Goal: Task Accomplishment & Management: Use online tool/utility

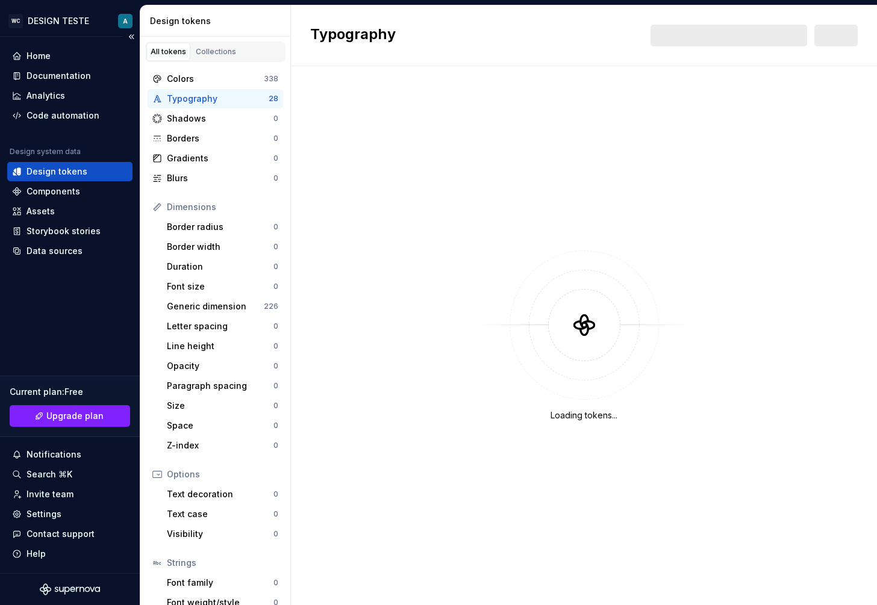
click at [71, 179] on div "Design tokens" at bounding box center [69, 171] width 125 height 19
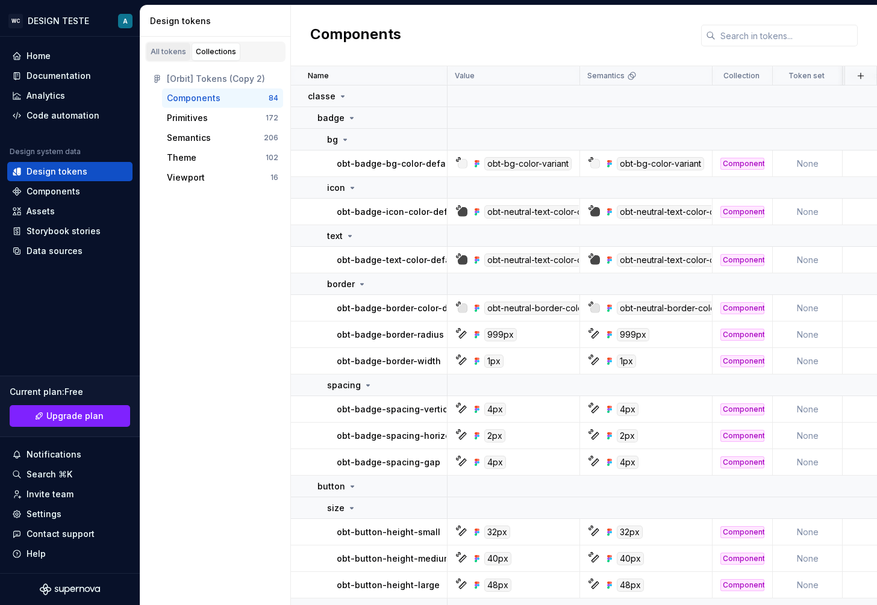
click at [173, 51] on div "All tokens" at bounding box center [169, 52] width 36 height 10
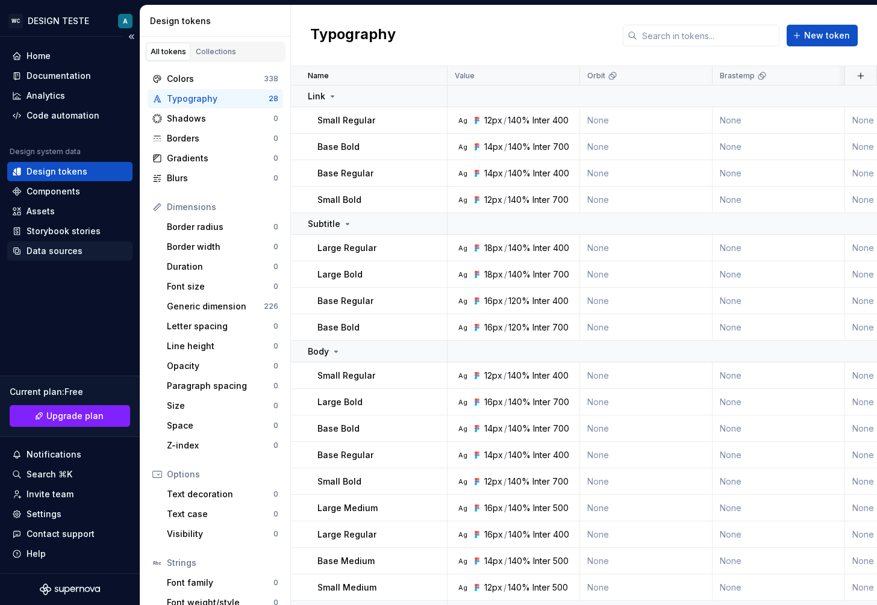
click at [63, 255] on div "Data sources" at bounding box center [55, 251] width 56 height 12
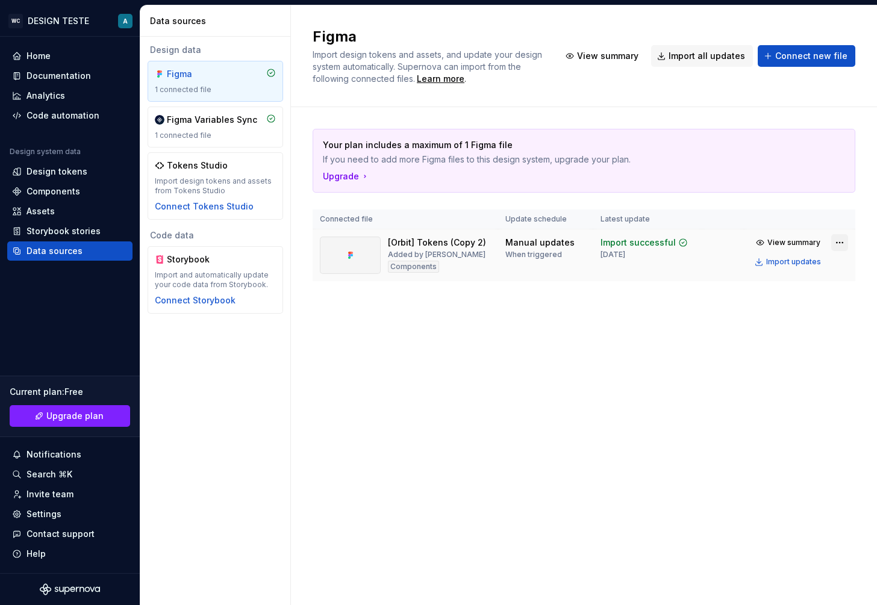
click at [840, 237] on html "WC DESIGN TESTE A Home Documentation Analytics Code automation Design system da…" at bounding box center [438, 302] width 877 height 605
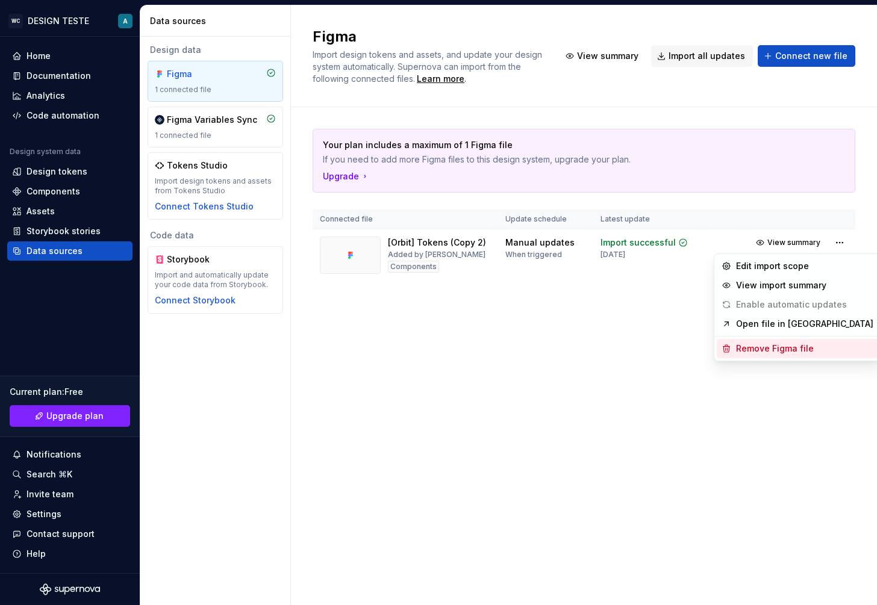
click at [779, 350] on div "Remove Figma file" at bounding box center [804, 349] width 137 height 12
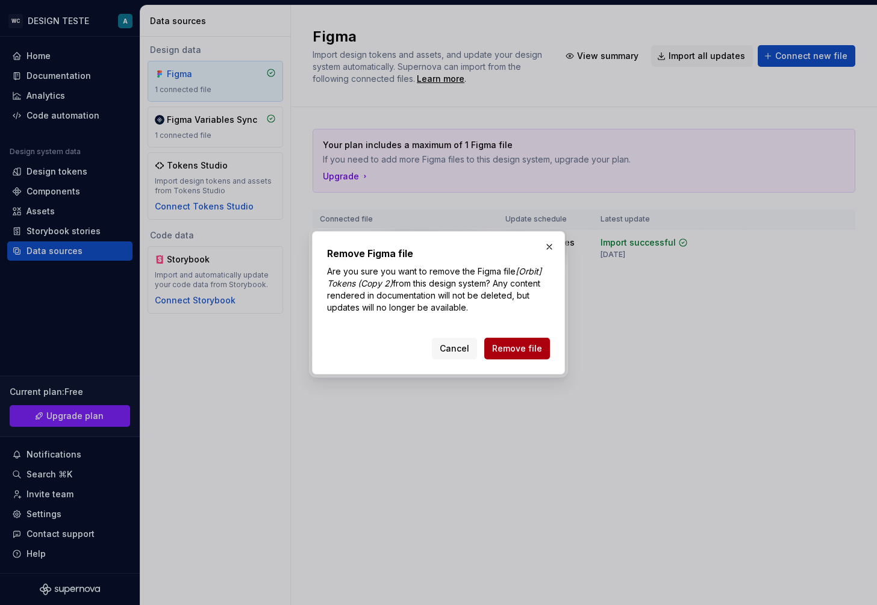
click at [520, 351] on span "Remove file" at bounding box center [517, 349] width 50 height 12
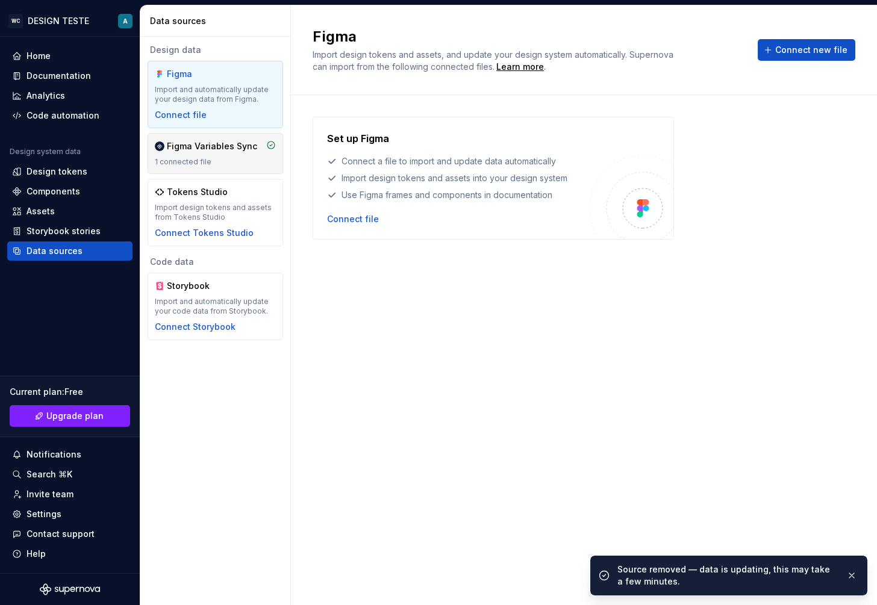
click at [192, 154] on div "Figma Variables Sync 1 connected file" at bounding box center [215, 153] width 121 height 27
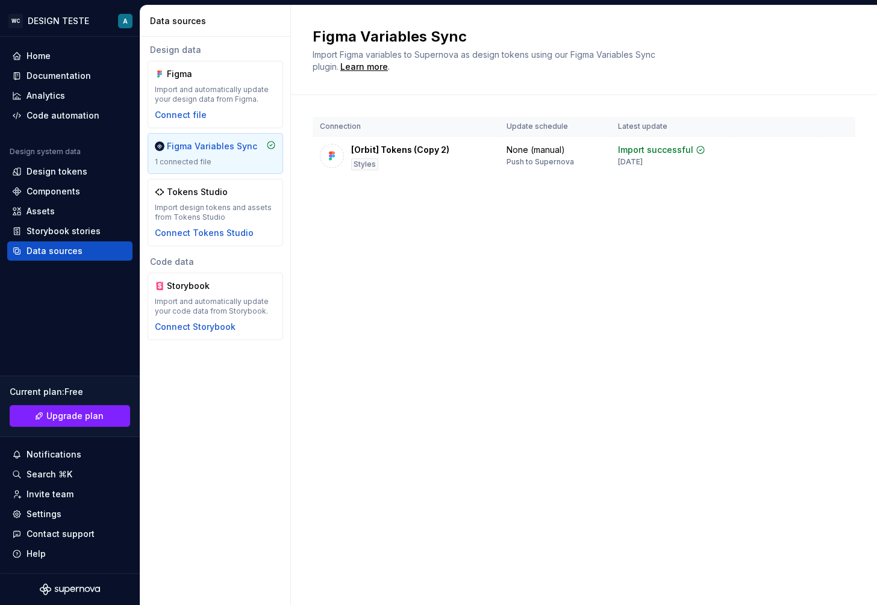
click at [217, 155] on div "Figma Variables Sync 1 connected file" at bounding box center [215, 153] width 121 height 27
click at [62, 189] on div "Components" at bounding box center [54, 192] width 54 height 12
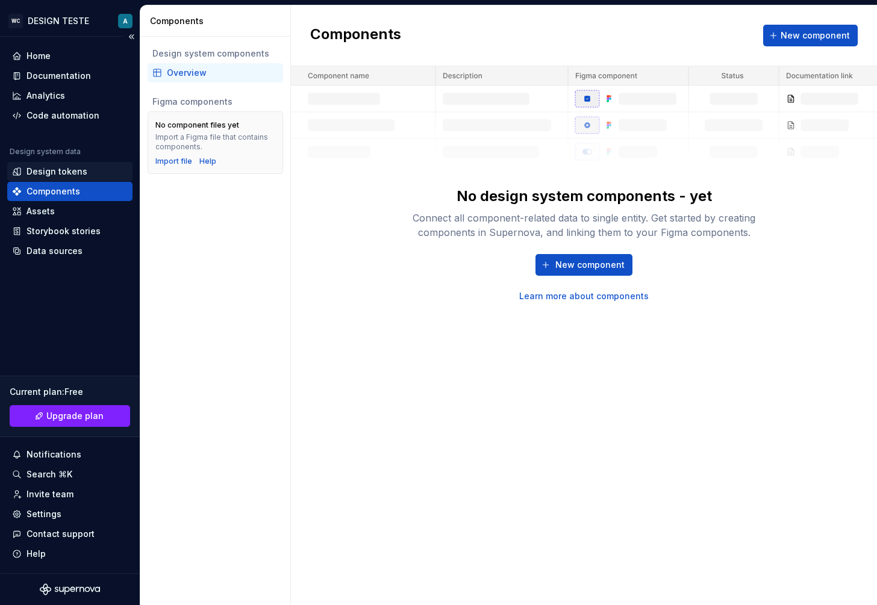
click at [75, 175] on div "Design tokens" at bounding box center [57, 172] width 61 height 12
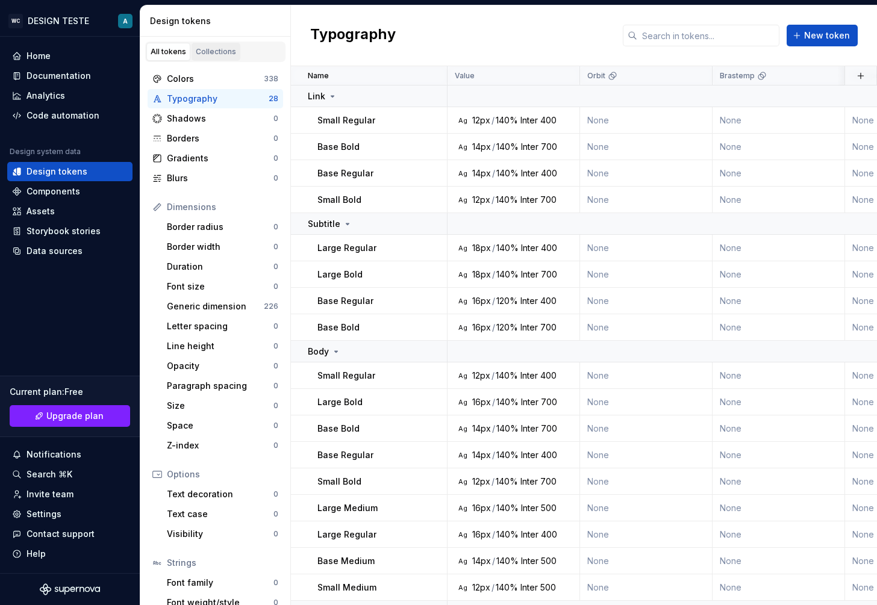
click at [217, 45] on link "Collections" at bounding box center [216, 52] width 49 height 18
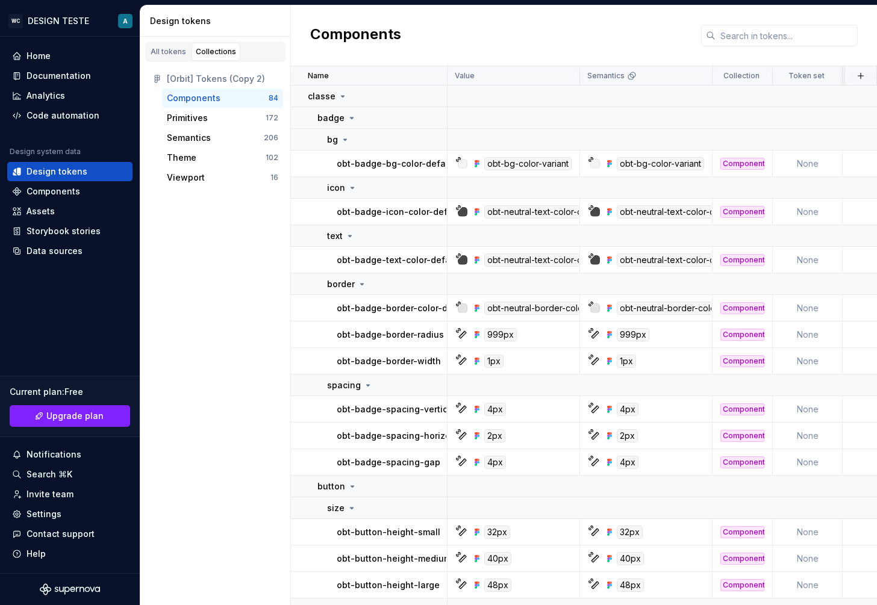
click at [214, 36] on div "Design tokens" at bounding box center [215, 20] width 151 height 31
click at [176, 22] on div "Design tokens" at bounding box center [218, 21] width 136 height 12
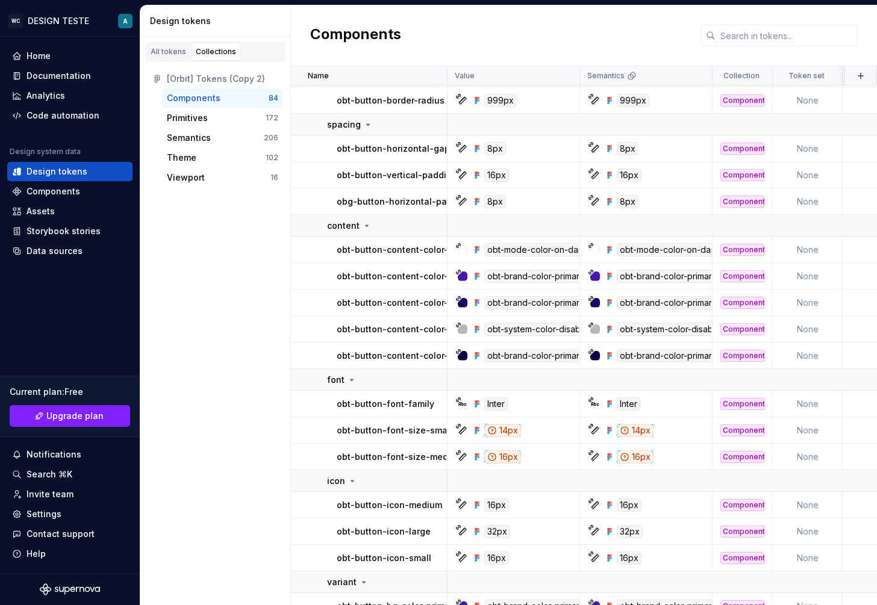
scroll to position [854, 0]
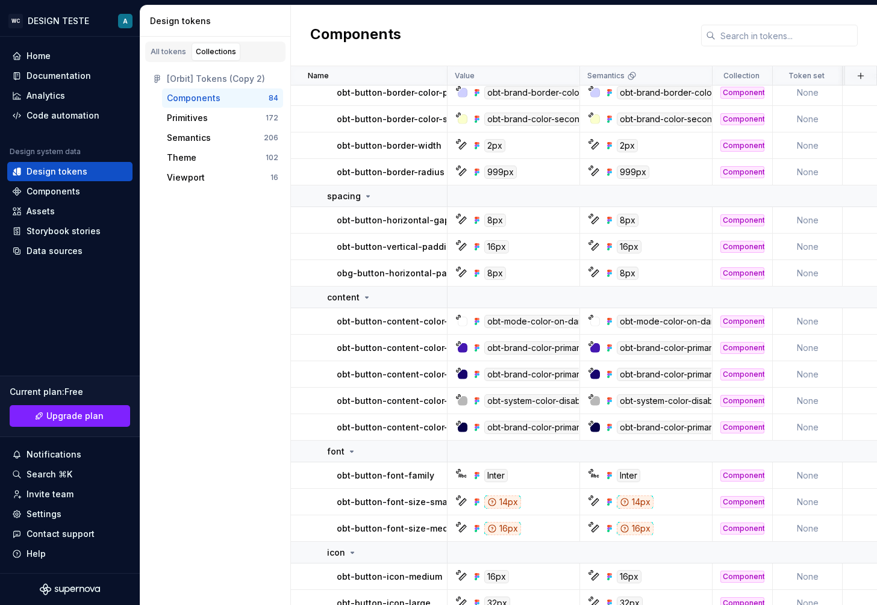
click at [222, 75] on div "[Orbit] Tokens (Copy 2)" at bounding box center [222, 79] width 111 height 12
click at [154, 78] on icon at bounding box center [157, 79] width 10 height 10
click at [195, 83] on div "[Orbit] Tokens (Copy 2)" at bounding box center [222, 79] width 111 height 12
click at [55, 195] on div "Components" at bounding box center [54, 192] width 54 height 12
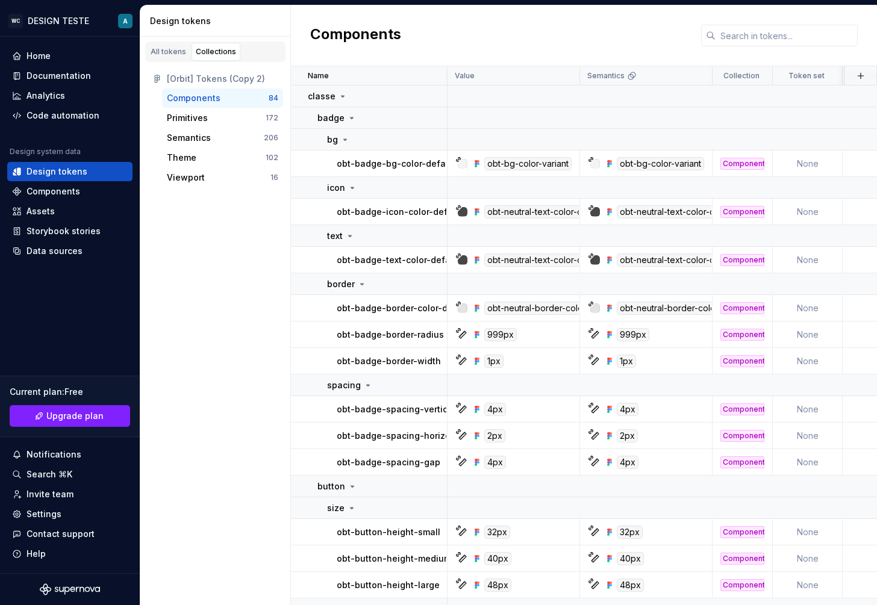
click at [237, 269] on div "All tokens Collections [Orbit] Tokens (Copy 2) Components 84 Primitives 172 Sem…" at bounding box center [215, 321] width 151 height 569
click at [63, 173] on div "Design tokens" at bounding box center [57, 172] width 61 height 12
click at [77, 246] on div "Data sources" at bounding box center [55, 251] width 56 height 12
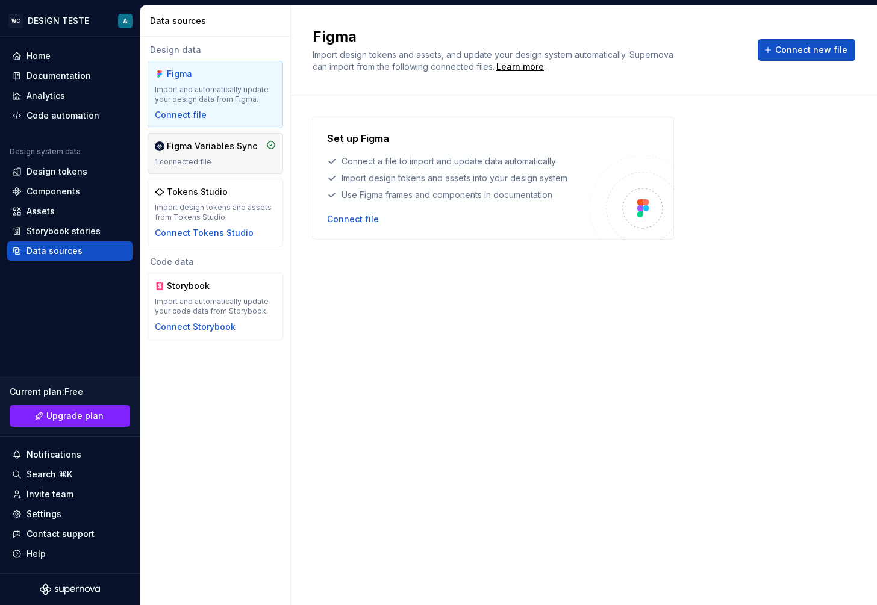
click at [240, 158] on div "1 connected file" at bounding box center [215, 162] width 121 height 10
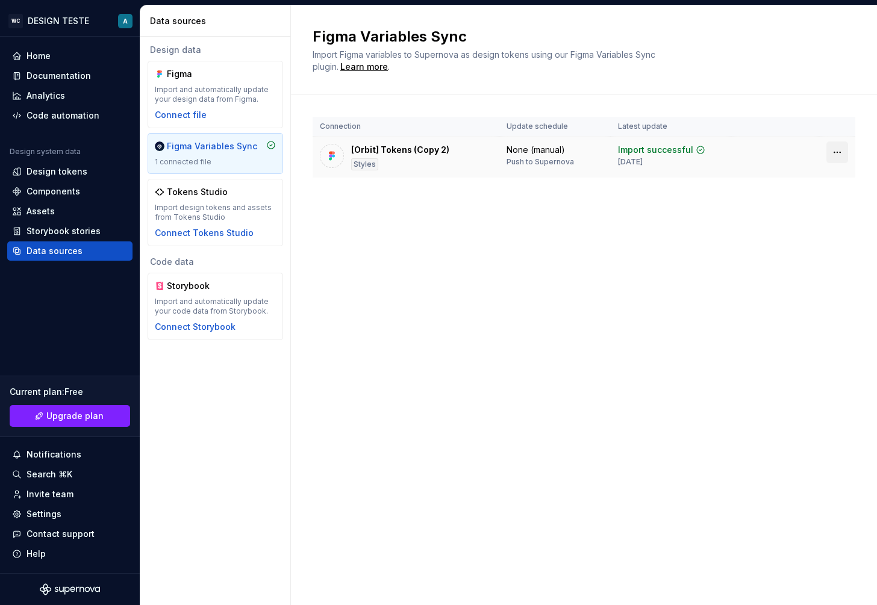
click at [836, 152] on html "WC DESIGN TESTE A Home Documentation Analytics Code automation Design system da…" at bounding box center [438, 302] width 877 height 605
click at [813, 182] on div "Disconnect plugin" at bounding box center [830, 178] width 78 height 12
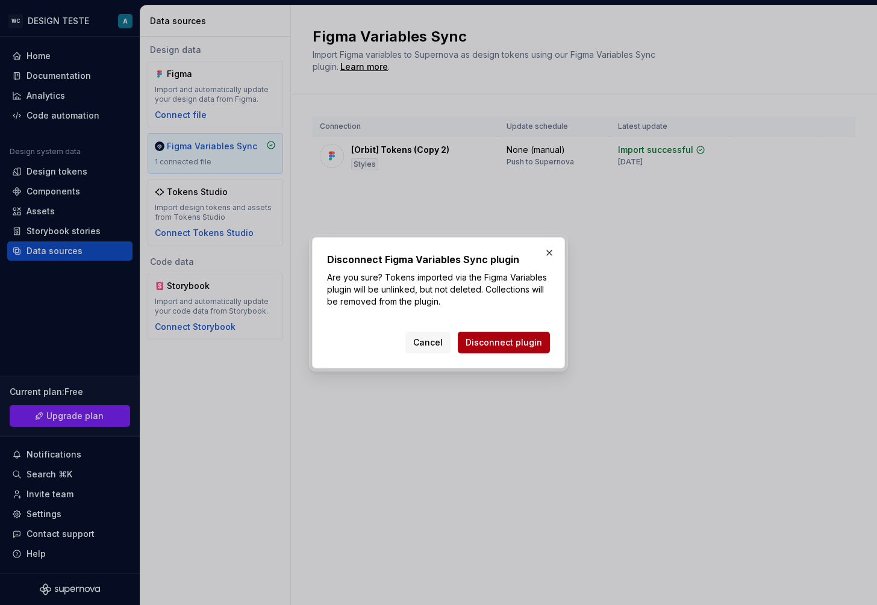
click at [519, 345] on span "Disconnect plugin" at bounding box center [504, 343] width 77 height 12
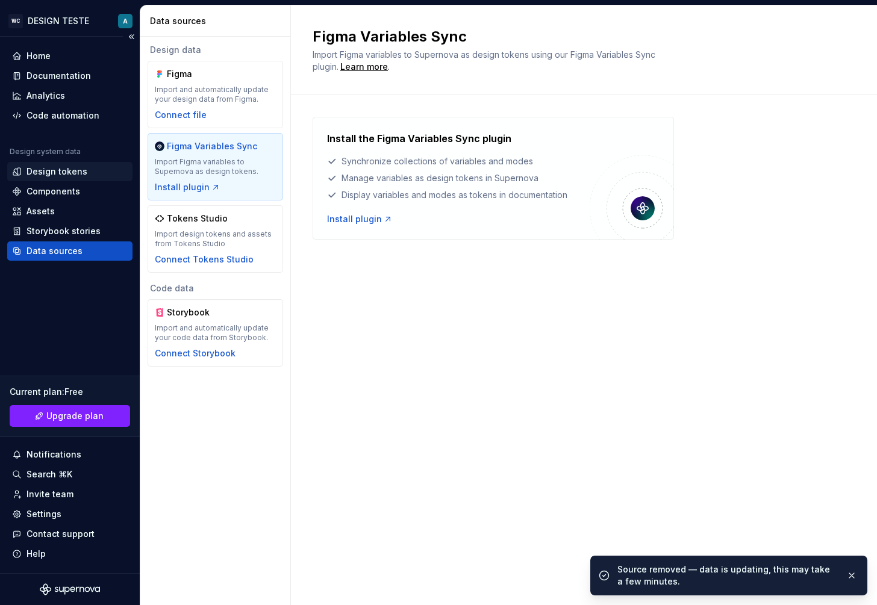
click at [52, 171] on div "Design tokens" at bounding box center [57, 172] width 61 height 12
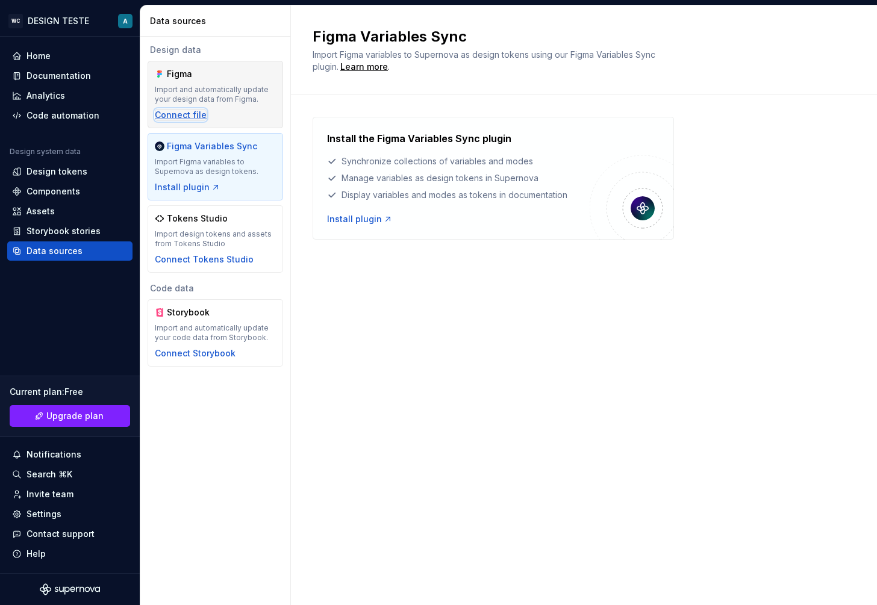
click at [180, 118] on div "Connect file" at bounding box center [181, 115] width 52 height 12
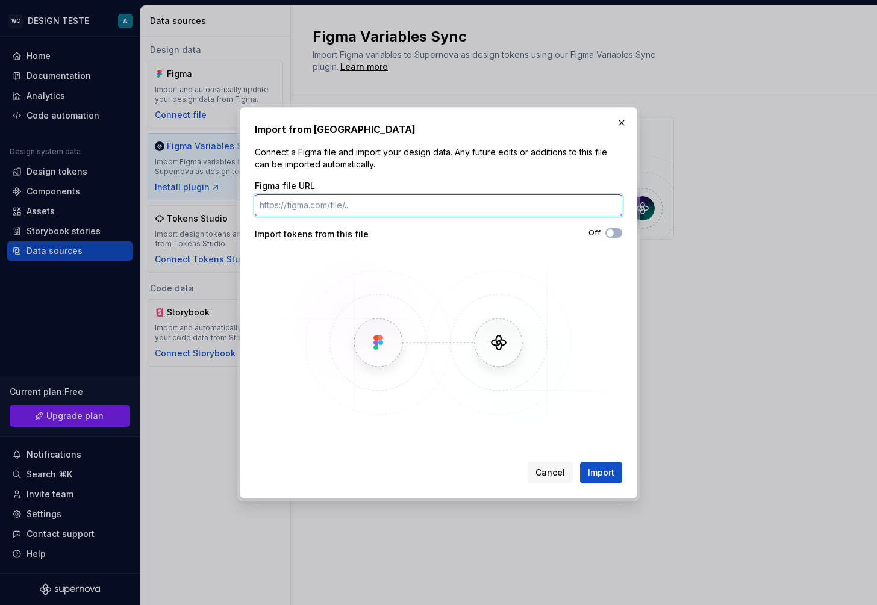
paste input "[URL][DOMAIN_NAME]"
type input "[URL][DOMAIN_NAME]"
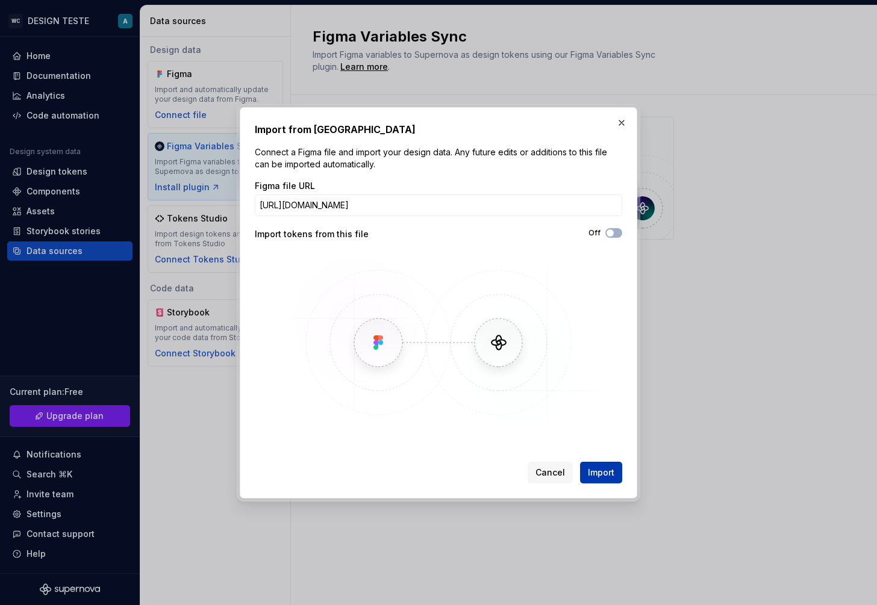
scroll to position [0, 0]
click at [605, 473] on span "Import" at bounding box center [601, 473] width 27 height 12
click at [613, 231] on span "button" at bounding box center [610, 233] width 7 height 7
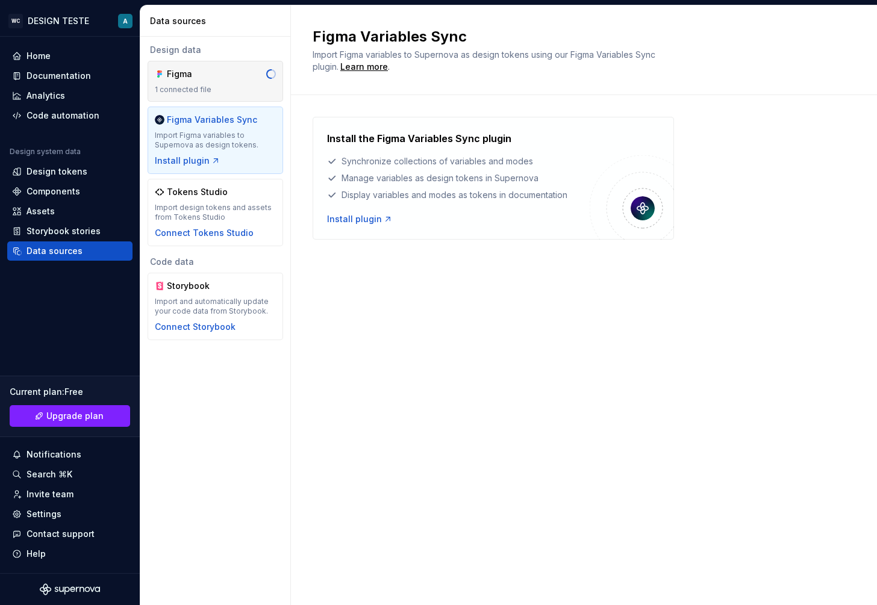
click at [178, 82] on div "Figma 1 connected file" at bounding box center [215, 81] width 121 height 27
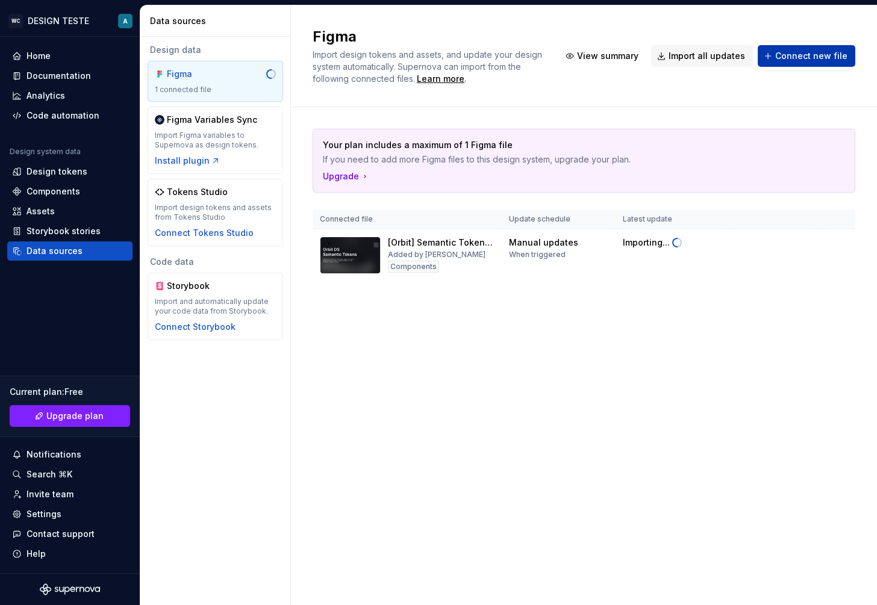
click at [795, 55] on span "Connect new file" at bounding box center [811, 56] width 72 height 12
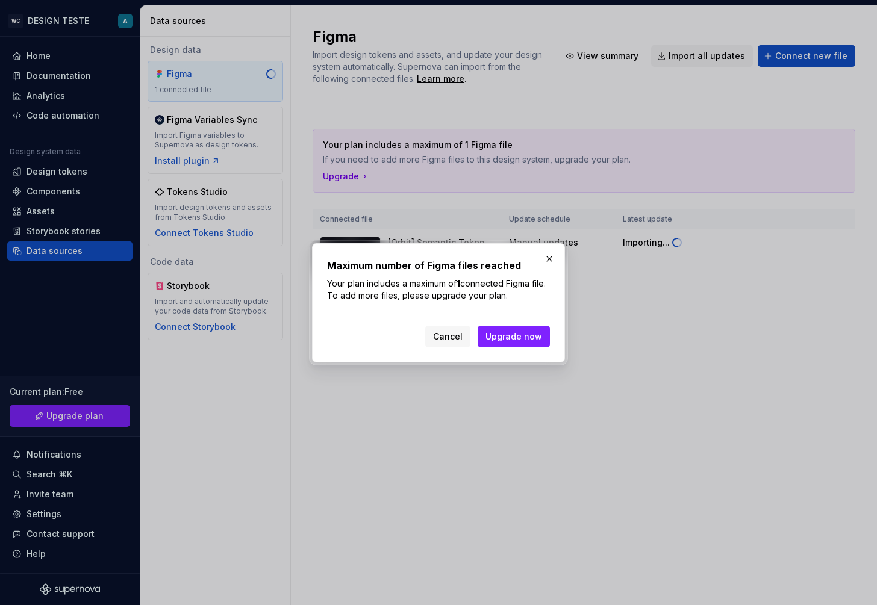
drag, startPoint x: 515, startPoint y: 336, endPoint x: 489, endPoint y: 302, distance: 42.5
click at [489, 302] on div "Maximum number of Figma files reached Your plan includes a maximum of 1 connect…" at bounding box center [438, 302] width 223 height 89
click at [498, 296] on p "Your plan includes a maximum of 1 connected Figma file. To add more files, plea…" at bounding box center [438, 290] width 223 height 24
drag, startPoint x: 498, startPoint y: 296, endPoint x: 396, endPoint y: 296, distance: 101.8
click at [396, 296] on p "Your plan includes a maximum of 1 connected Figma file. To add more files, plea…" at bounding box center [438, 290] width 223 height 24
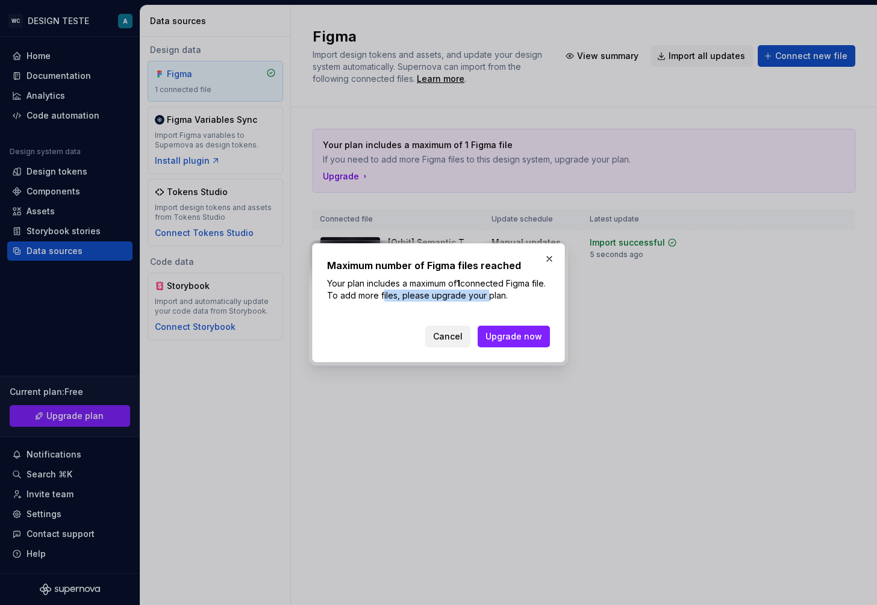
click at [454, 343] on button "Cancel" at bounding box center [447, 337] width 45 height 22
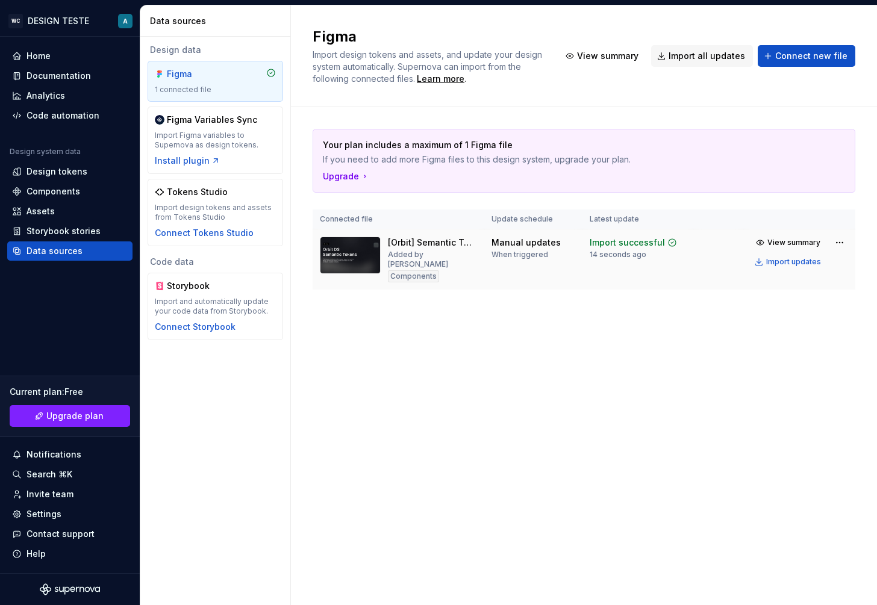
click at [440, 245] on div "[Orbit] Semantic Tokens (Copy)" at bounding box center [432, 243] width 89 height 12
click at [840, 248] on html "WC DESIGN TESTE A Home Documentation Analytics Code automation Design system da…" at bounding box center [438, 302] width 877 height 605
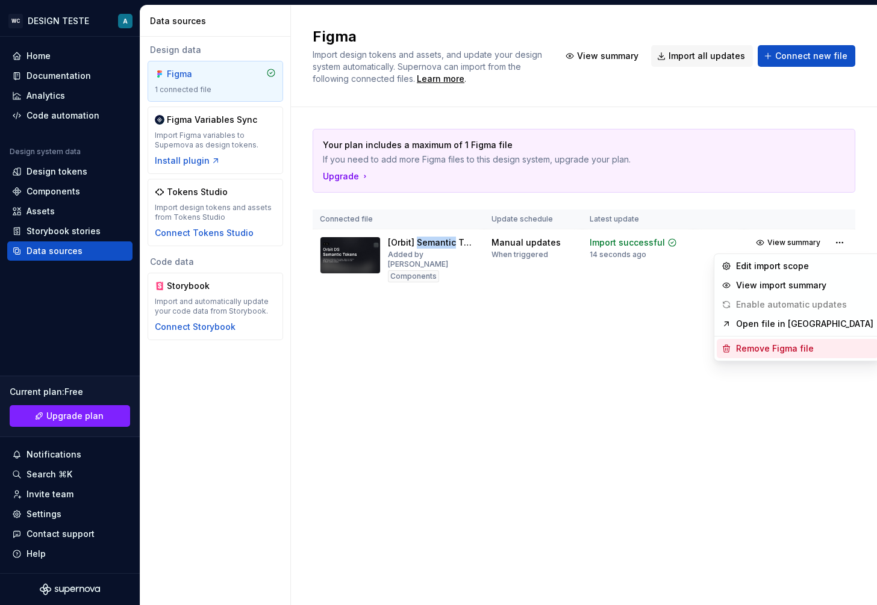
click at [755, 343] on div "Remove Figma file" at bounding box center [804, 349] width 137 height 12
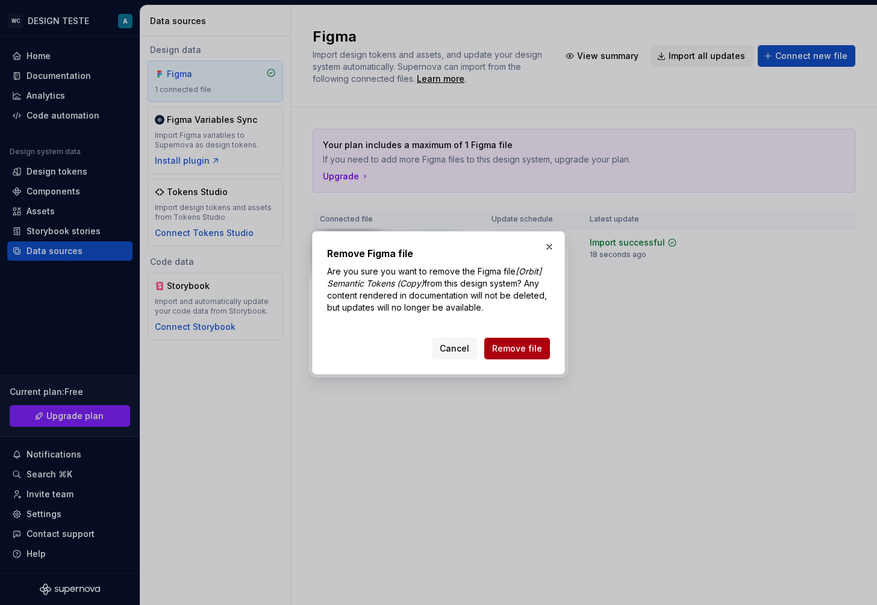
click at [549, 354] on button "Remove file" at bounding box center [517, 349] width 66 height 22
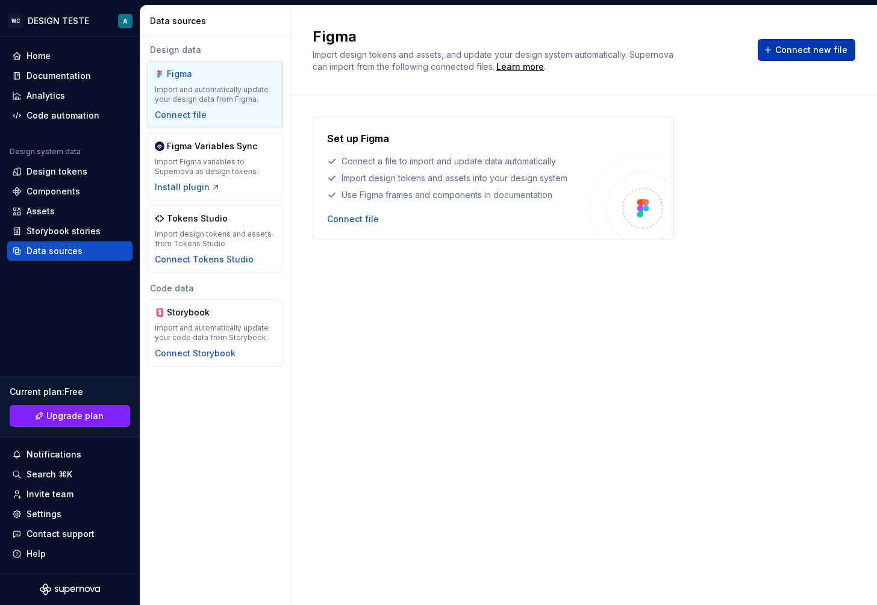
click at [766, 57] on button "Connect new file" at bounding box center [807, 50] width 98 height 22
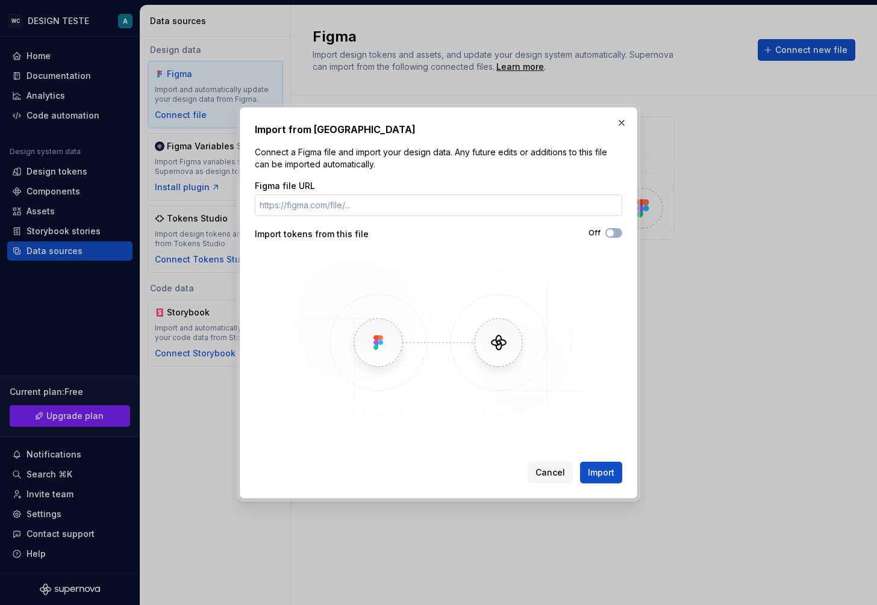
click at [478, 201] on input "Figma file URL" at bounding box center [438, 206] width 367 height 22
type input "[URL][DOMAIN_NAME]"
click at [617, 235] on button "Off" at bounding box center [613, 233] width 17 height 10
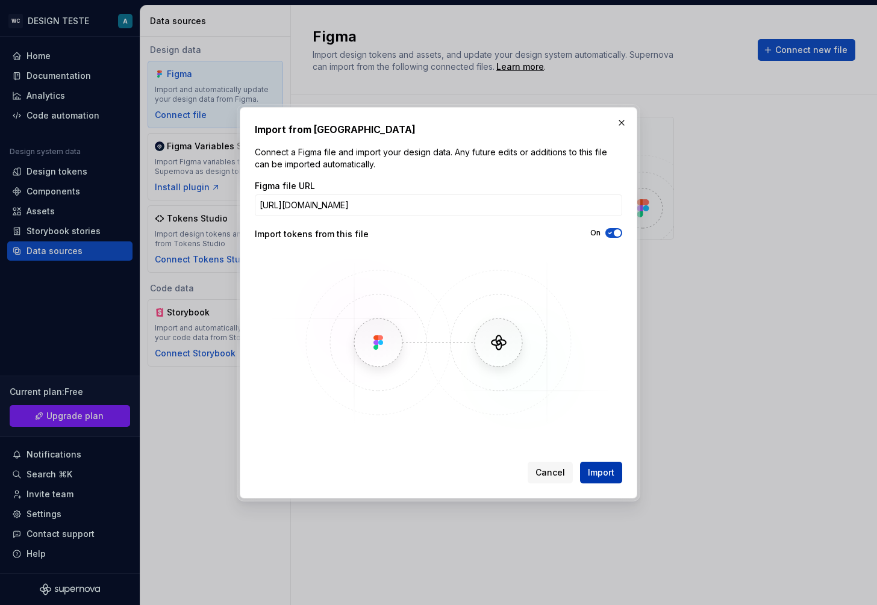
click at [602, 473] on span "Import" at bounding box center [601, 473] width 27 height 12
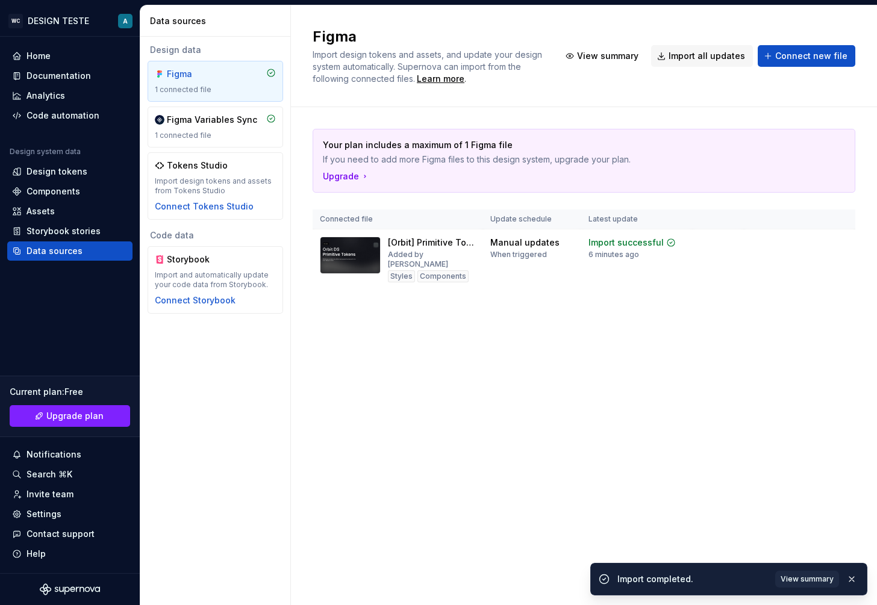
click at [495, 342] on div "Figma Import design tokens and assets, and update your design system automatica…" at bounding box center [584, 305] width 586 height 600
click at [201, 120] on div "Figma Variables Sync" at bounding box center [212, 120] width 90 height 12
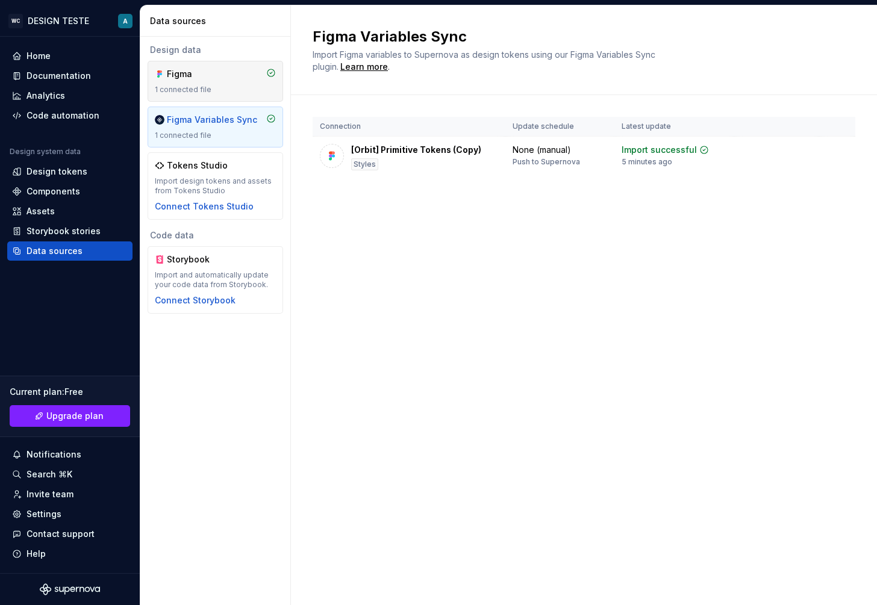
click at [231, 87] on div "1 connected file" at bounding box center [215, 90] width 121 height 10
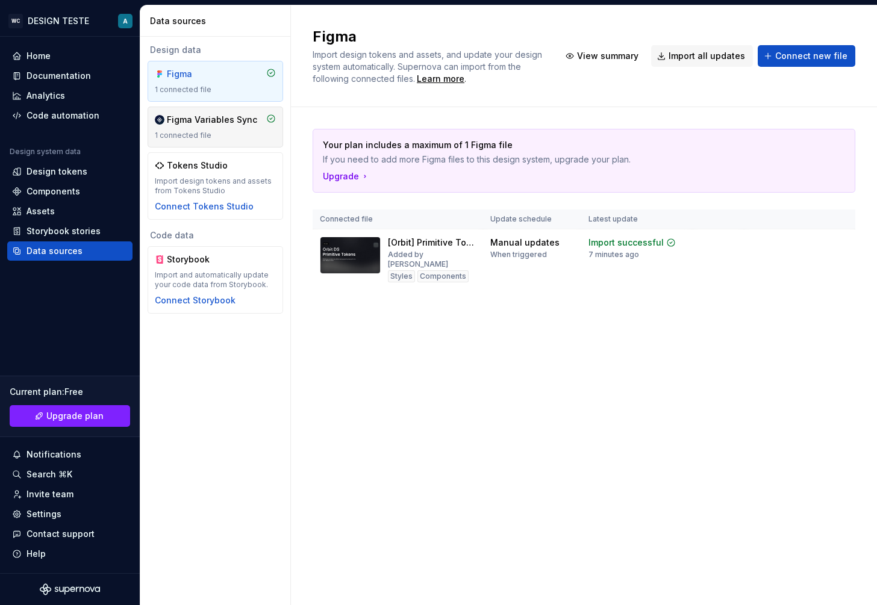
click at [221, 112] on div "Figma Variables Sync 1 connected file" at bounding box center [216, 127] width 136 height 41
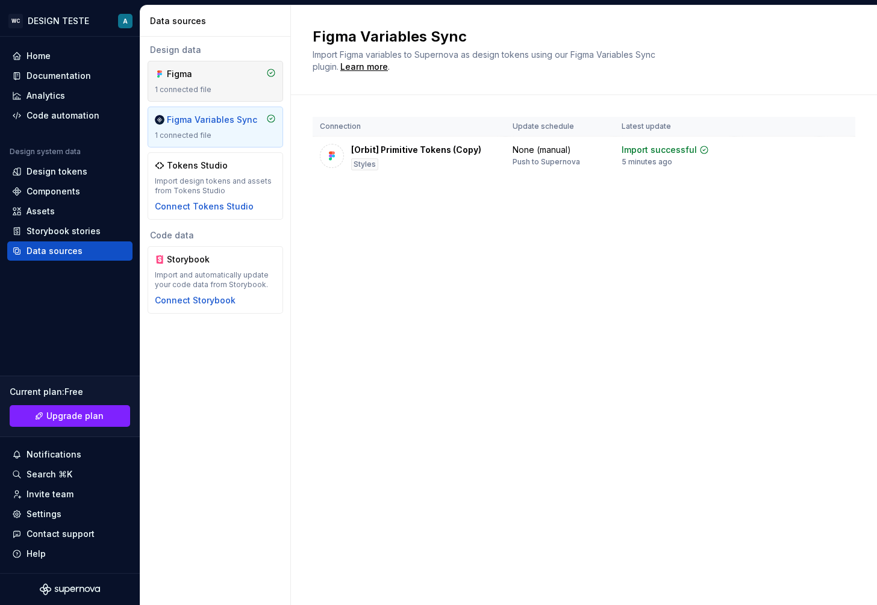
click at [201, 81] on div "Figma 1 connected file" at bounding box center [215, 81] width 121 height 27
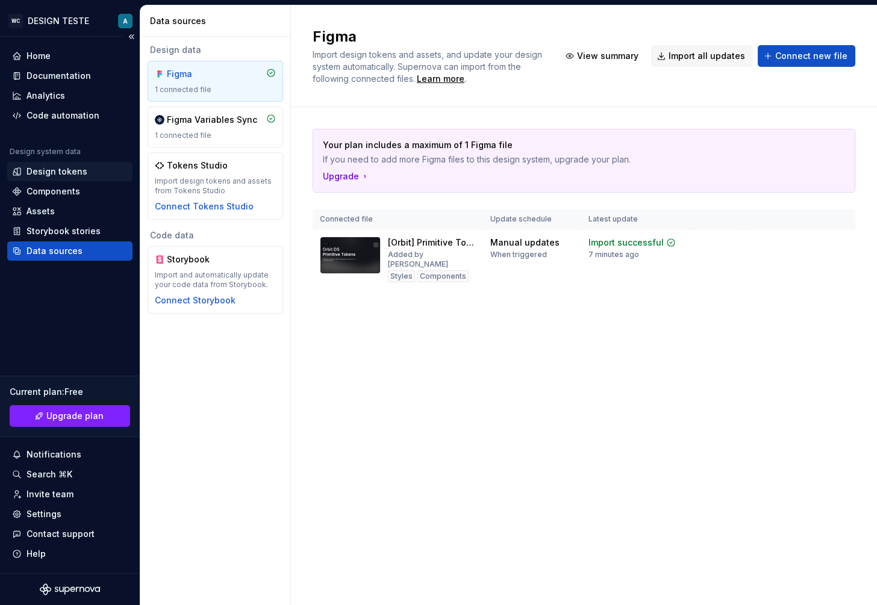
click at [75, 171] on div "Design tokens" at bounding box center [57, 172] width 61 height 12
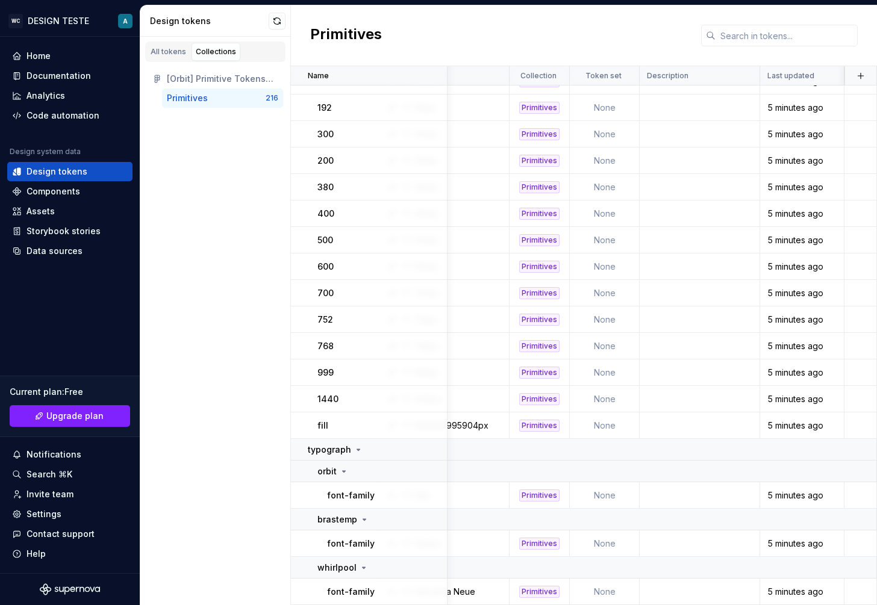
scroll to position [5986, 70]
click at [402, 191] on div "380" at bounding box center [381, 187] width 129 height 12
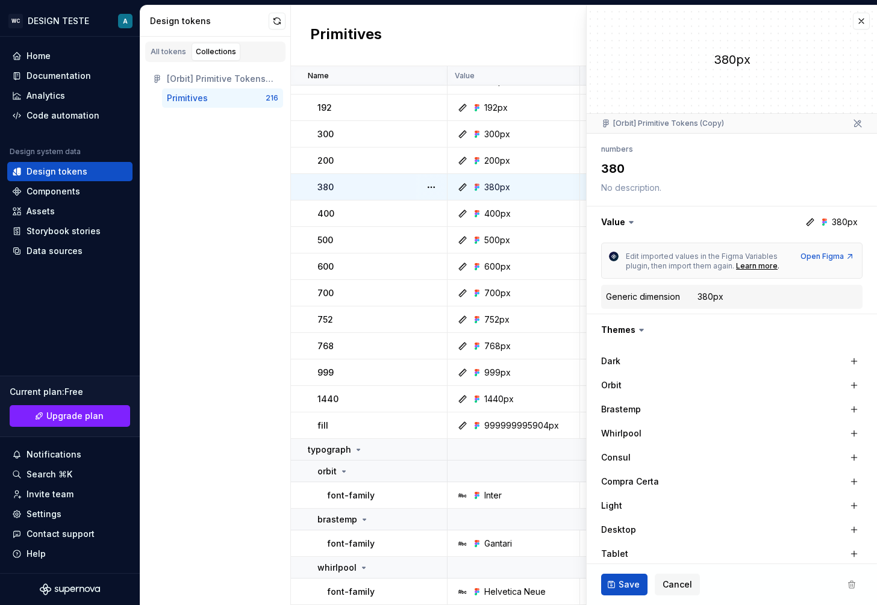
click at [226, 320] on div "All tokens Collections [Orbit] Primitive Tokens (Copy) Primitives 216" at bounding box center [215, 321] width 151 height 569
click at [514, 342] on div "768px" at bounding box center [516, 346] width 123 height 12
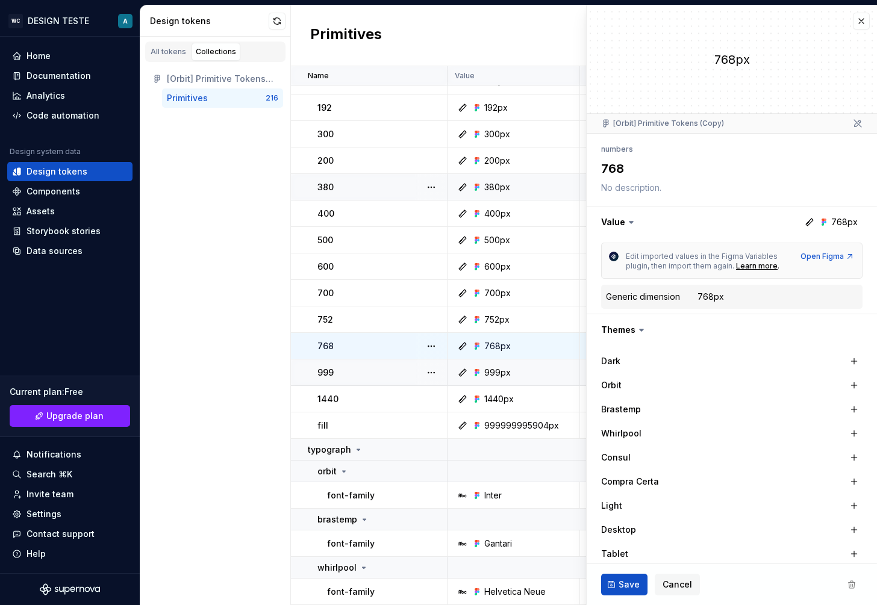
click at [502, 376] on div "999px" at bounding box center [497, 373] width 27 height 12
click at [861, 21] on button "button" at bounding box center [861, 21] width 17 height 17
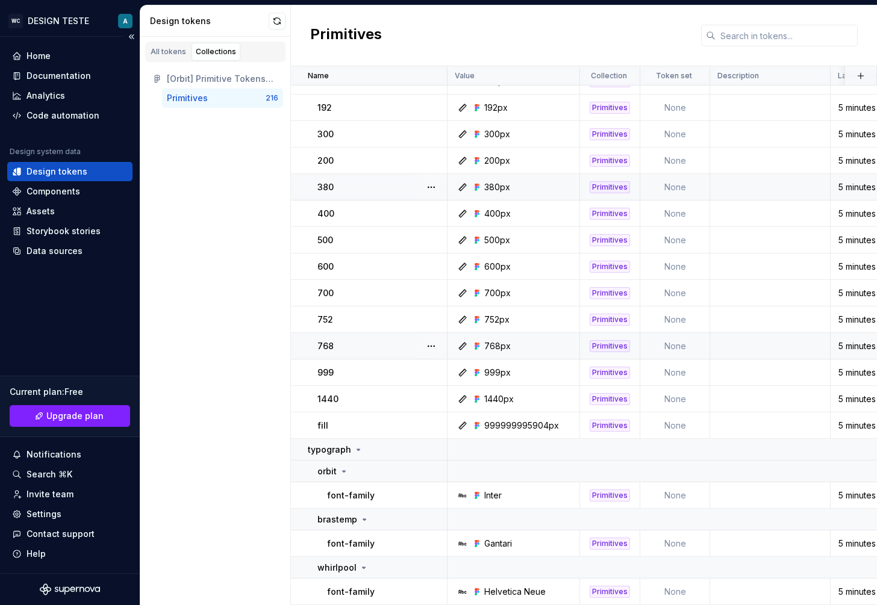
click at [70, 172] on div "Design tokens" at bounding box center [57, 172] width 61 height 12
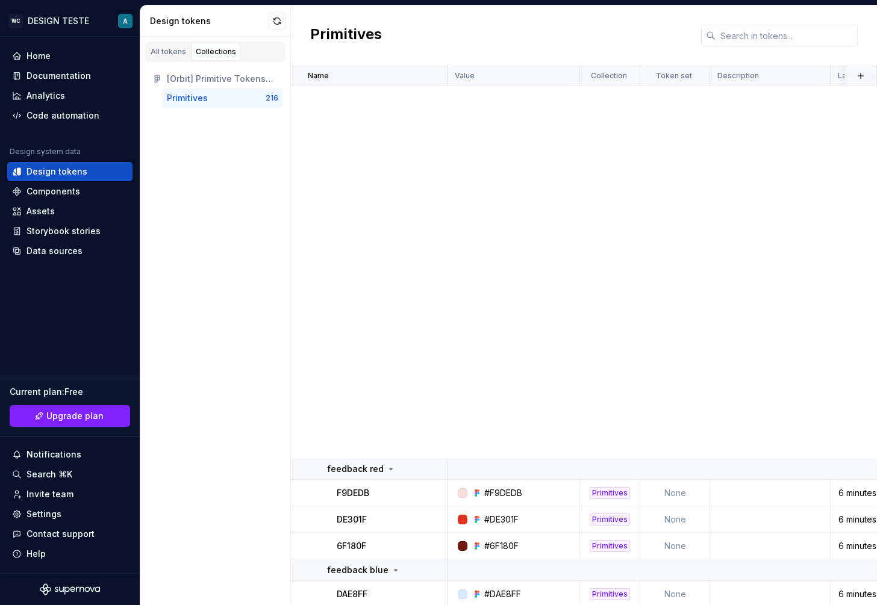
scroll to position [5986, 0]
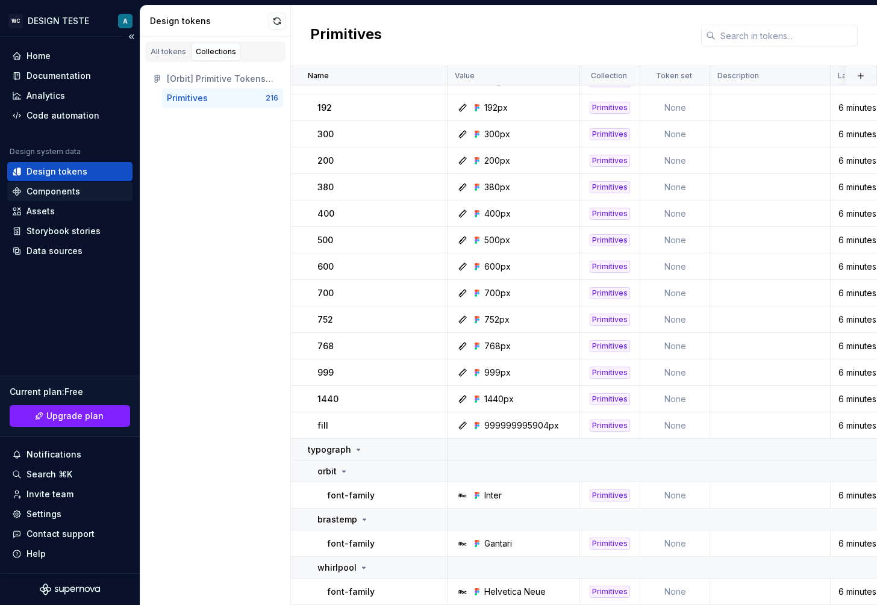
click at [70, 189] on div "Components" at bounding box center [54, 192] width 54 height 12
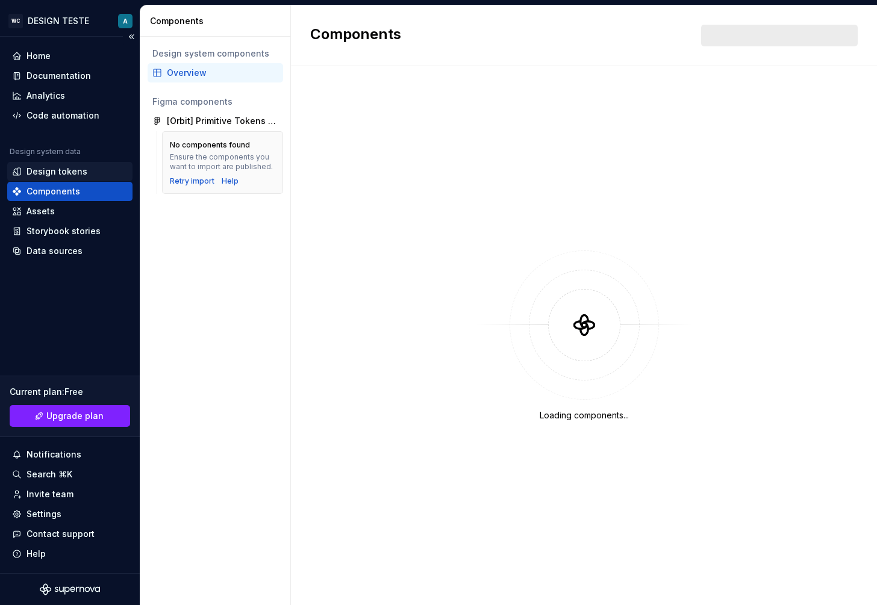
click at [55, 175] on div "Design tokens" at bounding box center [57, 172] width 61 height 12
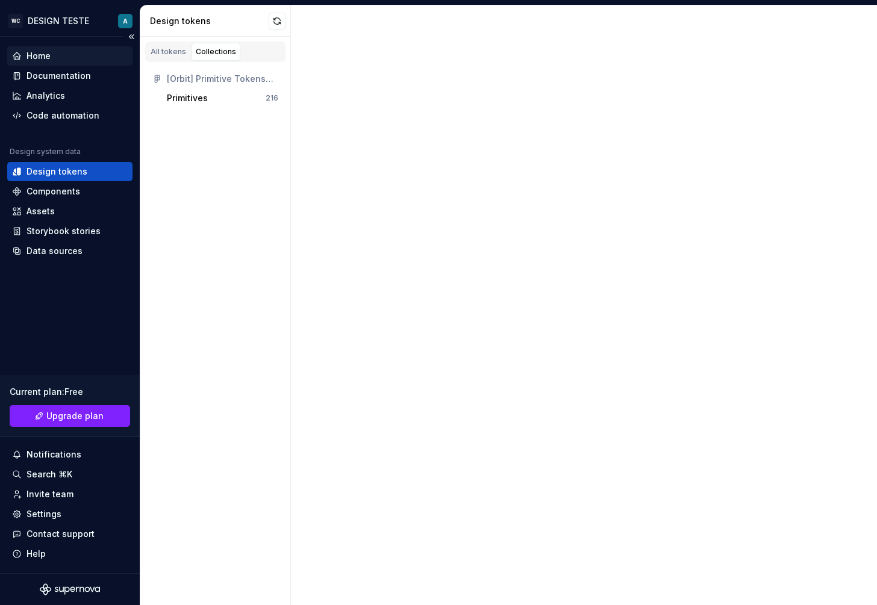
click at [70, 65] on div "Home" at bounding box center [69, 55] width 125 height 19
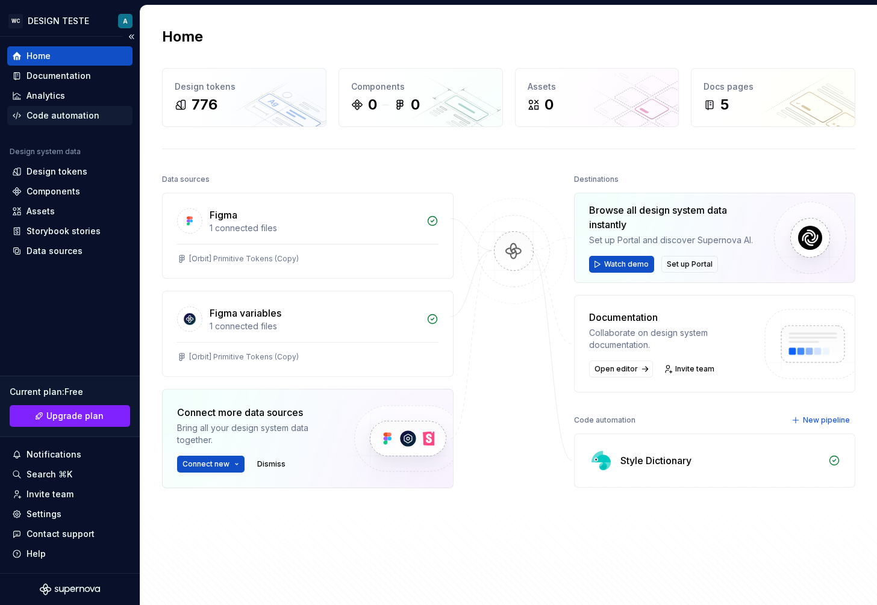
click at [61, 124] on div "Code automation" at bounding box center [69, 115] width 125 height 19
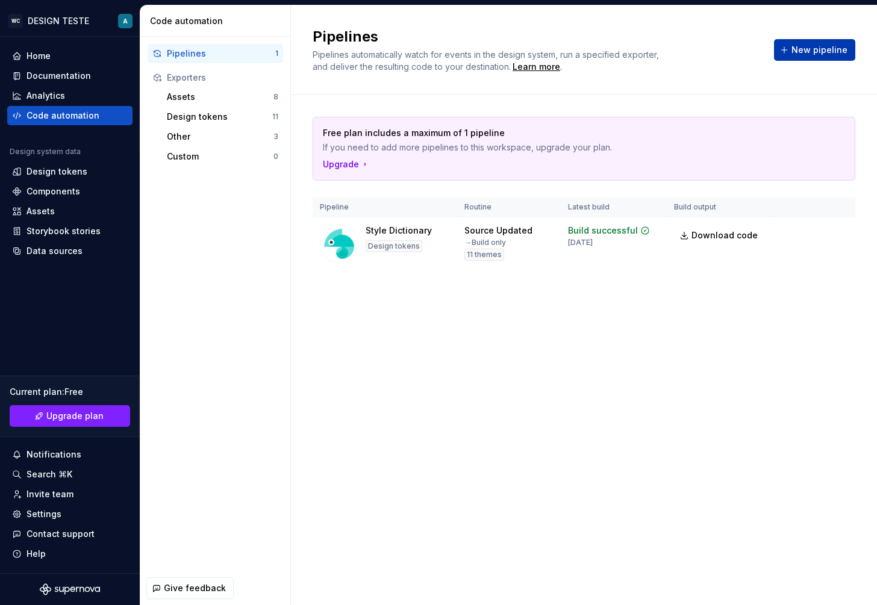
click at [807, 57] on button "New pipeline" at bounding box center [814, 50] width 81 height 22
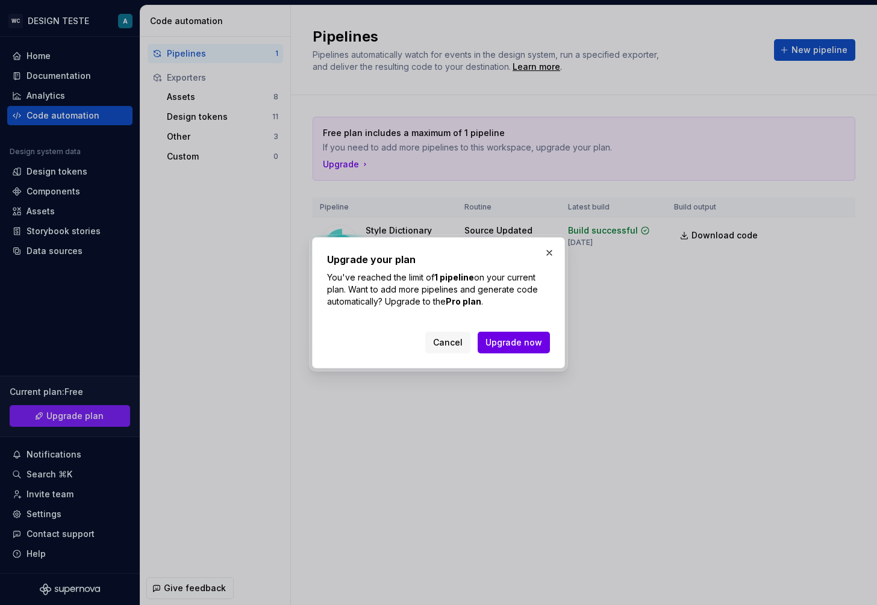
click at [505, 335] on button "Upgrade now" at bounding box center [514, 343] width 72 height 22
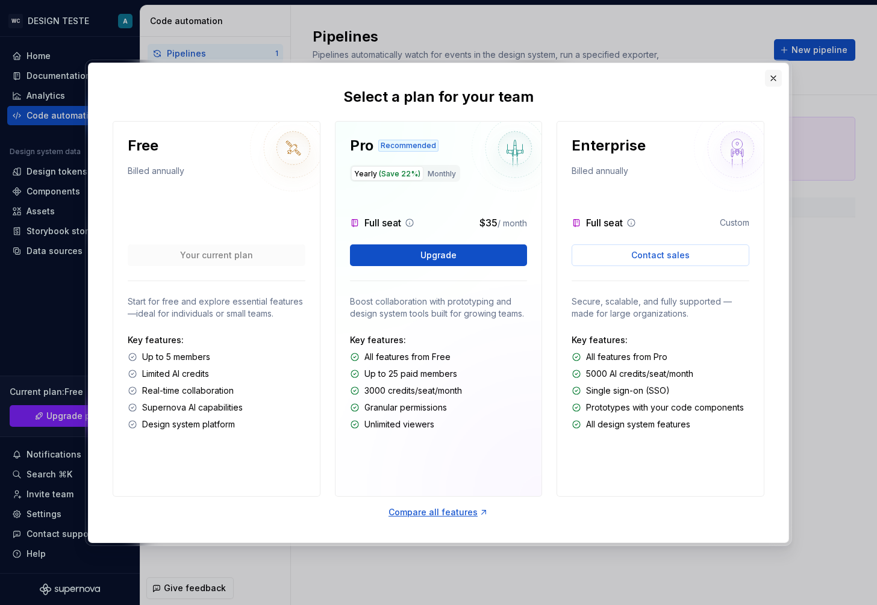
click at [771, 80] on button "button" at bounding box center [773, 78] width 17 height 17
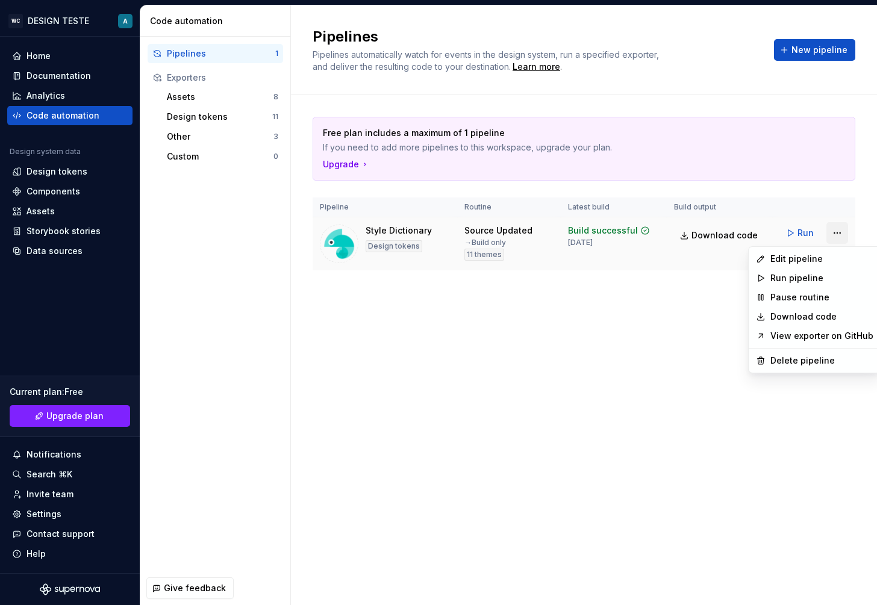
click at [836, 236] on html "WC DESIGN TESTE A Home Documentation Analytics Code automation Design system da…" at bounding box center [438, 302] width 877 height 605
click at [782, 360] on div "Delete pipeline" at bounding box center [821, 361] width 103 height 12
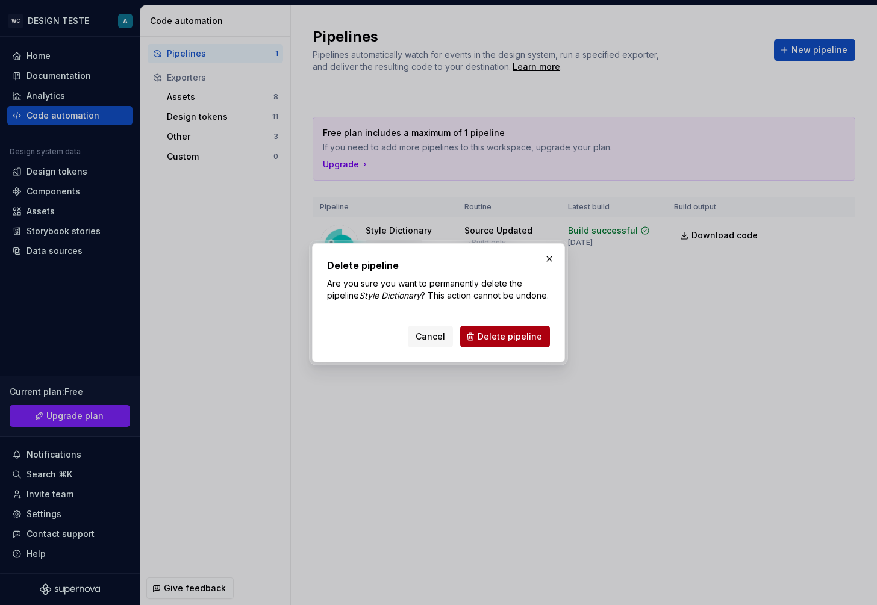
click at [516, 341] on span "Delete pipeline" at bounding box center [510, 337] width 64 height 12
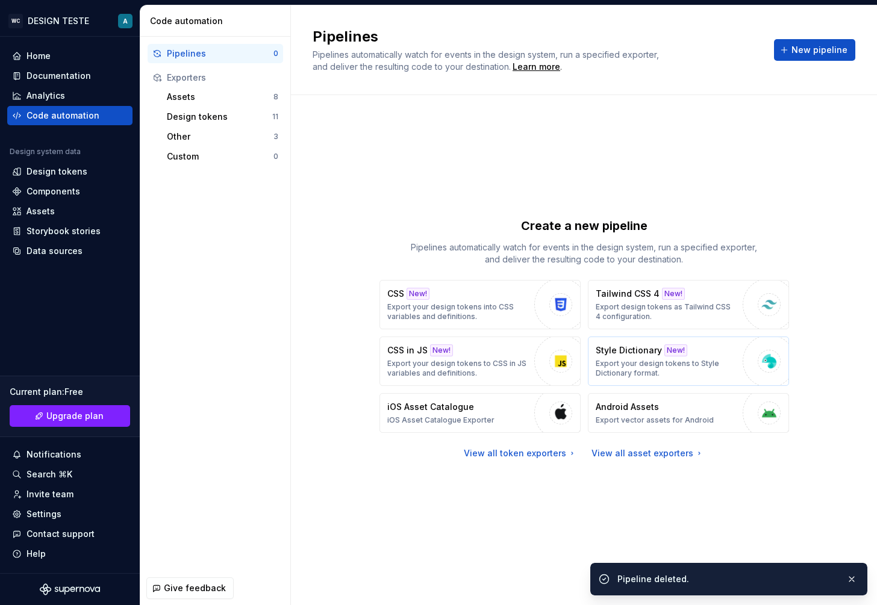
click at [682, 359] on p "Export your design tokens to Style Dictionary format." at bounding box center [666, 368] width 141 height 19
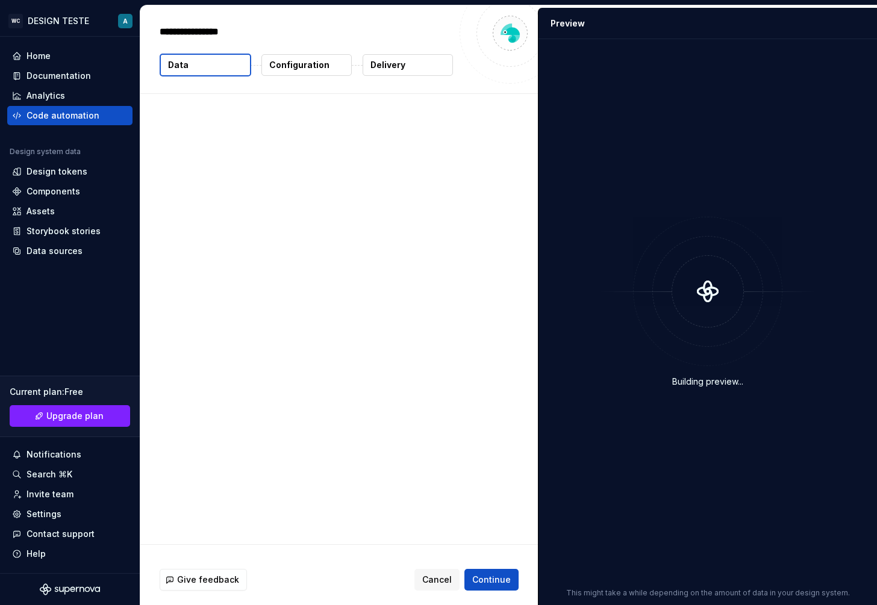
type textarea "*"
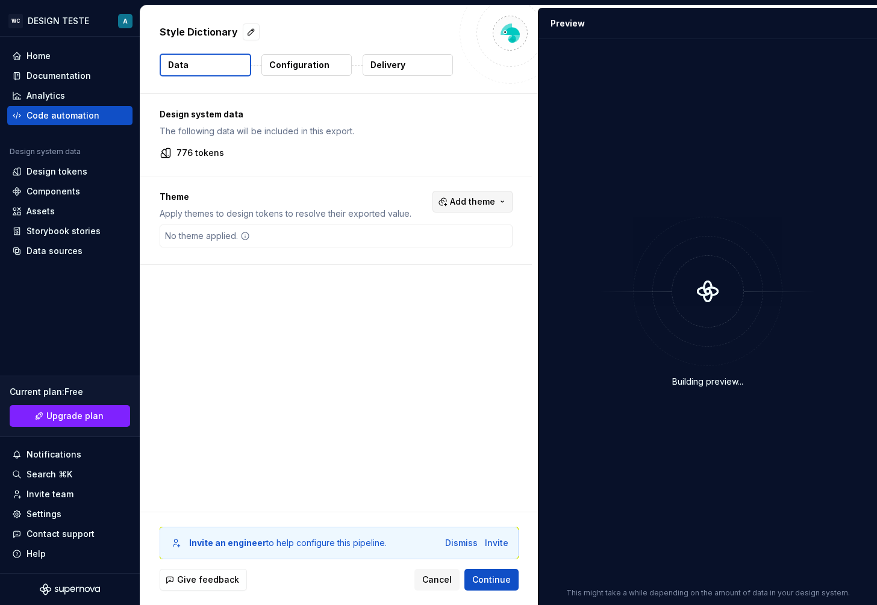
click at [484, 194] on button "Add theme" at bounding box center [473, 202] width 80 height 22
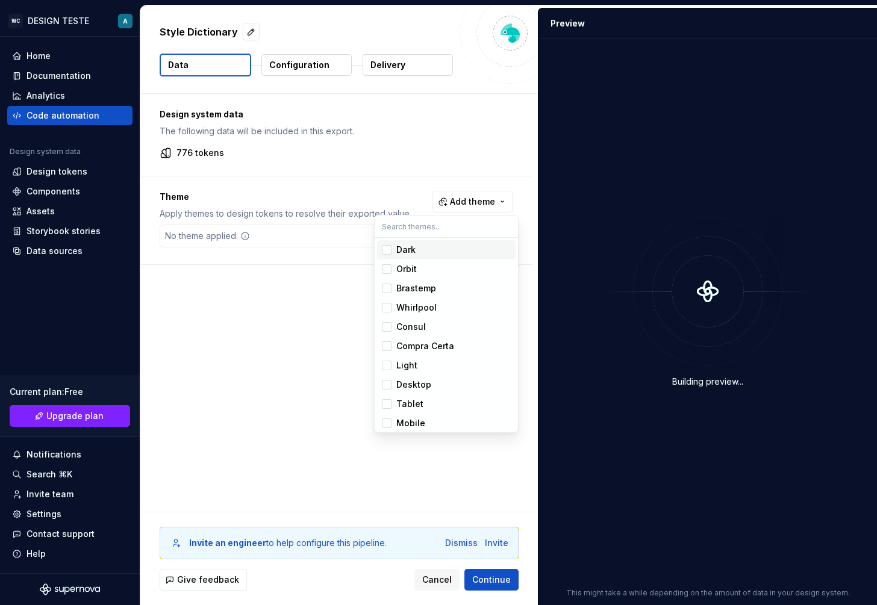
click at [384, 249] on div "Suggestions" at bounding box center [387, 250] width 10 height 10
click at [390, 422] on div "Suggestions" at bounding box center [387, 421] width 10 height 10
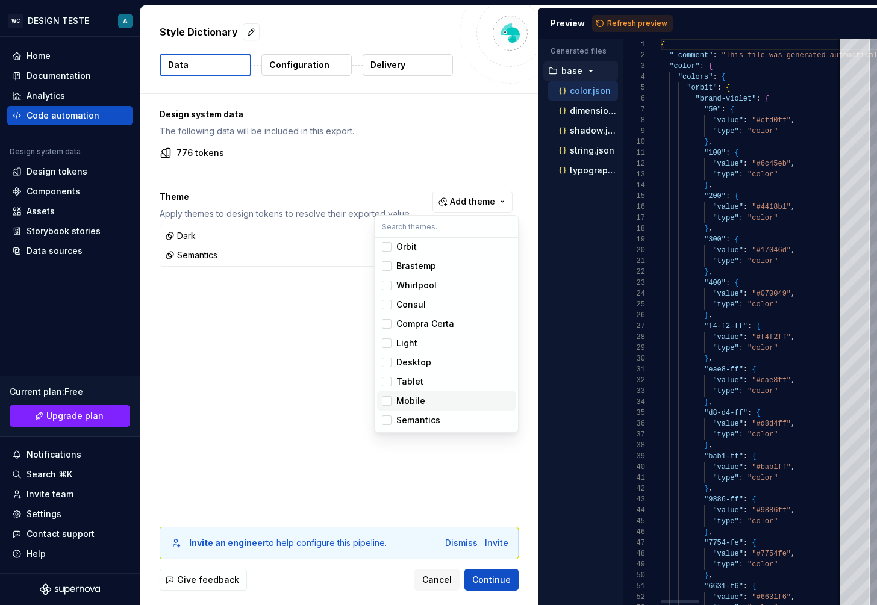
click at [388, 394] on span "Mobile" at bounding box center [446, 401] width 139 height 19
click at [387, 382] on div "Suggestions" at bounding box center [387, 382] width 10 height 10
click at [387, 367] on div "Suggestions" at bounding box center [387, 363] width 10 height 10
click at [387, 342] on div "Suggestions" at bounding box center [387, 344] width 10 height 10
click at [387, 321] on div "Suggestions" at bounding box center [387, 324] width 10 height 10
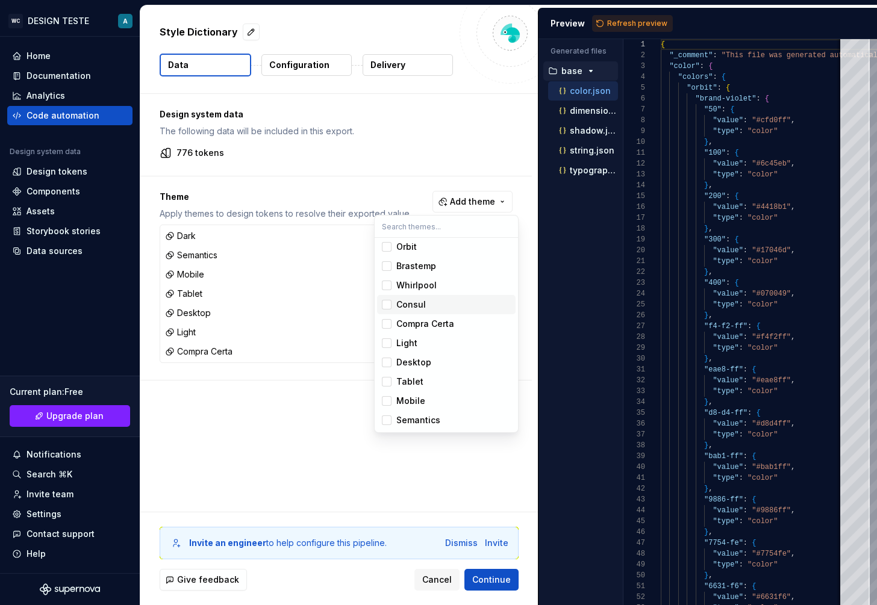
click at [387, 312] on span "Consul" at bounding box center [446, 304] width 139 height 19
click at [386, 285] on div "Suggestions" at bounding box center [387, 286] width 10 height 10
click at [386, 285] on div "Suggestions" at bounding box center [387, 289] width 10 height 10
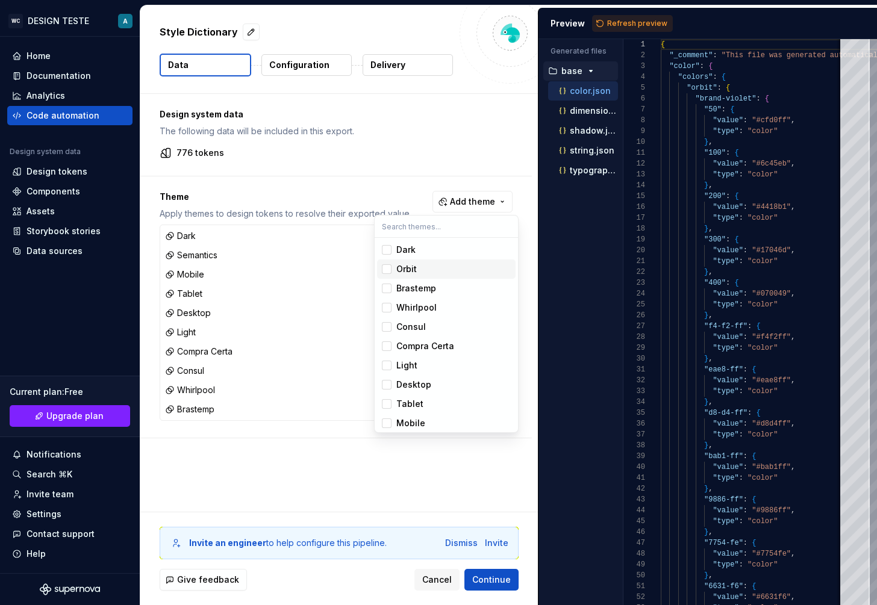
click at [387, 274] on span "Orbit" at bounding box center [446, 269] width 139 height 19
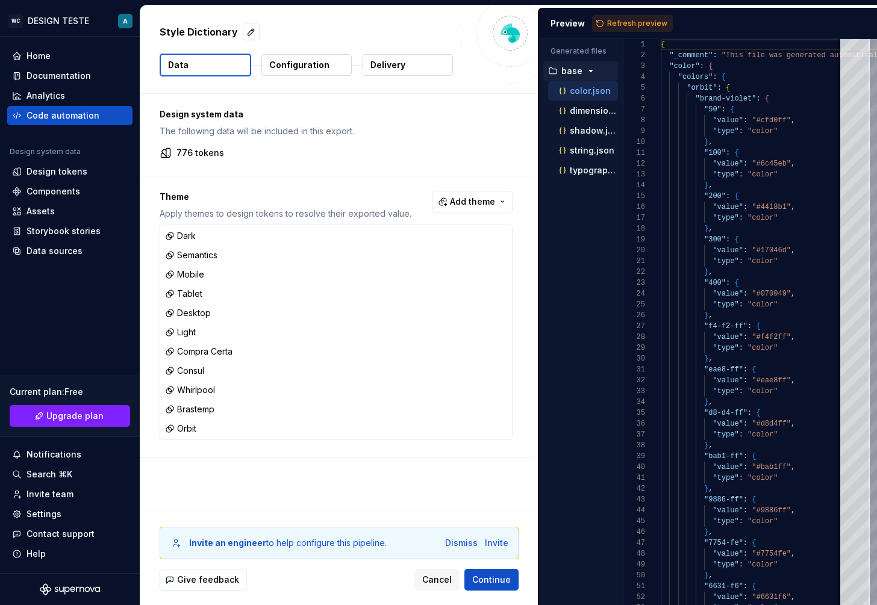
click at [432, 490] on html "WC DESIGN TESTE A Home Documentation Analytics Code automation Design system da…" at bounding box center [438, 302] width 877 height 605
click at [493, 581] on span "Continue" at bounding box center [491, 580] width 39 height 12
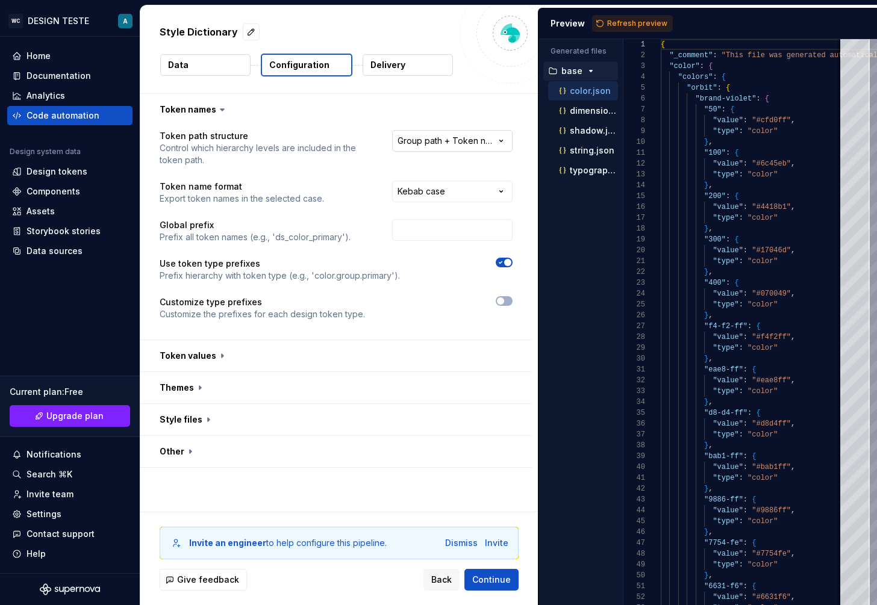
click at [470, 136] on html "**********" at bounding box center [438, 302] width 877 height 605
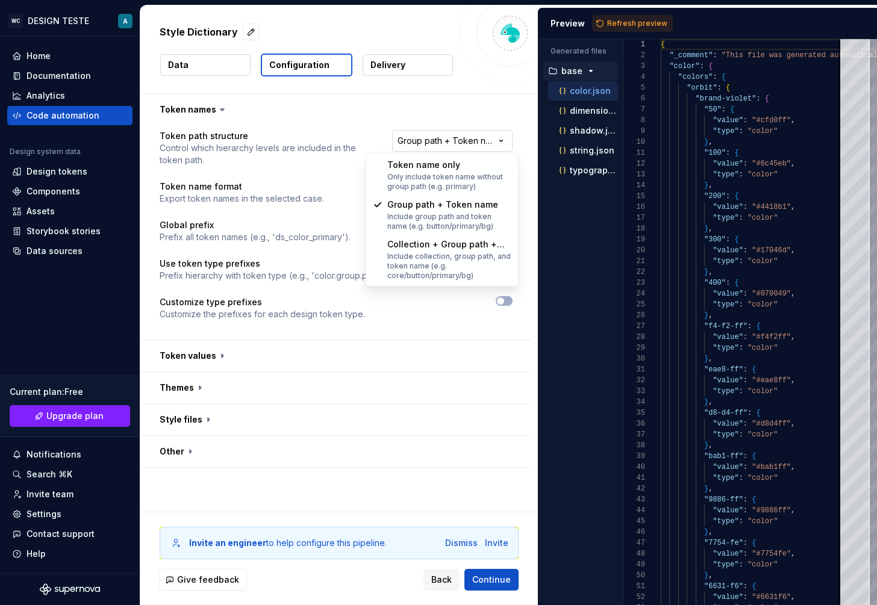
click at [470, 136] on html "**********" at bounding box center [438, 302] width 877 height 605
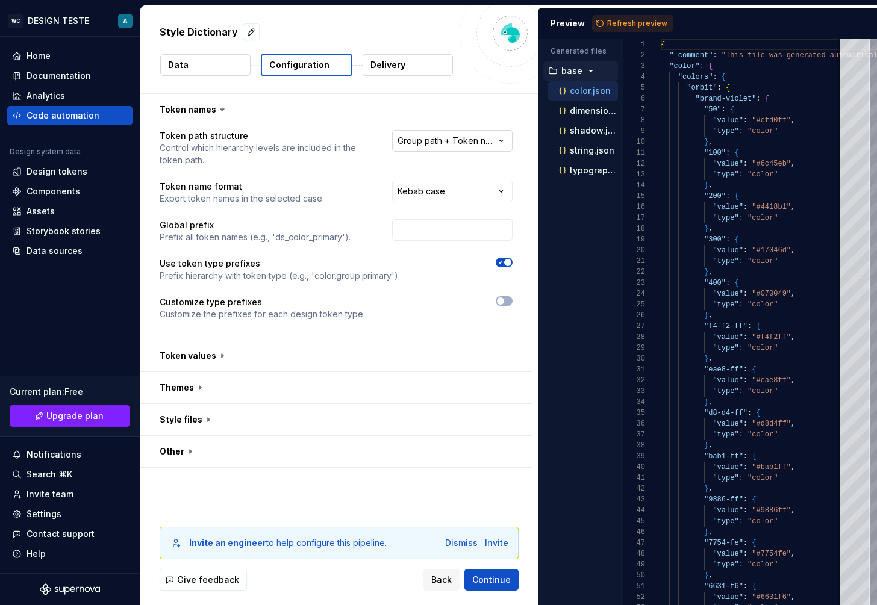
click at [470, 136] on html "**********" at bounding box center [438, 302] width 877 height 605
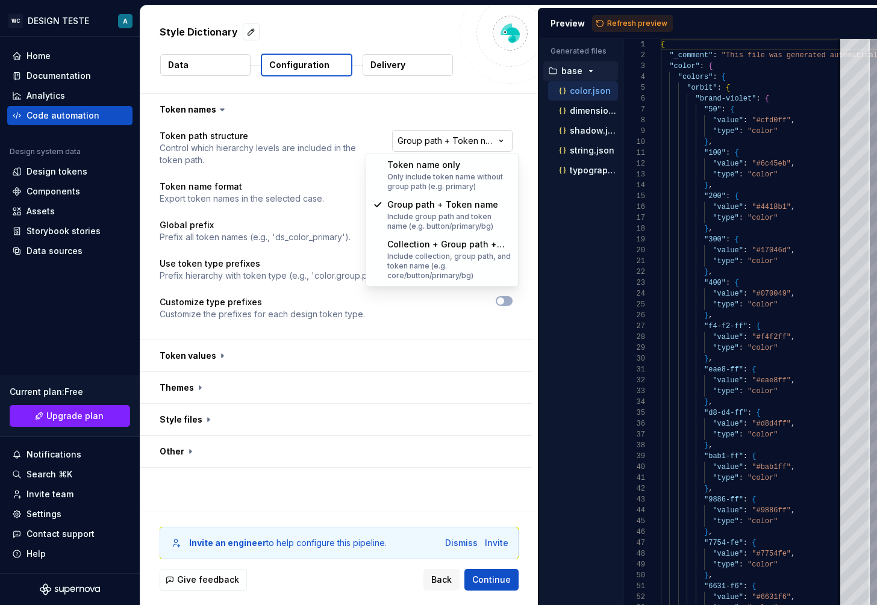
click at [470, 136] on html "**********" at bounding box center [438, 302] width 877 height 605
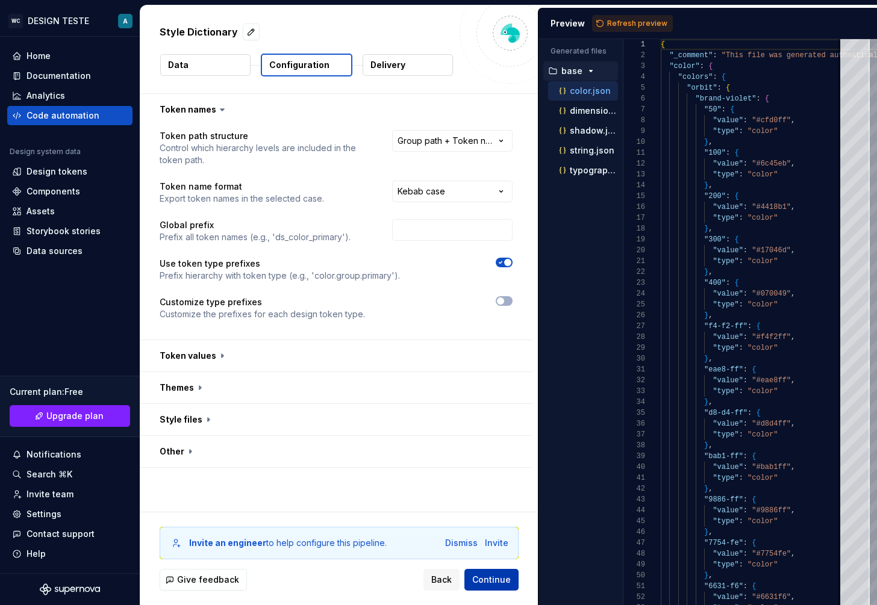
click at [499, 586] on span "Continue" at bounding box center [491, 580] width 39 height 12
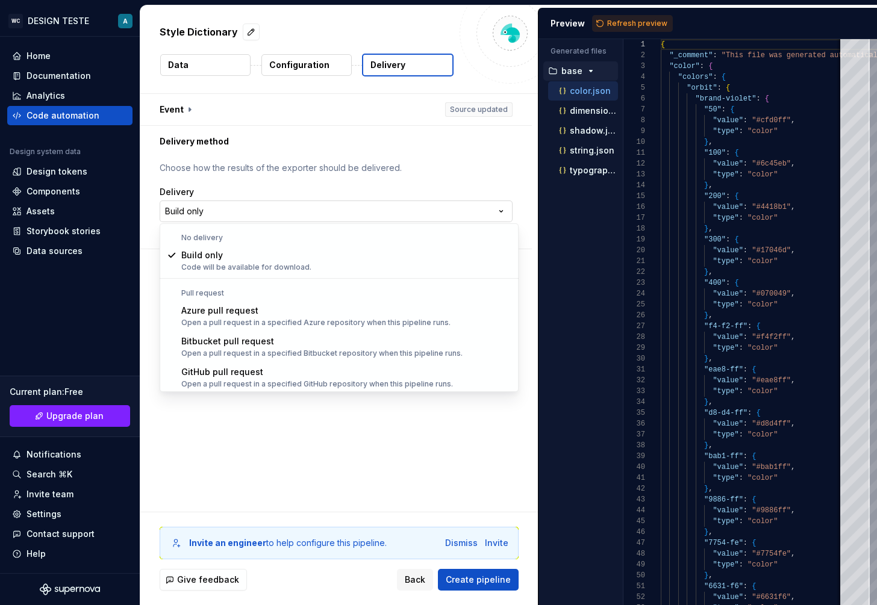
click at [430, 210] on html "**********" at bounding box center [438, 302] width 877 height 605
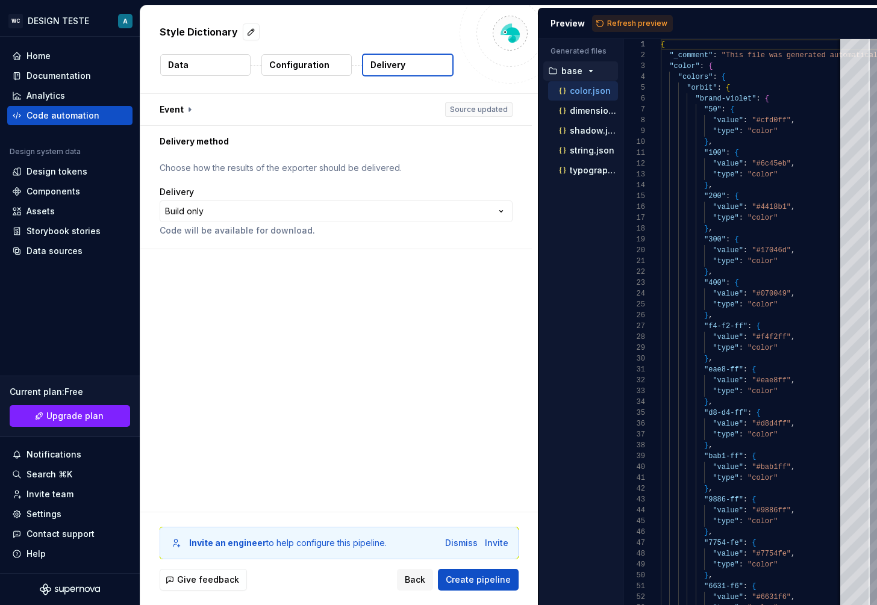
click at [299, 66] on p "Configuration" at bounding box center [299, 65] width 60 height 12
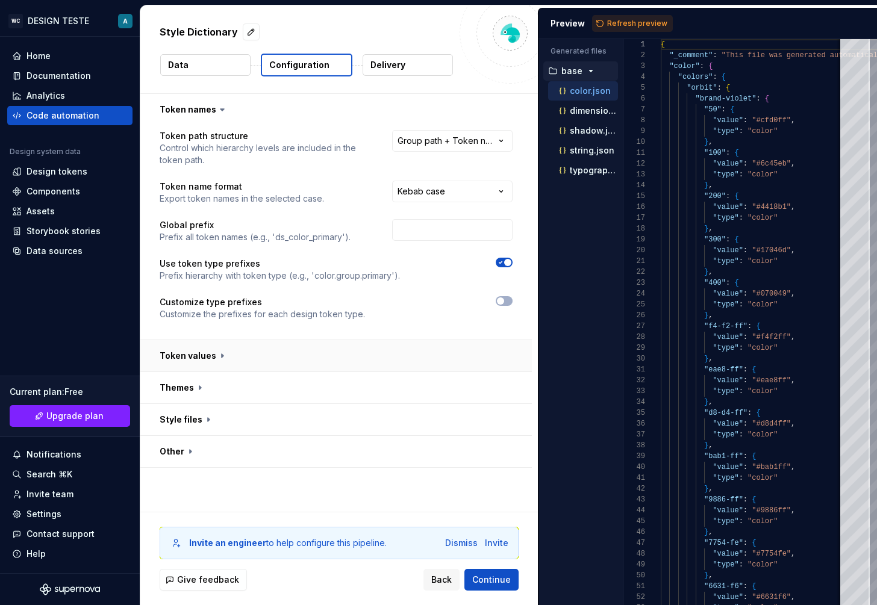
click at [214, 351] on button "button" at bounding box center [336, 355] width 392 height 31
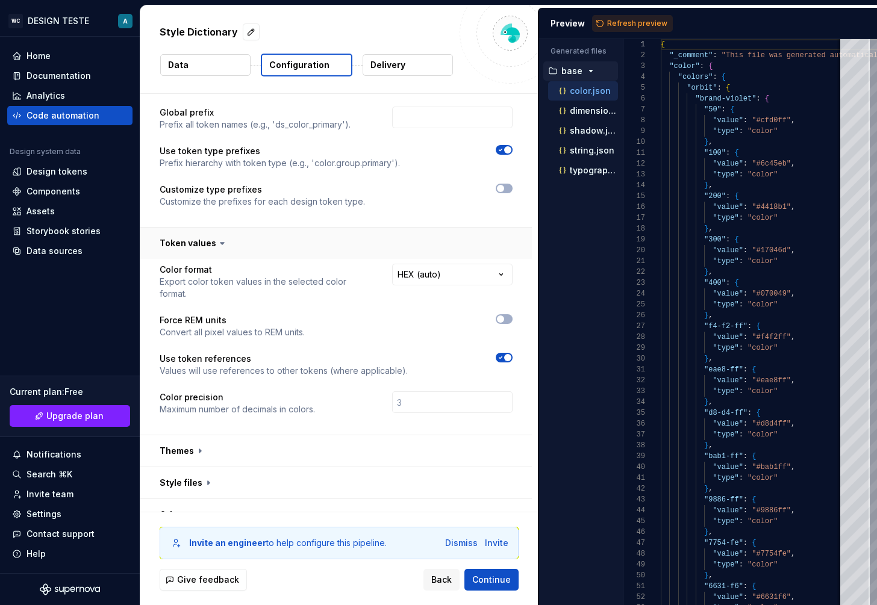
scroll to position [120, 0]
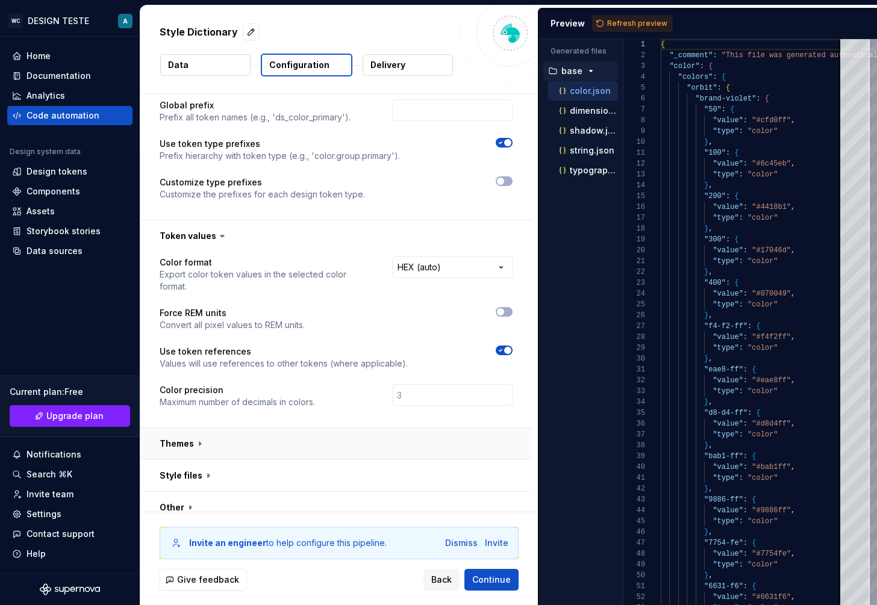
click at [173, 434] on button "button" at bounding box center [336, 443] width 392 height 31
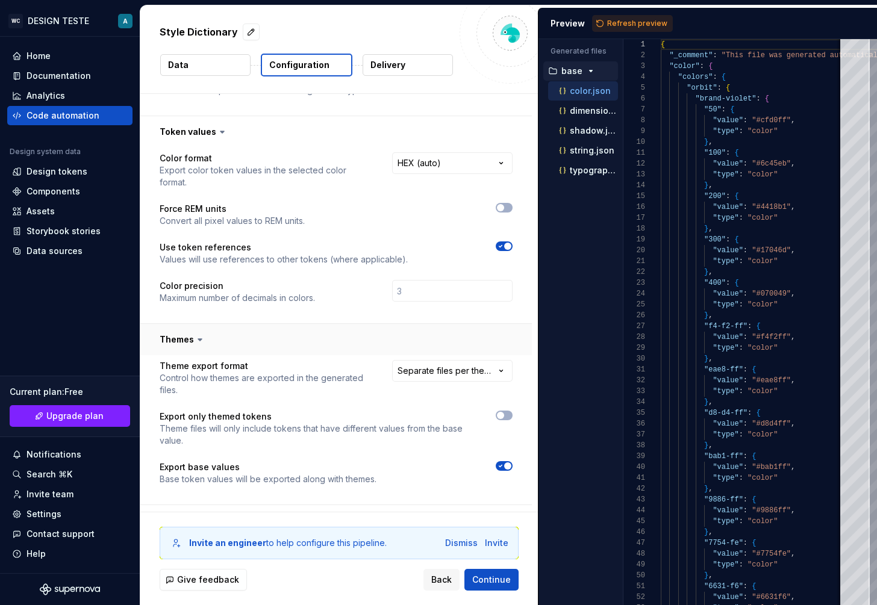
scroll to position [269, 0]
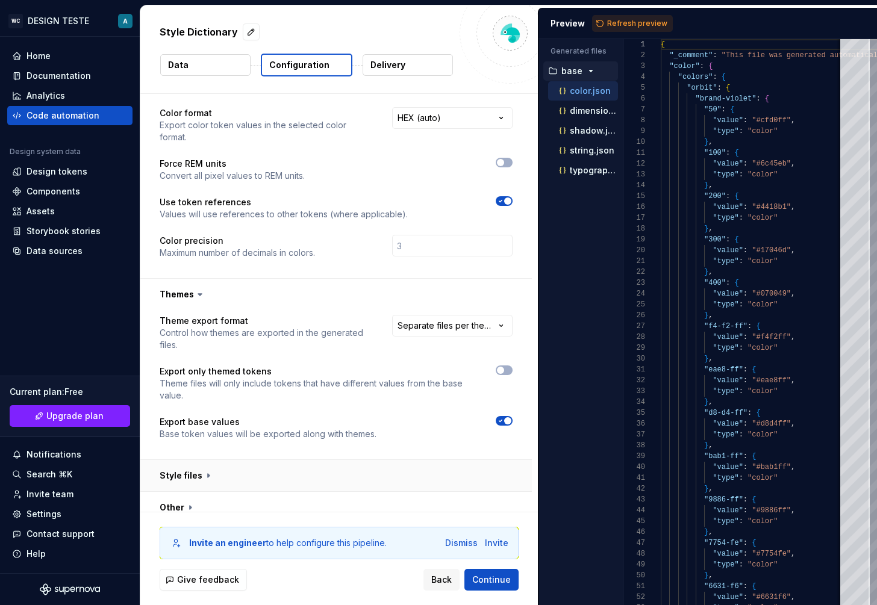
click at [183, 464] on button "button" at bounding box center [336, 475] width 392 height 31
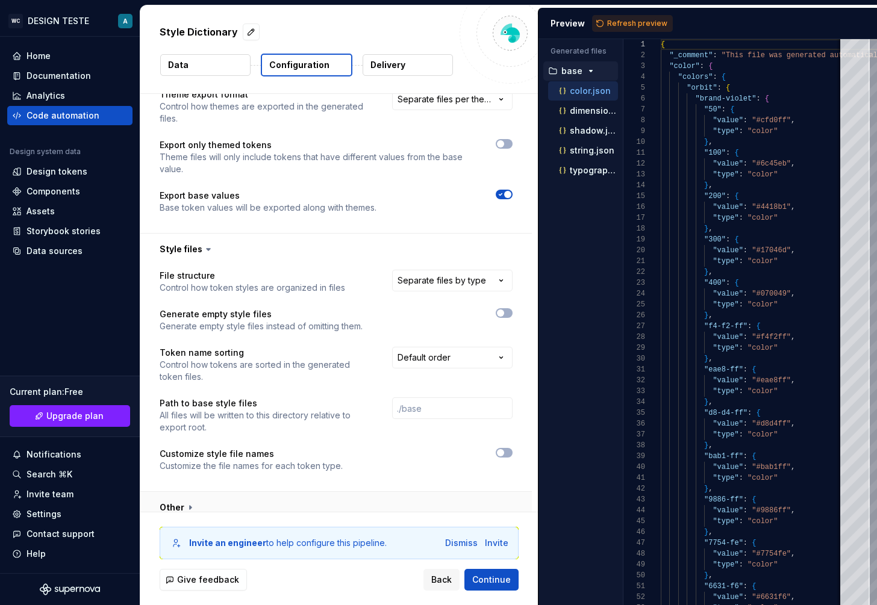
click at [185, 496] on button "button" at bounding box center [336, 507] width 392 height 31
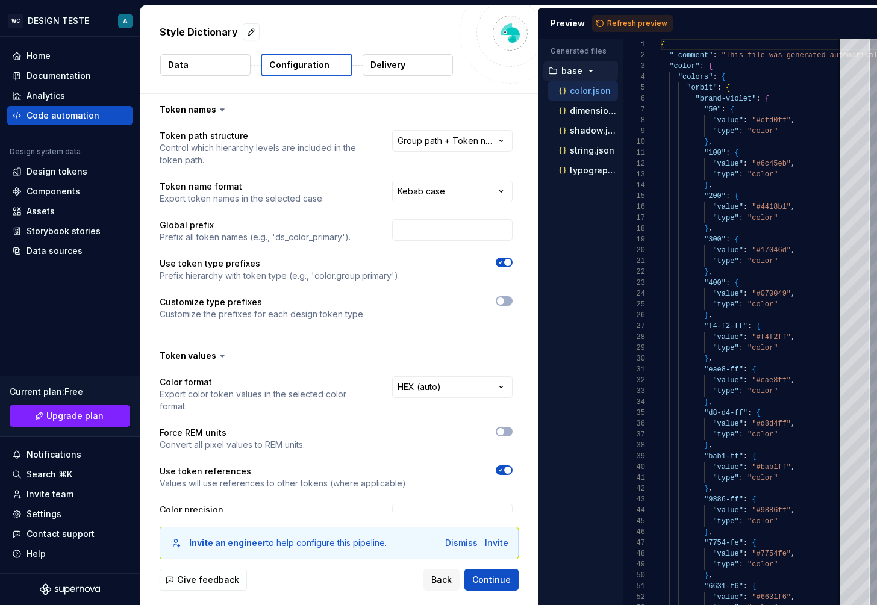
scroll to position [696, 0]
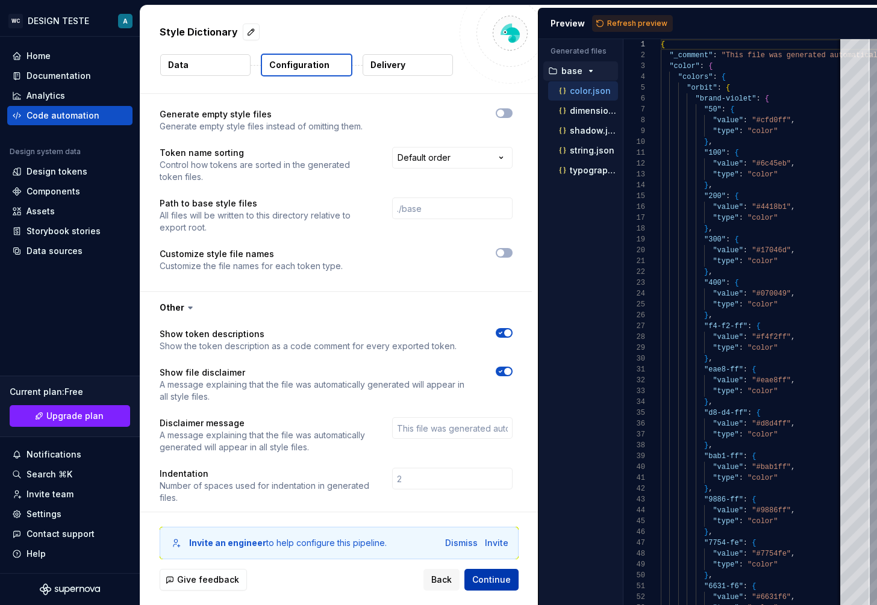
click at [503, 587] on button "Continue" at bounding box center [491, 580] width 54 height 22
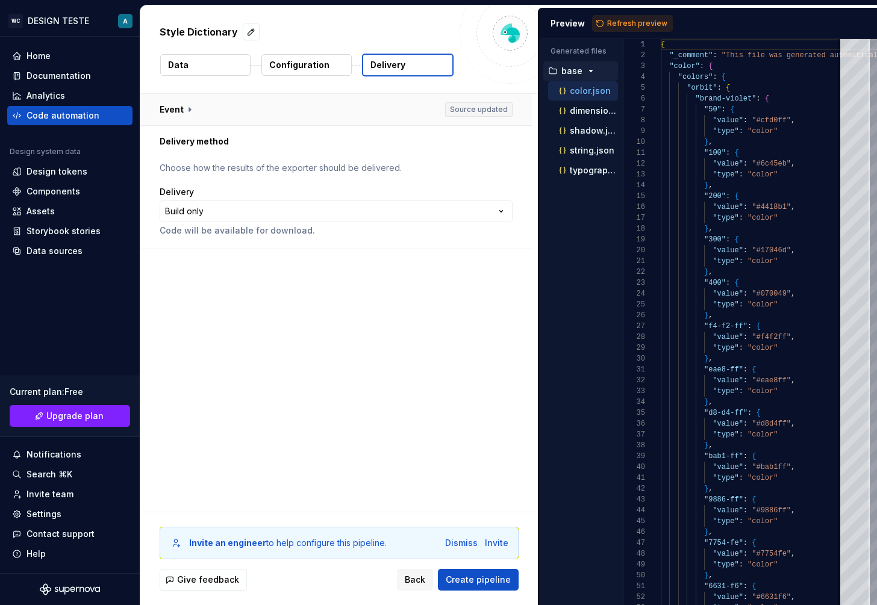
click at [193, 110] on button "button" at bounding box center [336, 109] width 392 height 31
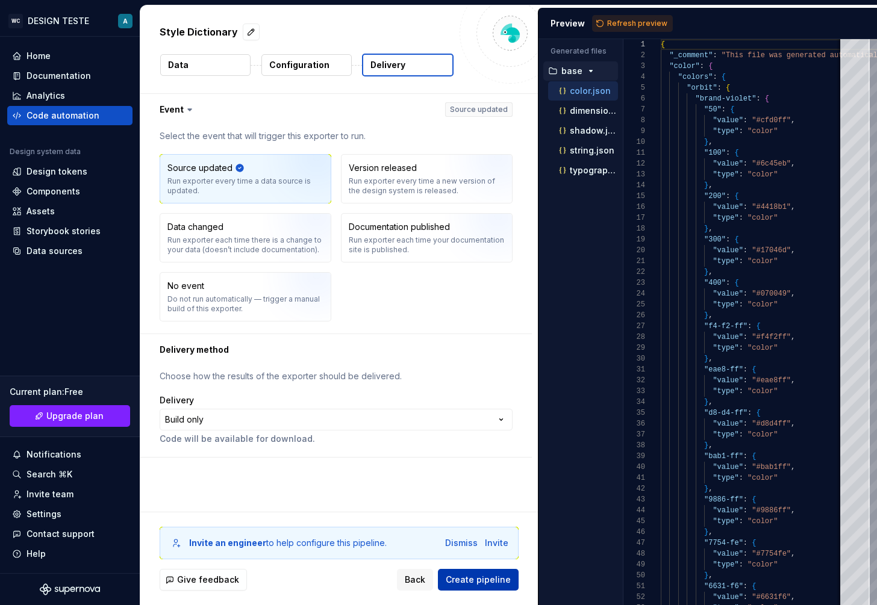
click at [475, 582] on span "Create pipeline" at bounding box center [478, 580] width 65 height 12
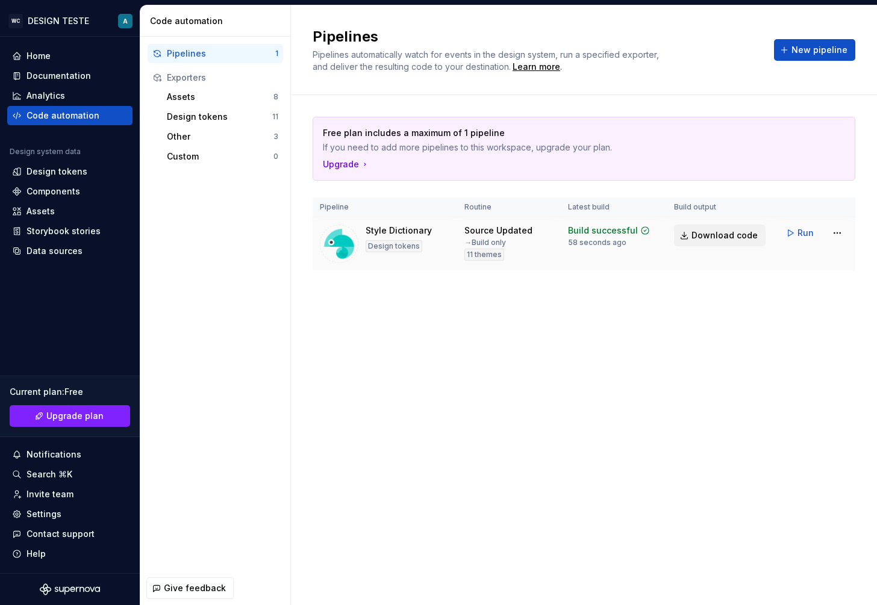
click at [706, 232] on span "Download code" at bounding box center [725, 236] width 66 height 12
click at [439, 285] on div "Free plan includes a maximum of 1 pipeline If you need to add more pipelines to…" at bounding box center [584, 205] width 543 height 221
click at [501, 340] on div "Pipelines Pipelines automatically watch for events in the design system, run a …" at bounding box center [584, 305] width 586 height 600
click at [39, 186] on div "Components" at bounding box center [54, 192] width 54 height 12
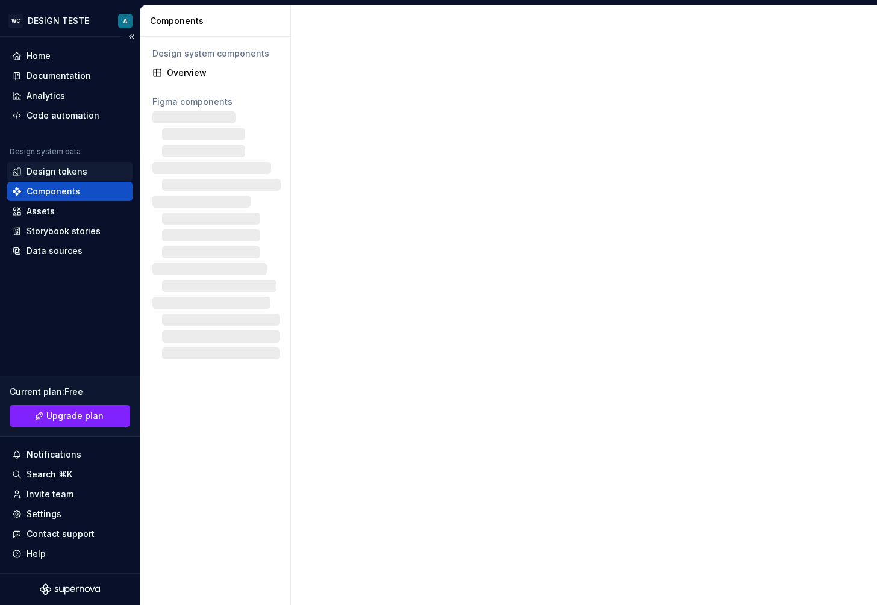
click at [58, 175] on div "Design tokens" at bounding box center [57, 172] width 61 height 12
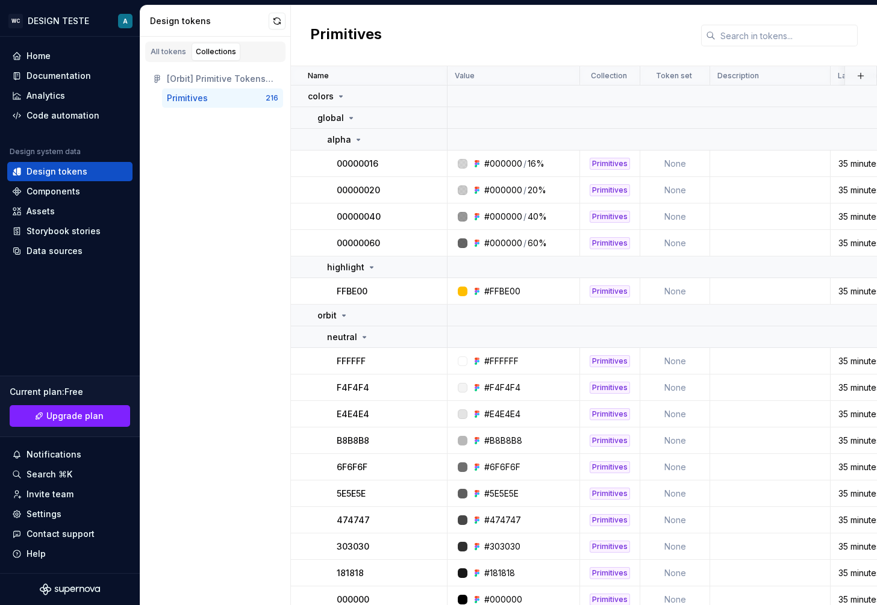
click at [333, 28] on h2 "Primitives" at bounding box center [346, 36] width 72 height 22
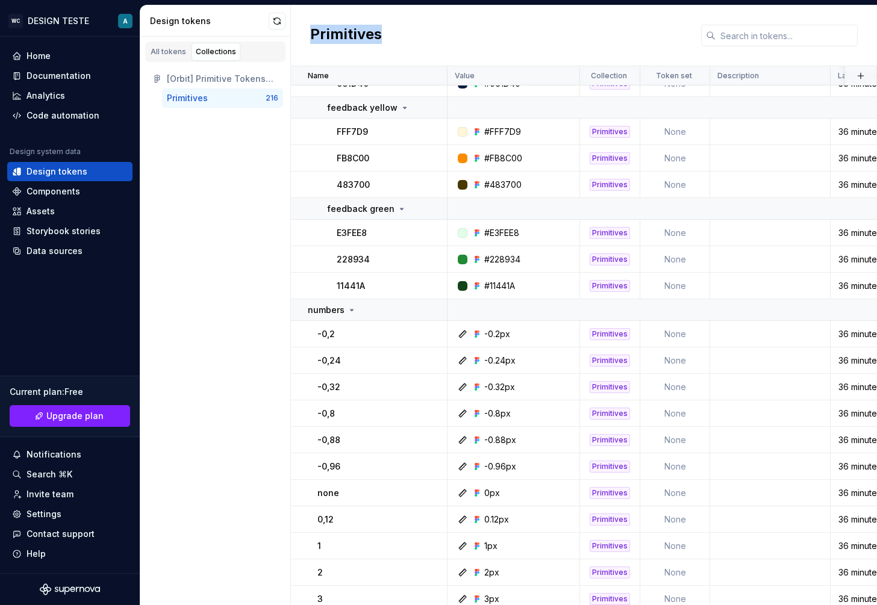
scroll to position [4465, 0]
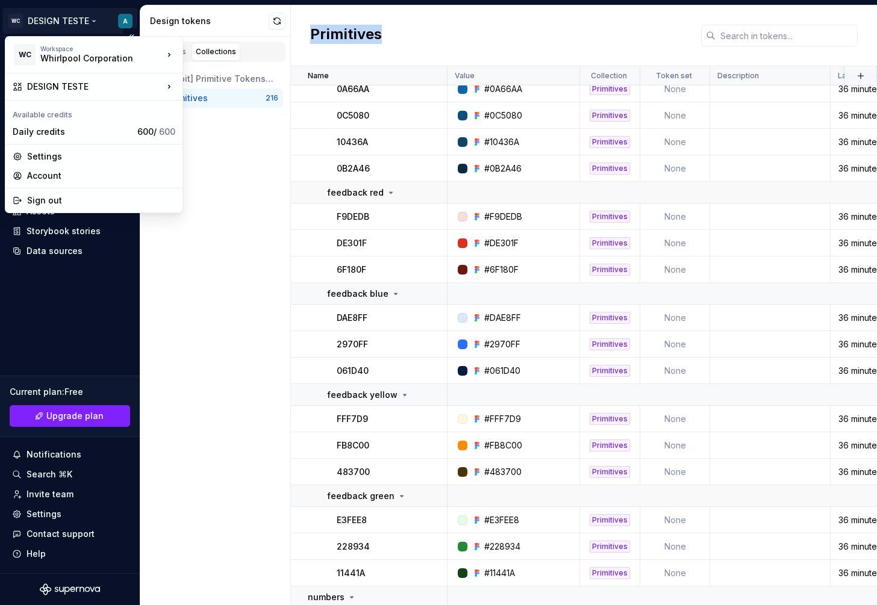
click at [36, 16] on html "WC DESIGN TESTE A Home Documentation Analytics Code automation Design system da…" at bounding box center [438, 302] width 877 height 605
click at [80, 161] on div "Settings" at bounding box center [101, 157] width 148 height 12
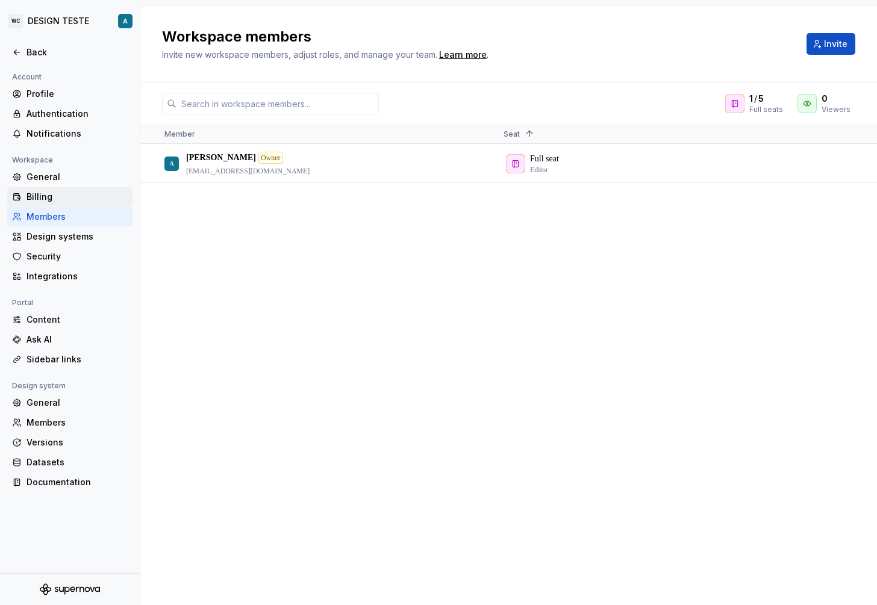
click at [43, 202] on div "Billing" at bounding box center [77, 197] width 101 height 12
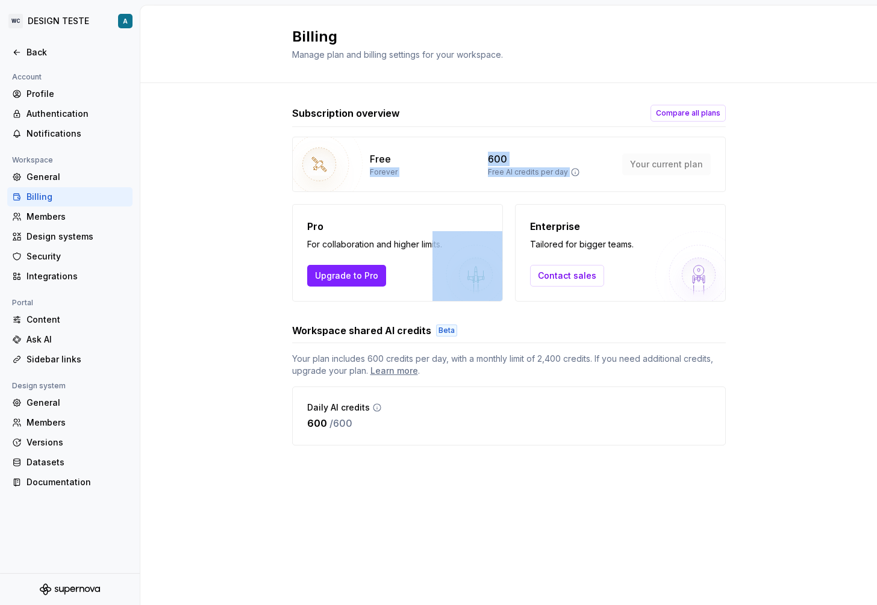
drag, startPoint x: 477, startPoint y: 157, endPoint x: 614, endPoint y: 183, distance: 139.3
click at [614, 184] on div "Free Forever 600 Free AI credits per day Your current plan" at bounding box center [509, 164] width 434 height 55
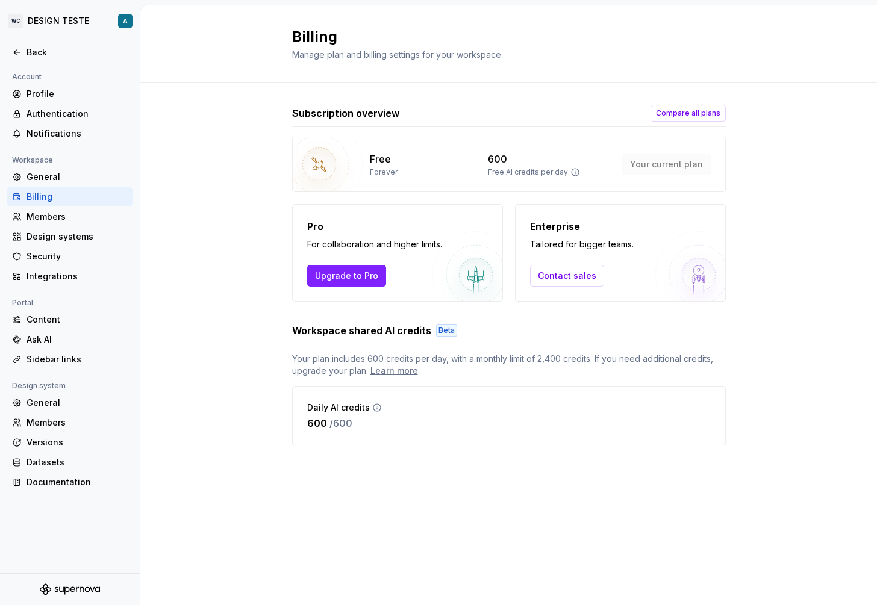
click at [402, 278] on div "Pro For collaboration and higher limits. Upgrade to Pro" at bounding box center [397, 253] width 211 height 98
click at [374, 278] on span "Upgrade to Pro" at bounding box center [346, 276] width 63 height 12
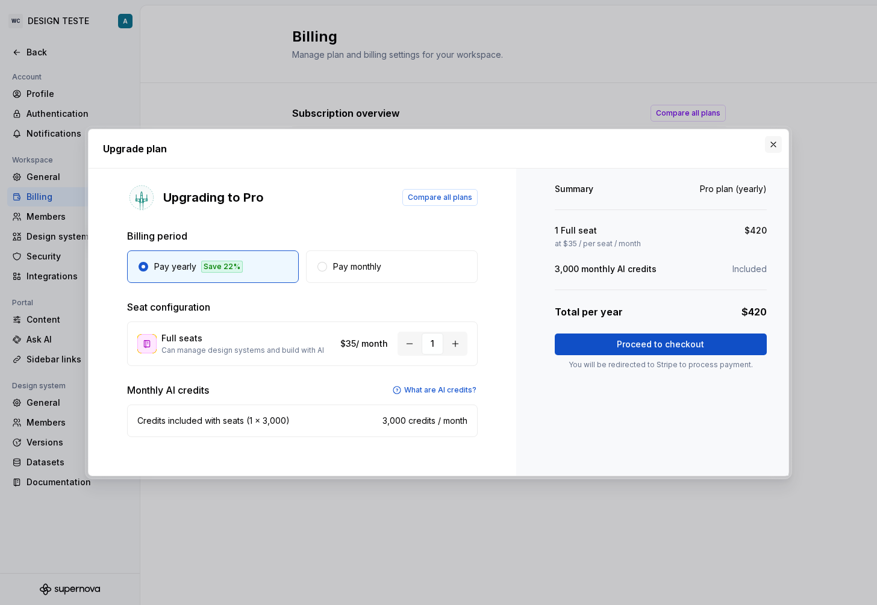
click at [776, 139] on button "button" at bounding box center [773, 144] width 17 height 17
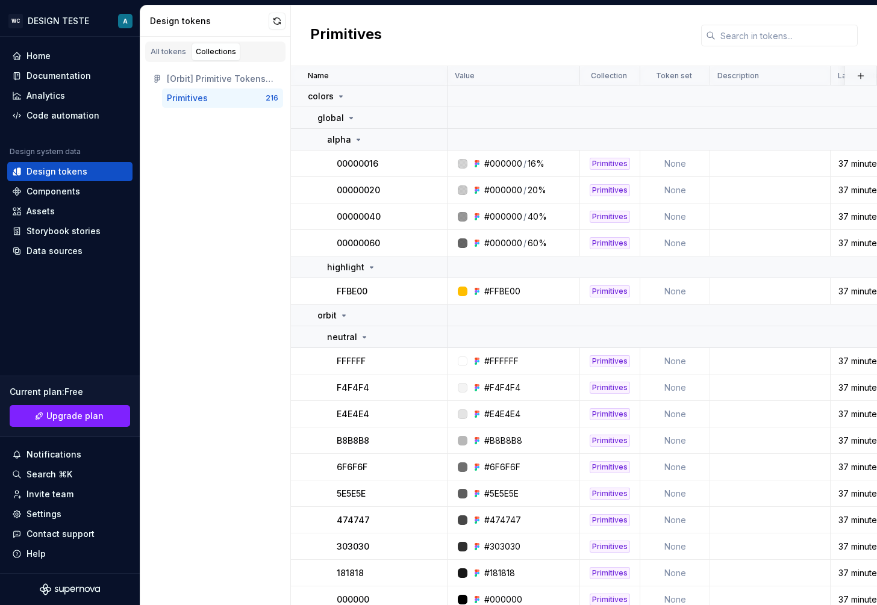
click at [270, 104] on div "Primitives 216" at bounding box center [222, 98] width 121 height 19
click at [336, 100] on icon at bounding box center [341, 97] width 10 height 10
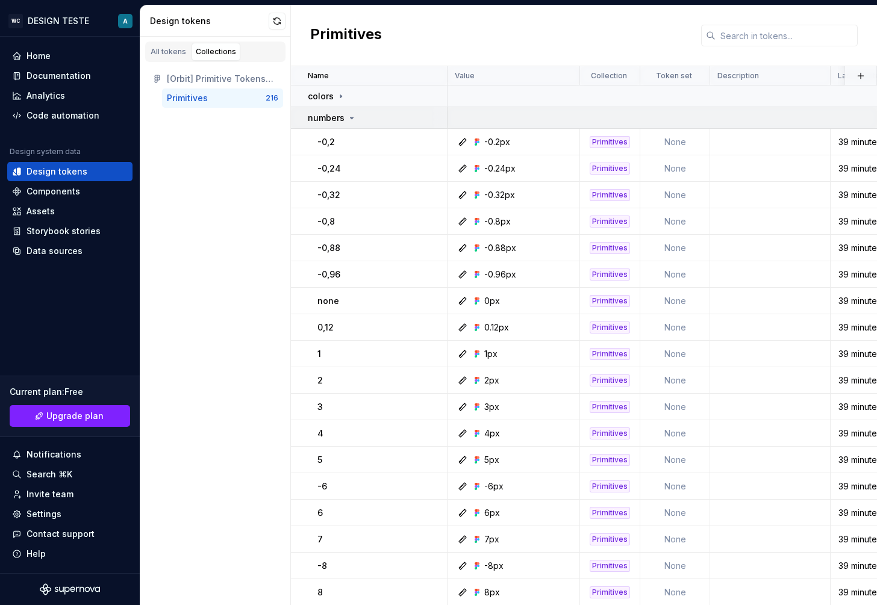
click at [340, 120] on p "numbers" at bounding box center [326, 118] width 37 height 12
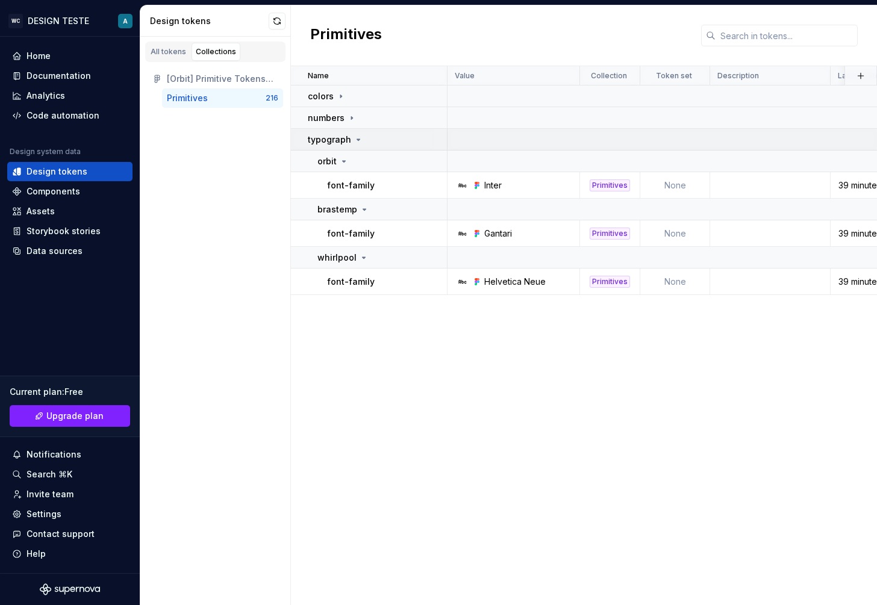
click at [345, 138] on p "typograph" at bounding box center [329, 140] width 43 height 12
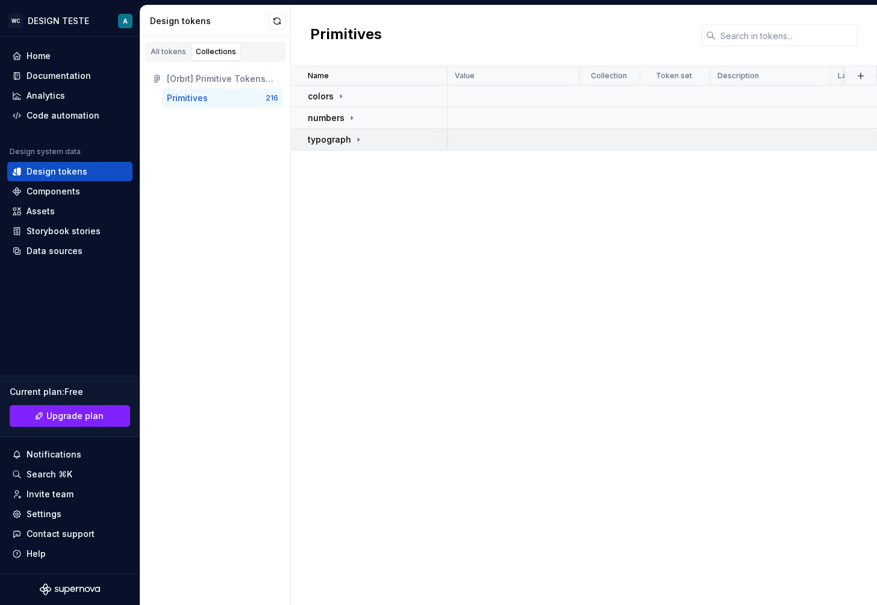
click at [355, 139] on icon at bounding box center [359, 140] width 10 height 10
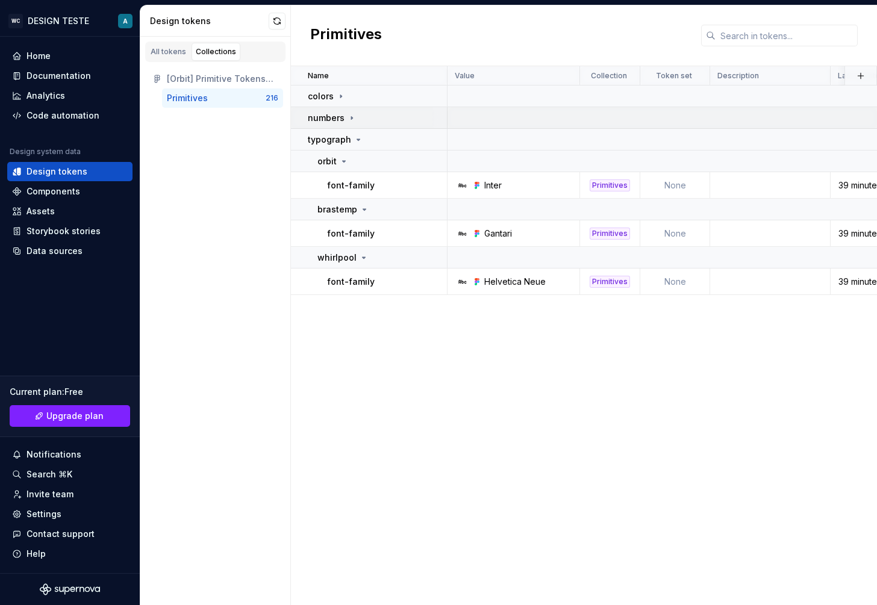
click at [349, 115] on icon at bounding box center [352, 118] width 10 height 10
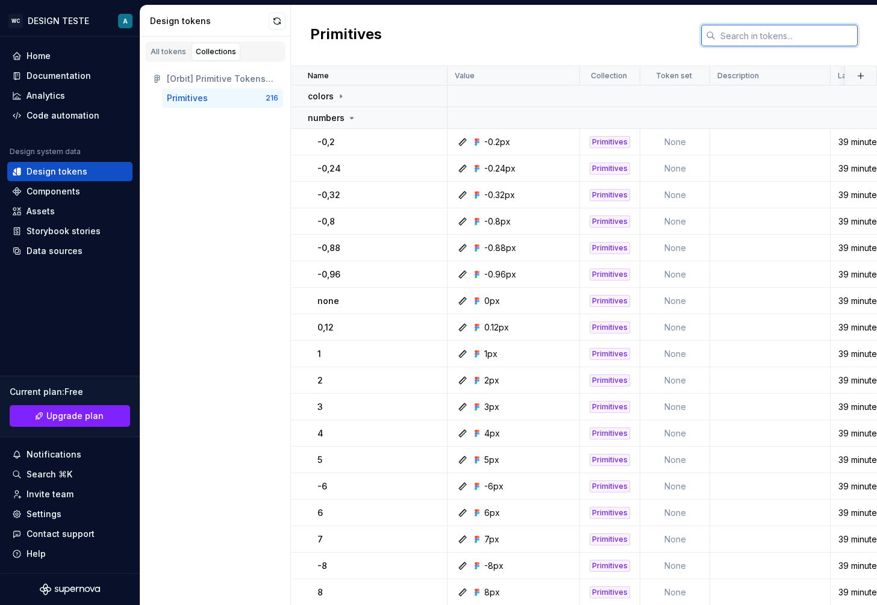
click at [760, 41] on input "text" at bounding box center [787, 36] width 142 height 22
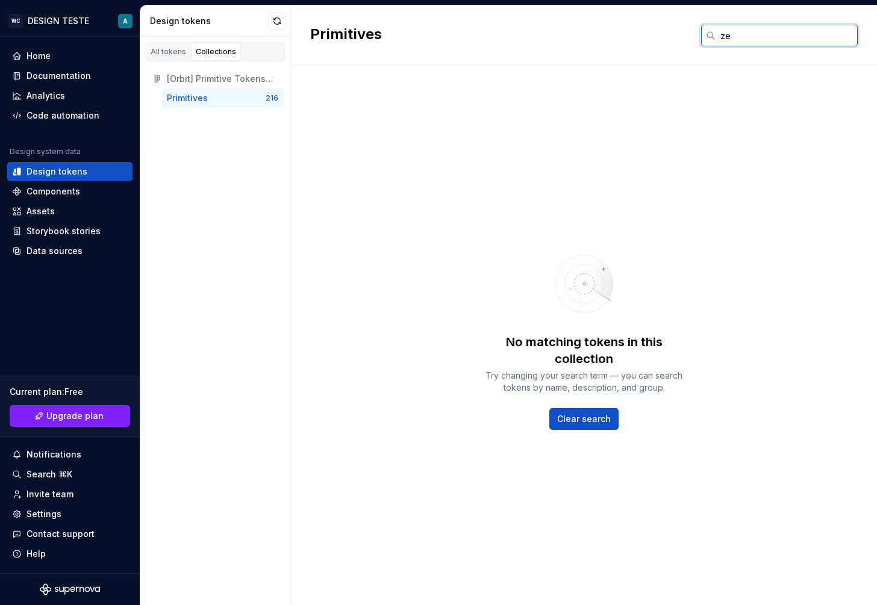
type input "z"
type input "semantic"
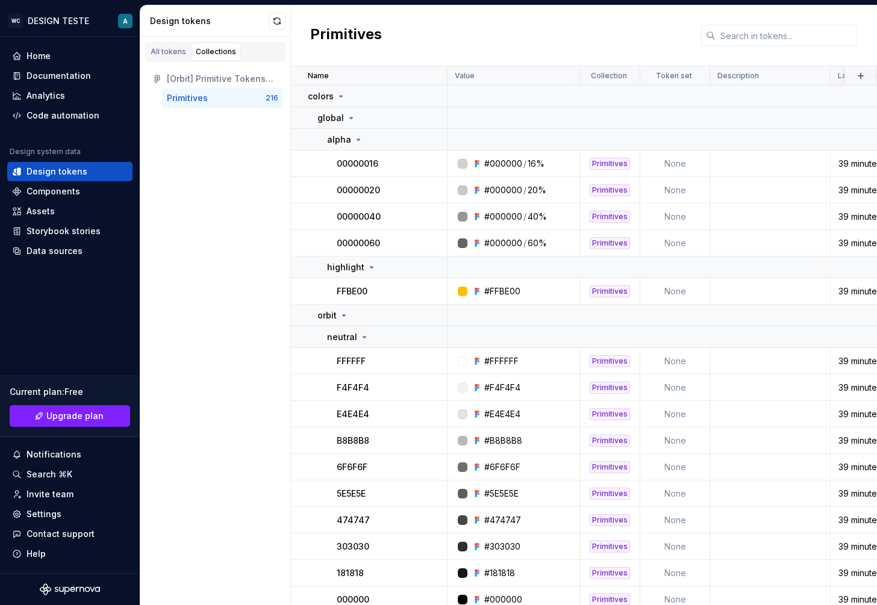
click at [230, 169] on div "All tokens Collections [Orbit] Primitive Tokens (Copy) Primitives 216" at bounding box center [215, 321] width 151 height 569
click at [60, 246] on div "Data sources" at bounding box center [55, 251] width 56 height 12
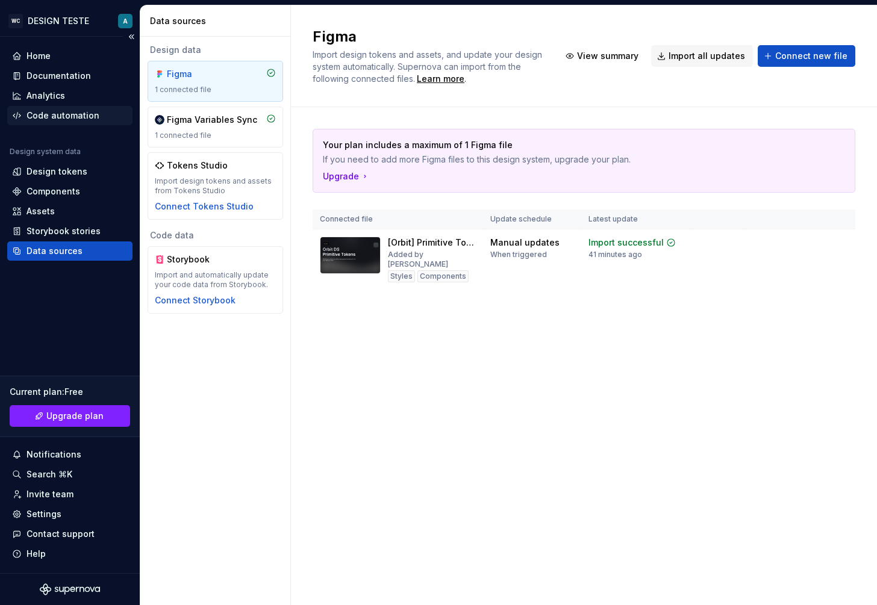
click at [46, 114] on div "Code automation" at bounding box center [63, 116] width 73 height 12
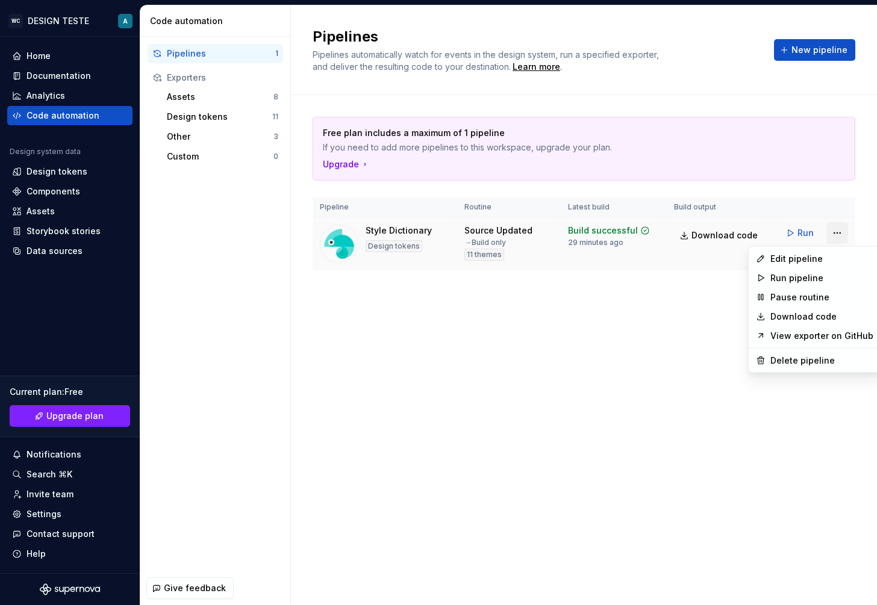
click at [836, 231] on html "WC DESIGN TESTE A Home Documentation Analytics Code automation Design system da…" at bounding box center [438, 302] width 877 height 605
click at [784, 363] on div "Delete pipeline" at bounding box center [821, 361] width 103 height 12
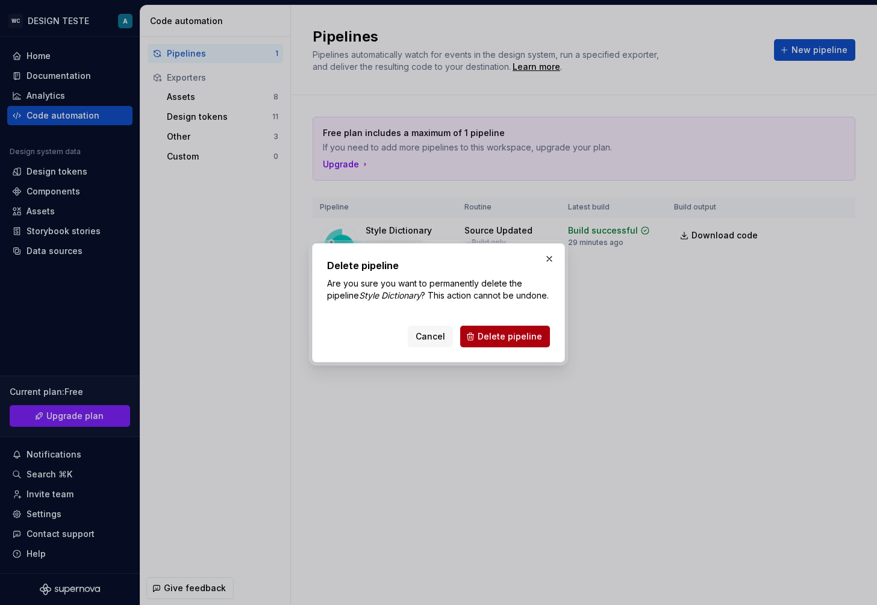
click at [507, 333] on button "Delete pipeline" at bounding box center [505, 337] width 90 height 22
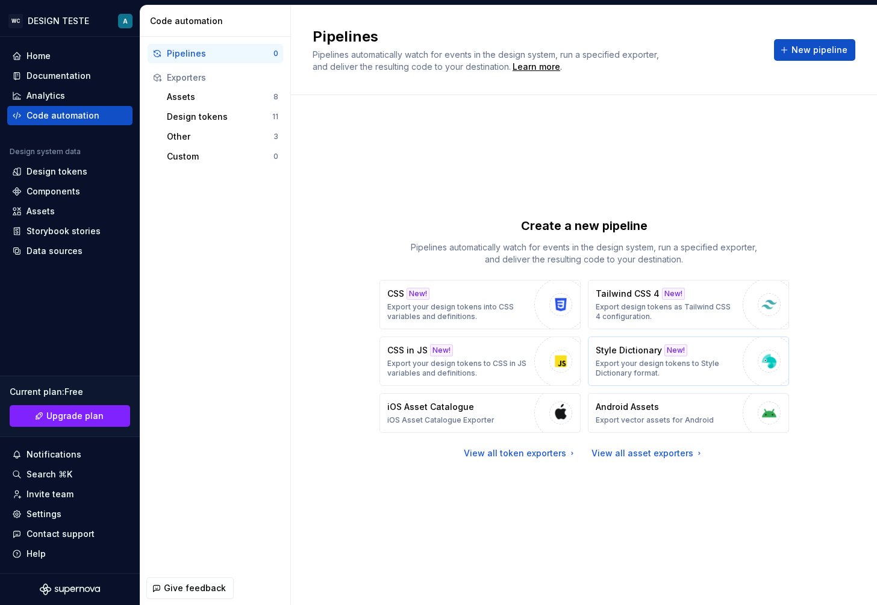
click at [766, 366] on img "button" at bounding box center [769, 361] width 18 height 18
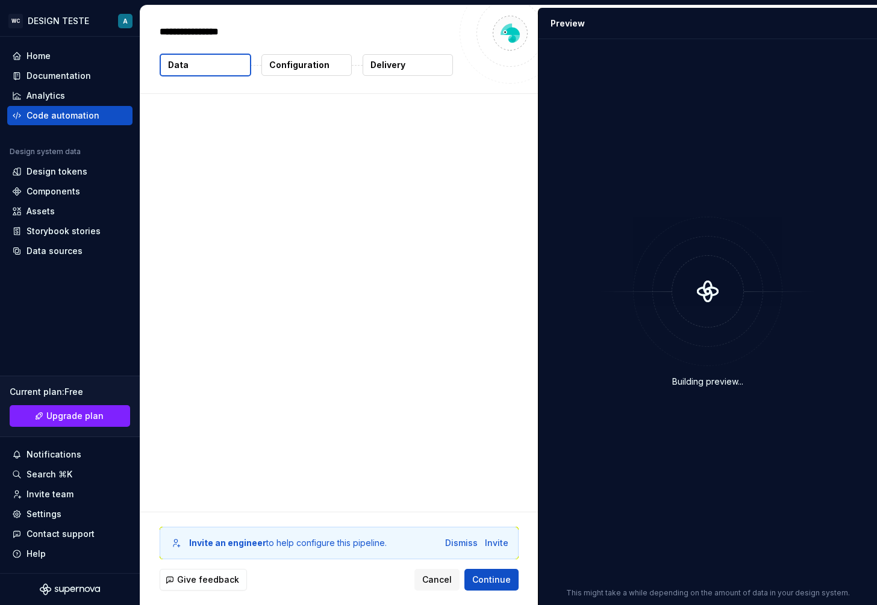
type textarea "*"
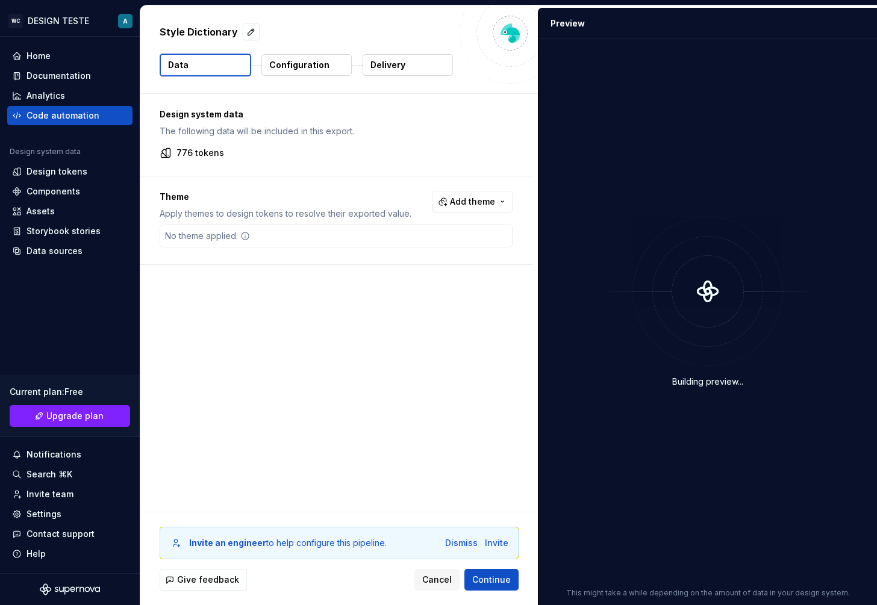
click at [177, 155] on p "776 tokens" at bounding box center [200, 153] width 48 height 12
drag, startPoint x: 177, startPoint y: 155, endPoint x: 216, endPoint y: 155, distance: 38.6
click at [216, 155] on p "776 tokens" at bounding box center [200, 153] width 48 height 12
click at [179, 151] on p "776 tokens" at bounding box center [200, 153] width 48 height 12
drag, startPoint x: 179, startPoint y: 151, endPoint x: 202, endPoint y: 151, distance: 22.9
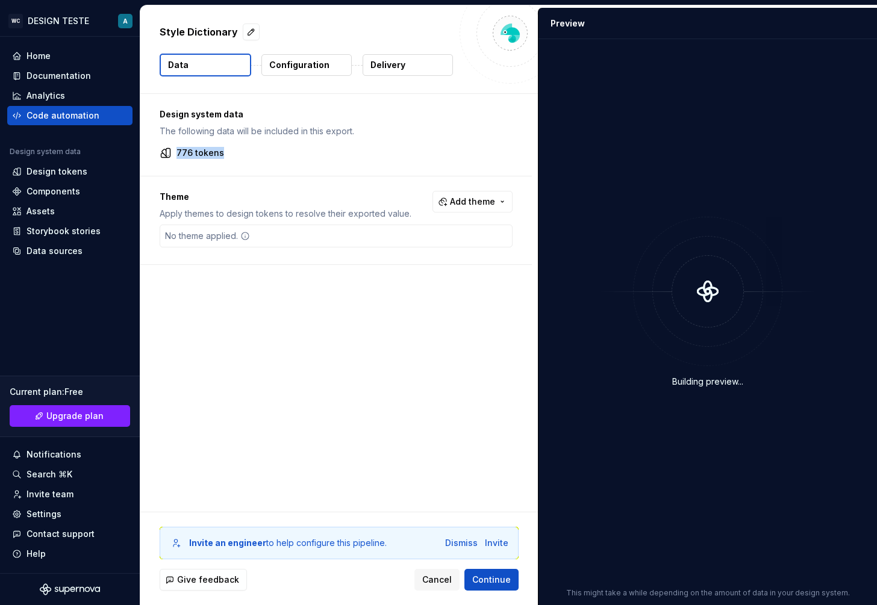
click at [202, 151] on p "776 tokens" at bounding box center [200, 153] width 48 height 12
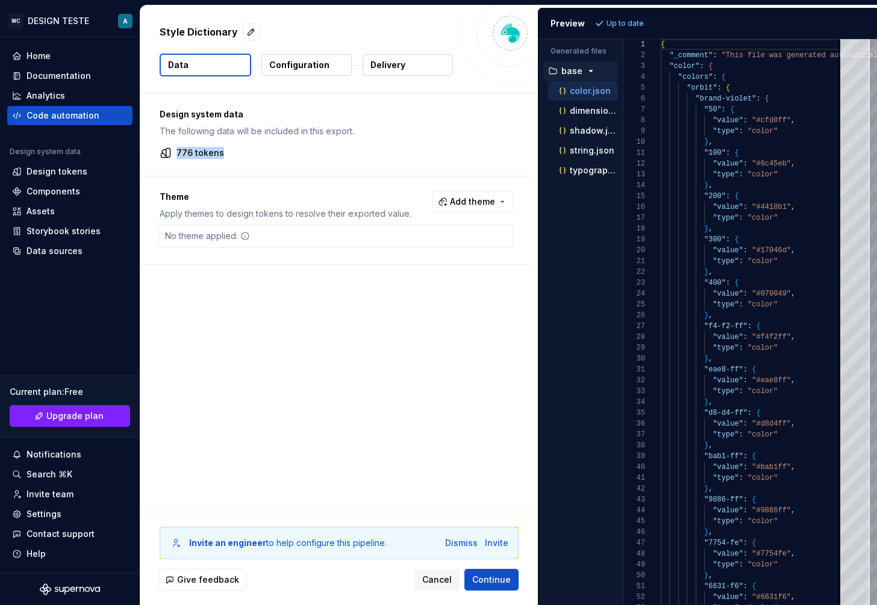
click at [581, 76] on button "base" at bounding box center [580, 70] width 75 height 13
click at [582, 76] on button "base" at bounding box center [580, 70] width 75 height 13
click at [513, 579] on button "Continue" at bounding box center [491, 580] width 54 height 22
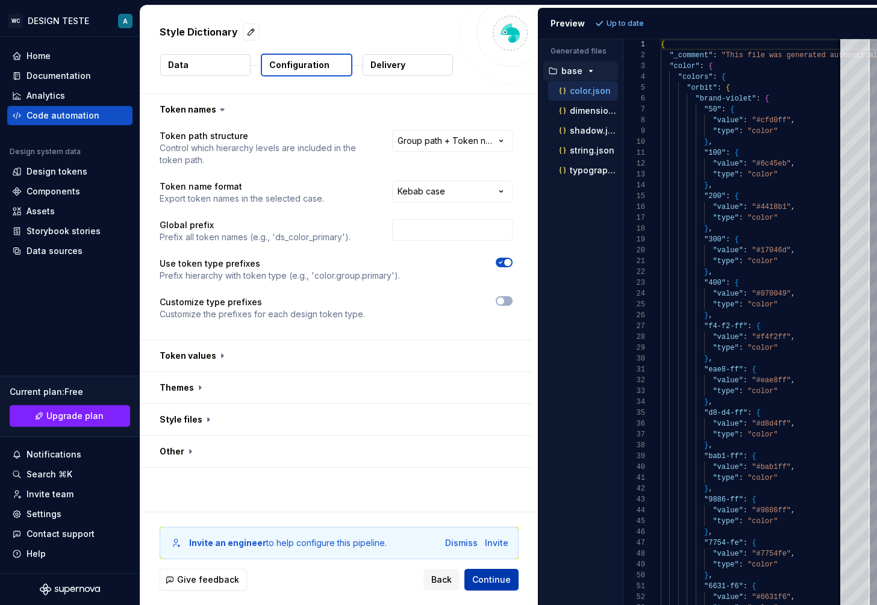
click at [505, 586] on span "Continue" at bounding box center [491, 580] width 39 height 12
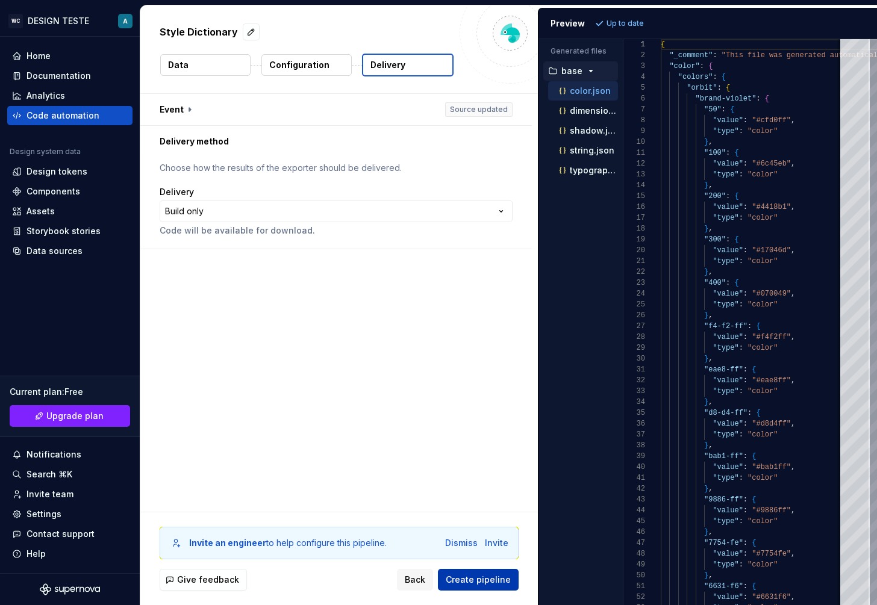
click at [467, 582] on span "Create pipeline" at bounding box center [478, 580] width 65 height 12
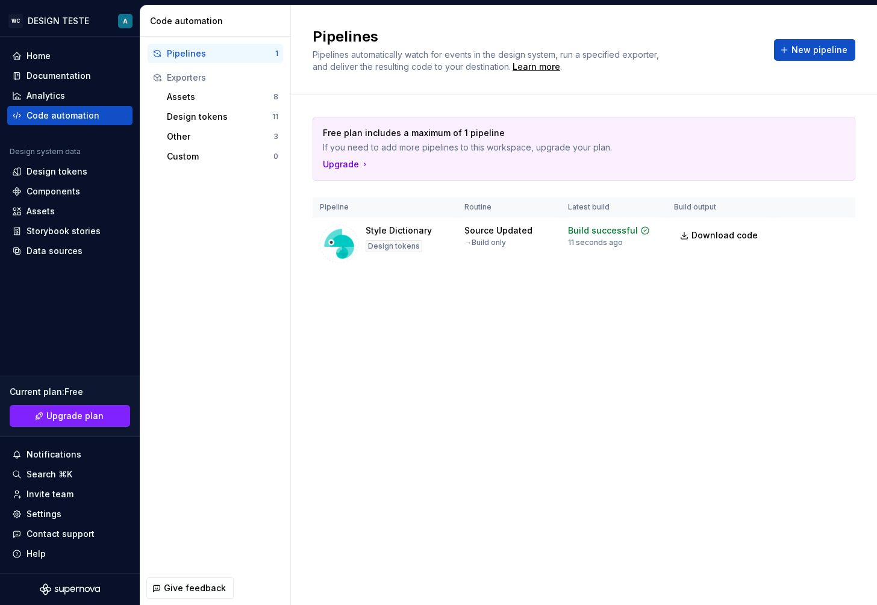
click at [416, 322] on div "Pipelines Pipelines automatically watch for events in the design system, run a …" at bounding box center [584, 305] width 586 height 600
click at [739, 233] on span "Download code" at bounding box center [725, 236] width 66 height 12
click at [62, 180] on div "Design tokens" at bounding box center [69, 171] width 125 height 19
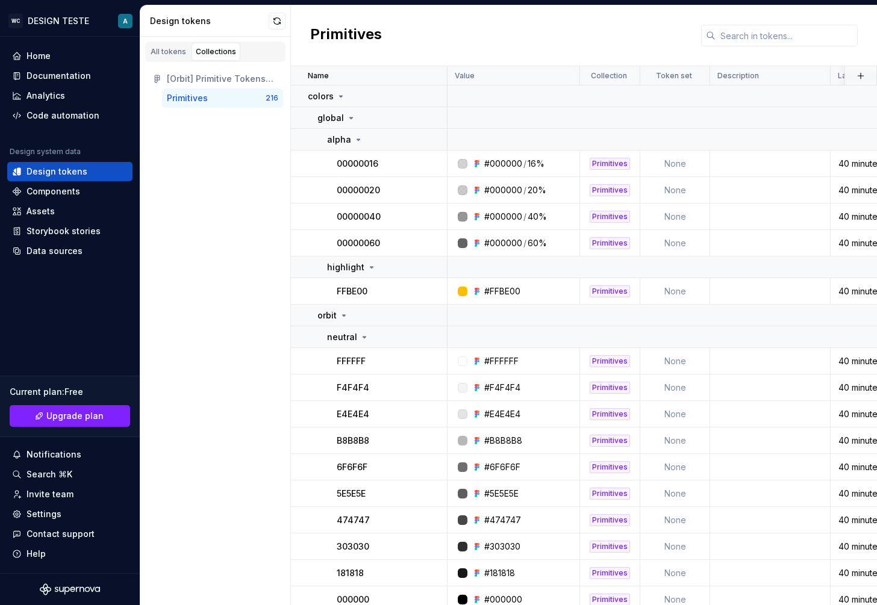
click at [258, 96] on div "Primitives" at bounding box center [216, 98] width 99 height 12
drag, startPoint x: 258, startPoint y: 96, endPoint x: 288, endPoint y: 98, distance: 30.1
click at [288, 98] on div "[Orbit] Primitive Tokens (Copy) Primitives 216" at bounding box center [215, 88] width 150 height 53
click at [181, 59] on link "All tokens" at bounding box center [168, 52] width 44 height 18
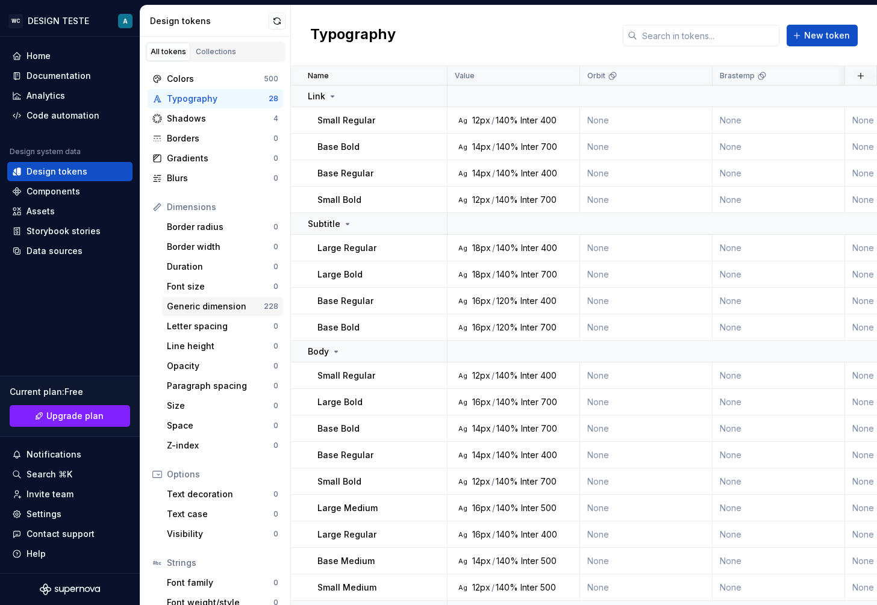
scroll to position [1, 0]
click at [201, 78] on div "Colors" at bounding box center [215, 78] width 97 height 12
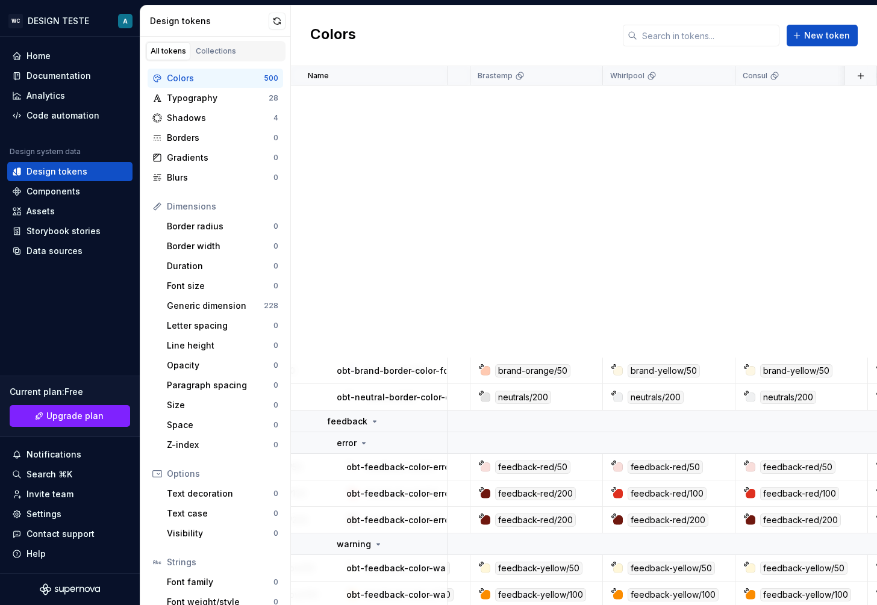
scroll to position [536, 0]
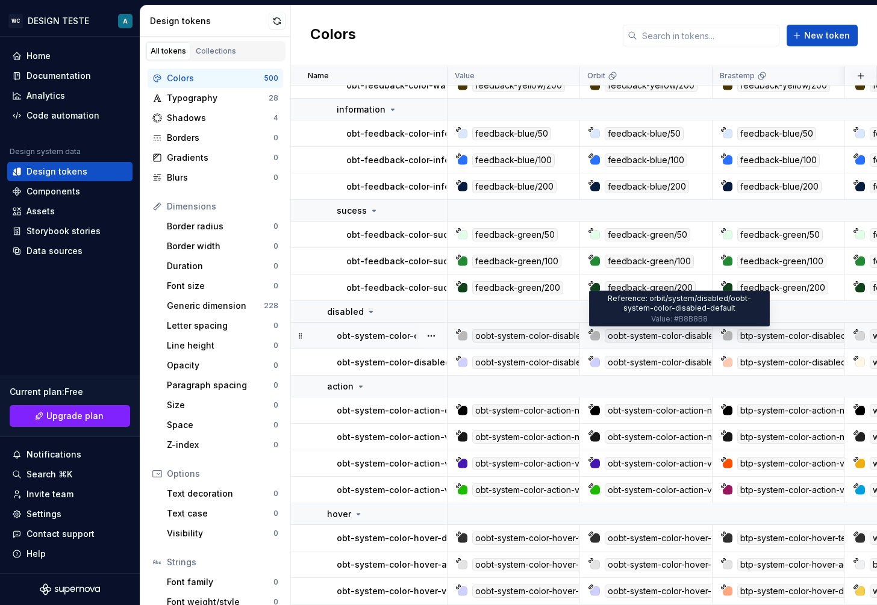
click at [684, 335] on div "oobt-system-color-disabled-default" at bounding box center [679, 336] width 149 height 13
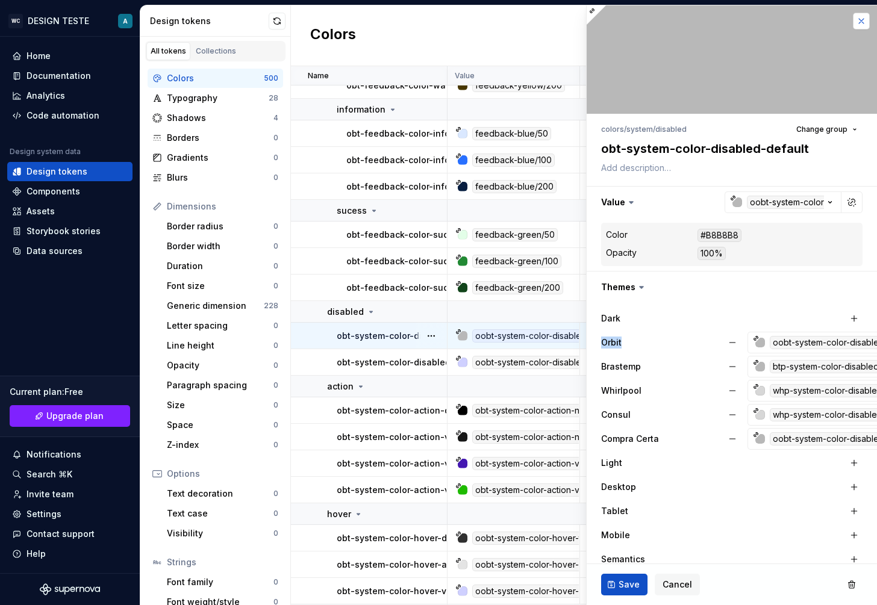
click at [857, 23] on button "button" at bounding box center [861, 21] width 17 height 17
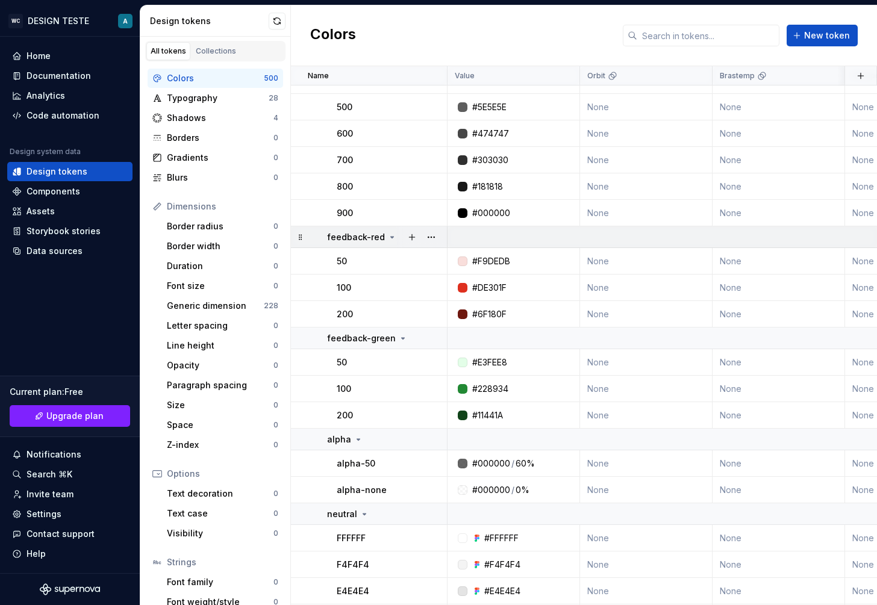
type textarea "*"
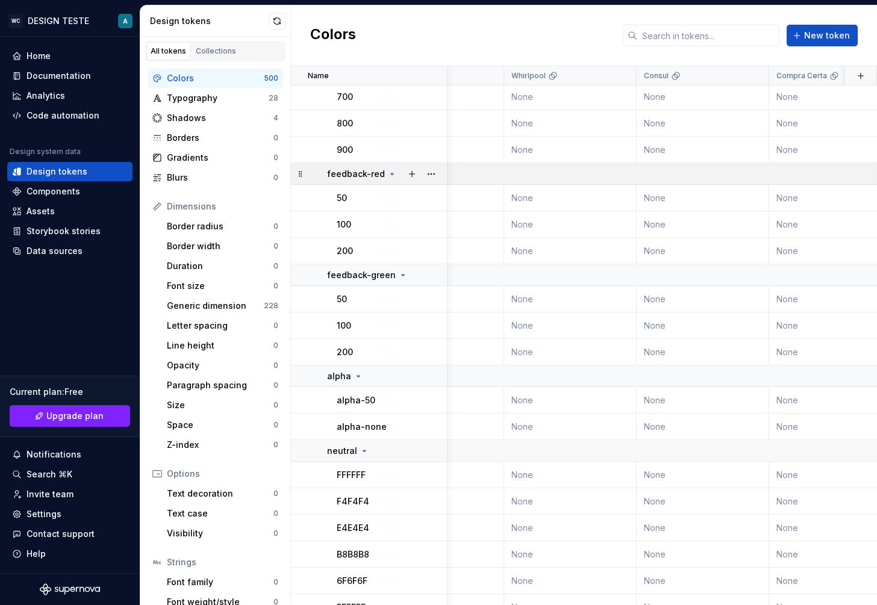
scroll to position [6230, 0]
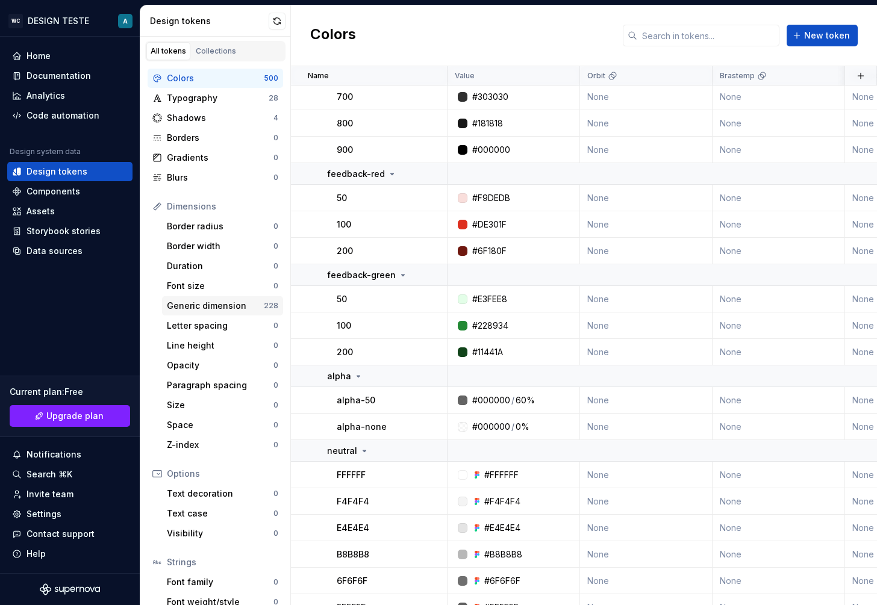
click at [201, 311] on div "Generic dimension" at bounding box center [215, 306] width 97 height 12
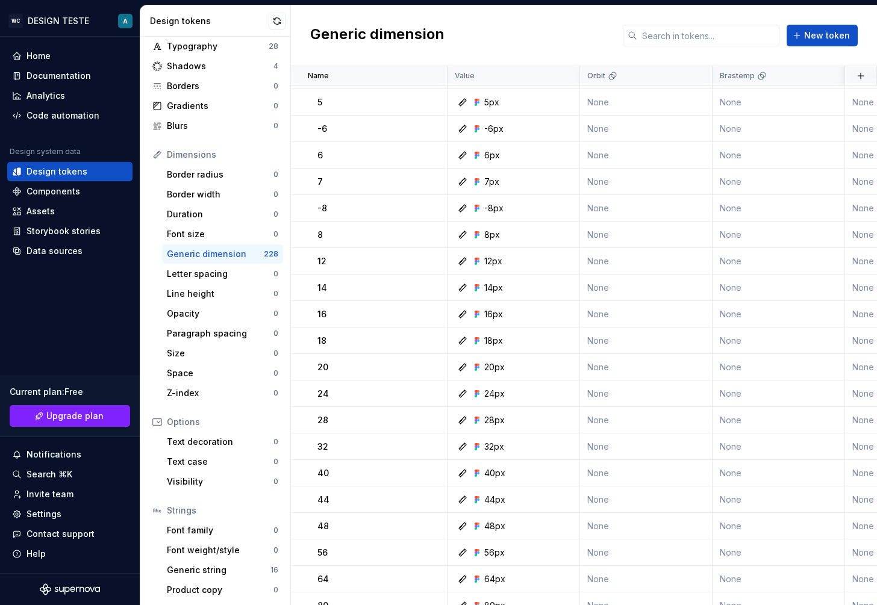
scroll to position [54, 0]
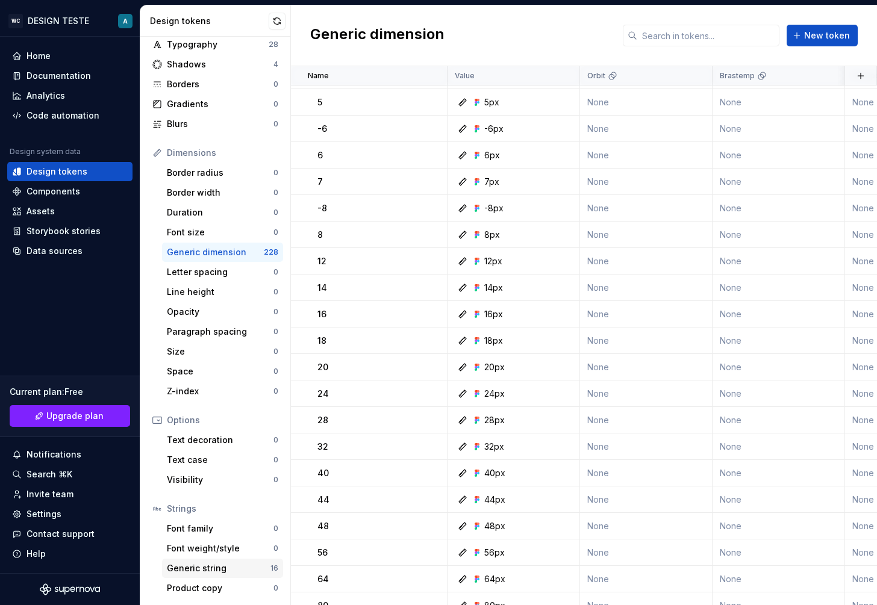
click at [208, 567] on div "Generic string" at bounding box center [219, 569] width 104 height 12
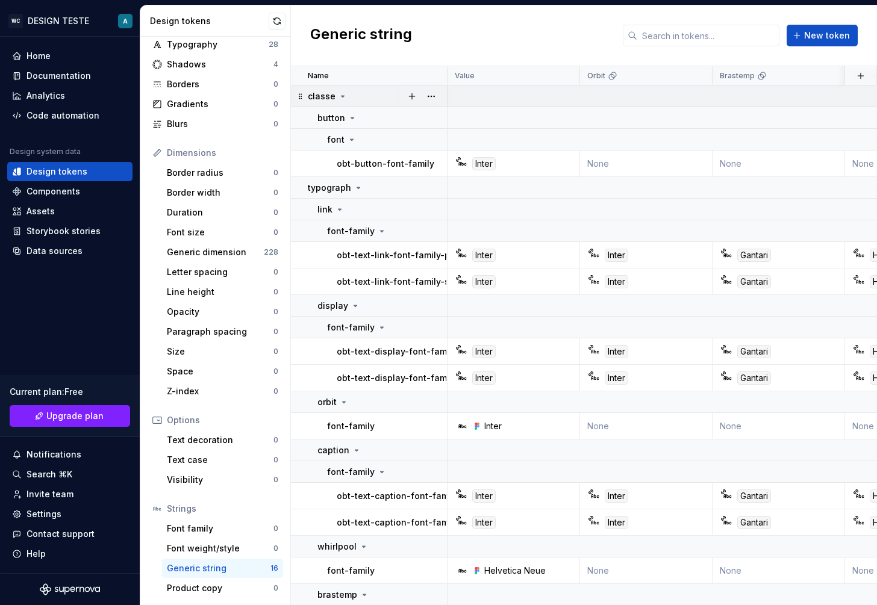
click at [346, 90] on div "classe" at bounding box center [377, 96] width 139 height 12
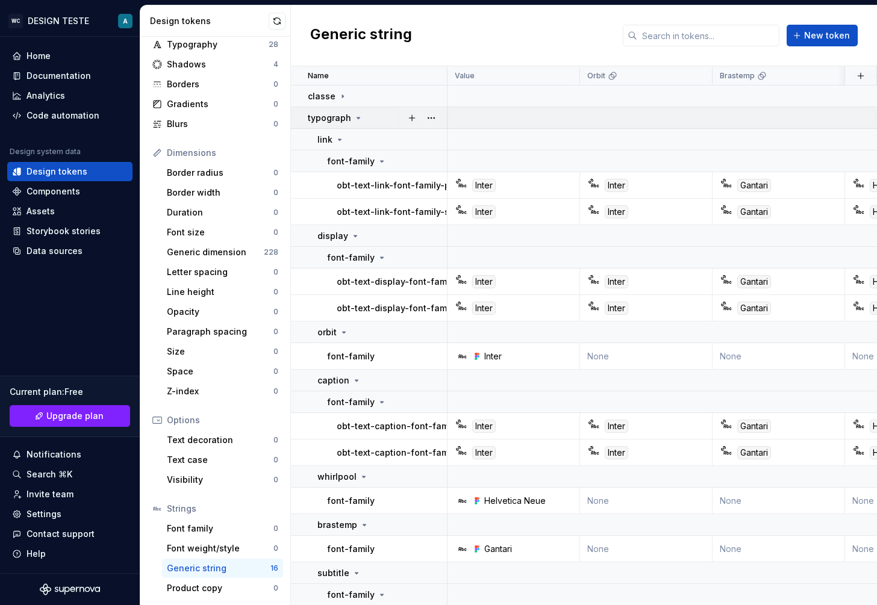
click at [342, 117] on p "typograph" at bounding box center [329, 118] width 43 height 12
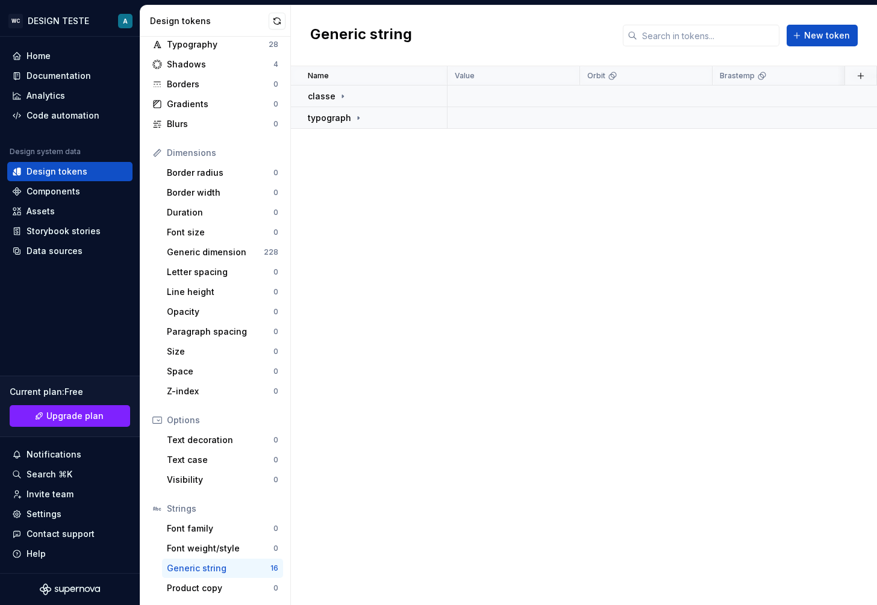
click at [341, 140] on div "Name Value Orbit Brastemp Whirlpool Consul Compra Certa Light Desktop Tablet Mo…" at bounding box center [584, 335] width 586 height 539
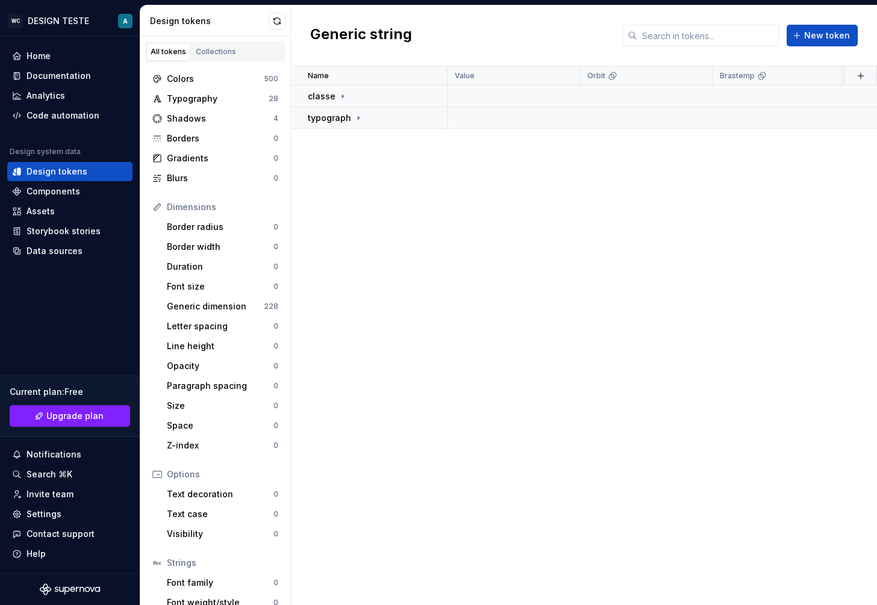
click at [172, 54] on div "All tokens" at bounding box center [169, 52] width 36 height 10
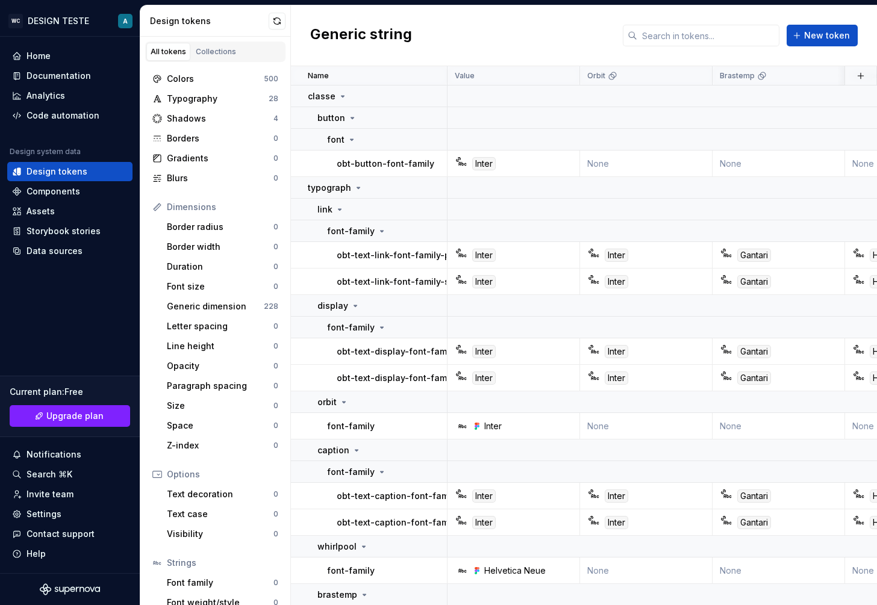
click at [196, 210] on div "Dimensions" at bounding box center [222, 207] width 111 height 12
click at [67, 93] on div "Analytics" at bounding box center [70, 96] width 116 height 12
click at [61, 106] on div "Code automation" at bounding box center [69, 115] width 125 height 19
click at [59, 111] on div "Code automation" at bounding box center [63, 116] width 73 height 12
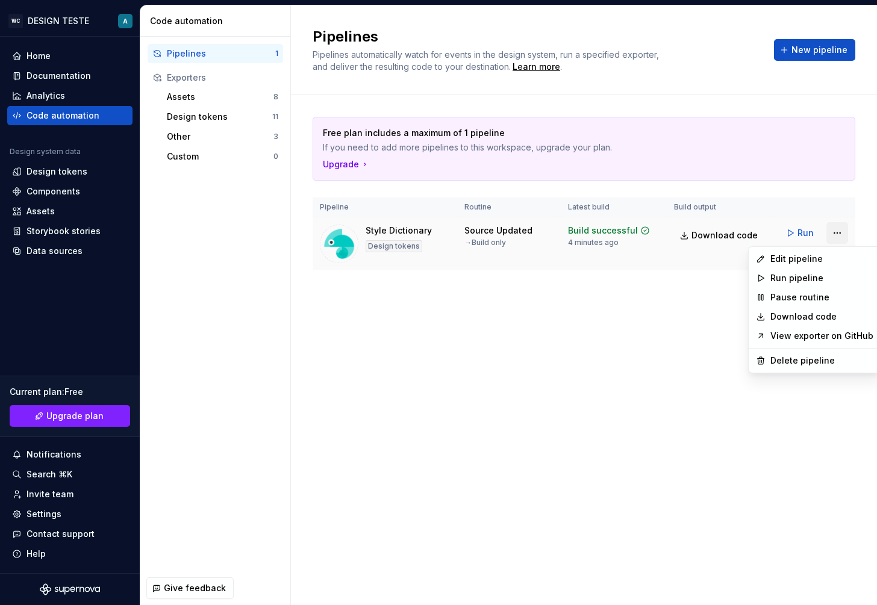
click at [839, 232] on html "WC DESIGN TESTE A Home Documentation Analytics Code automation Design system da…" at bounding box center [438, 302] width 877 height 605
click at [808, 260] on div "Edit pipeline" at bounding box center [821, 259] width 103 height 12
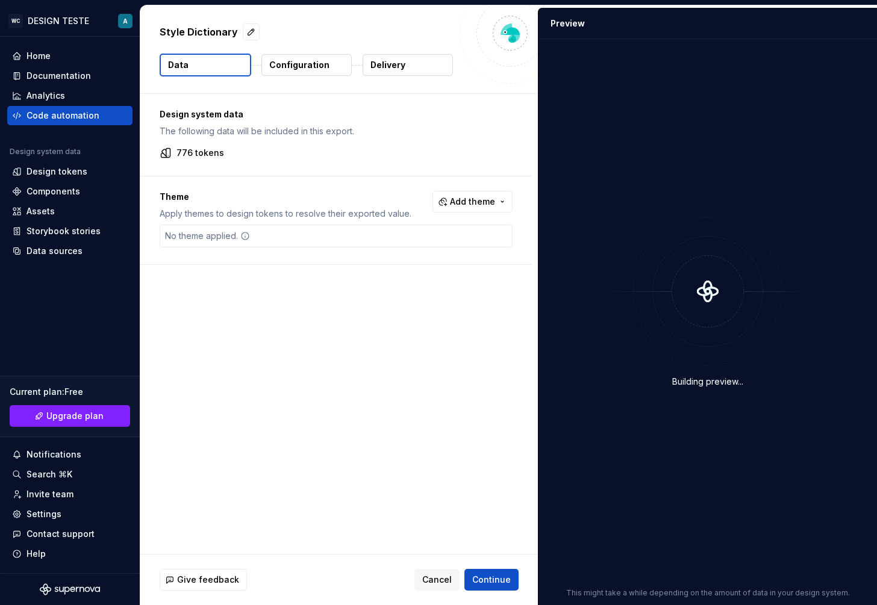
click at [307, 63] on p "Configuration" at bounding box center [299, 65] width 60 height 12
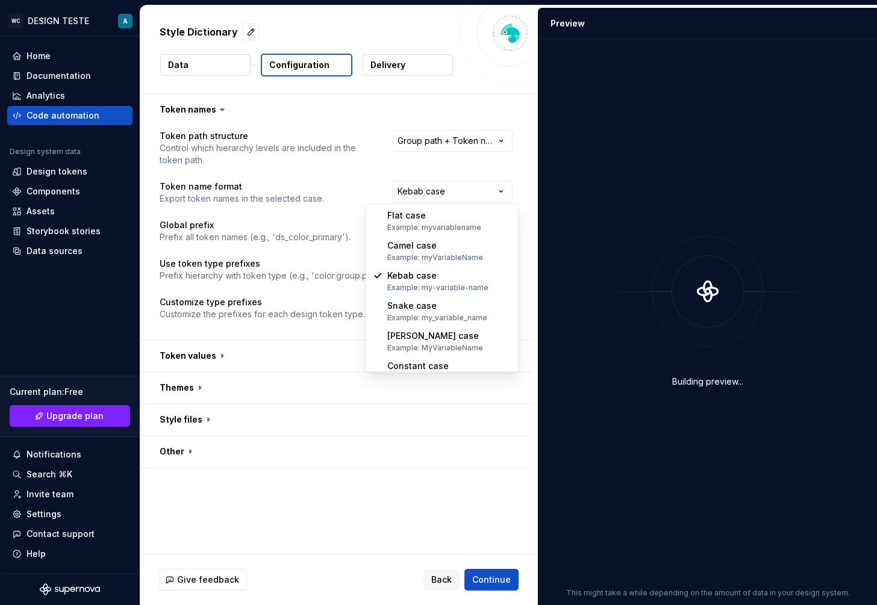
click at [495, 198] on html "**********" at bounding box center [438, 302] width 877 height 605
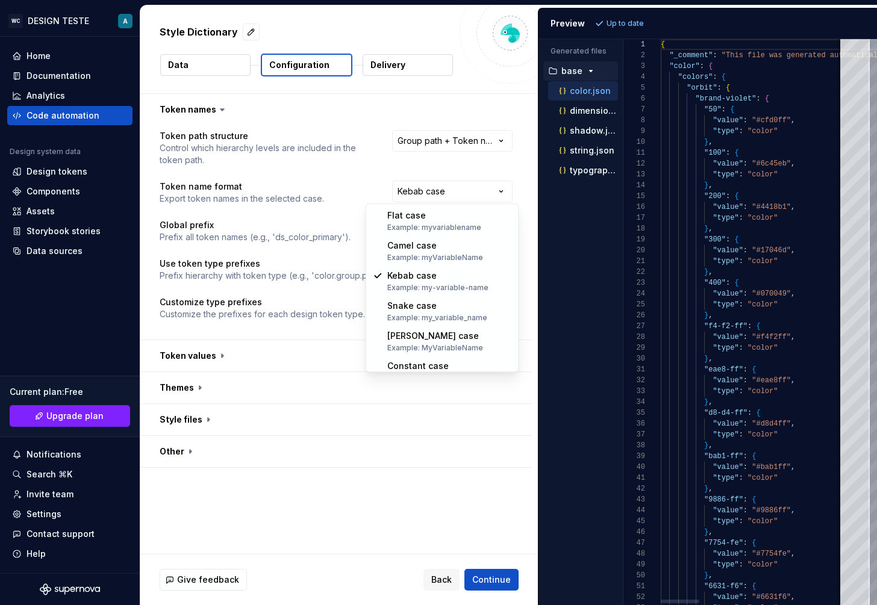
click at [207, 55] on html "**********" at bounding box center [438, 302] width 877 height 605
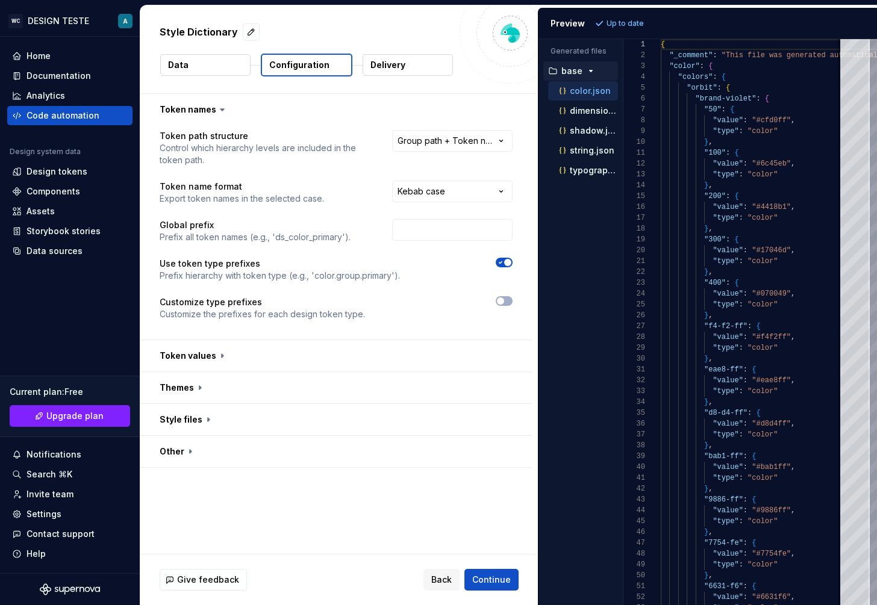
click at [207, 59] on button "Data" at bounding box center [205, 65] width 90 height 22
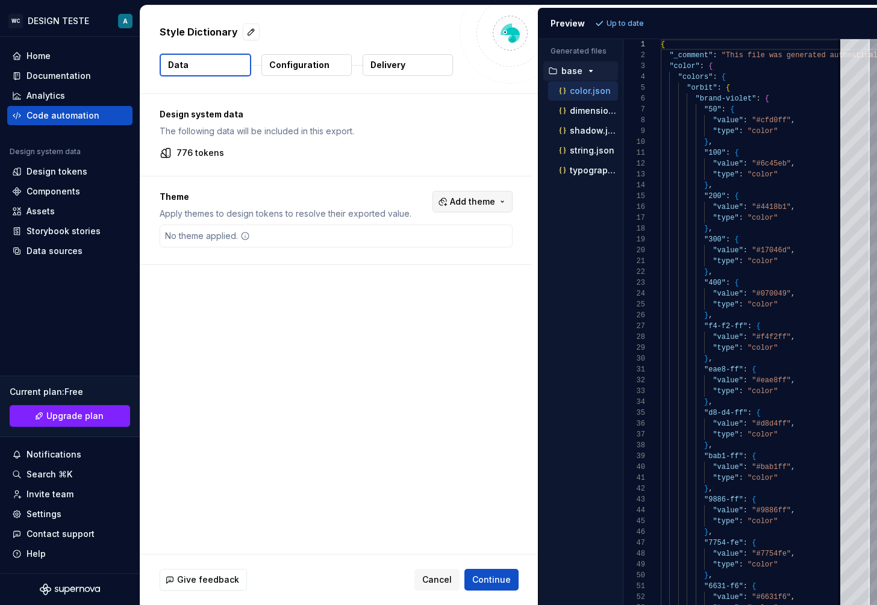
click at [484, 202] on span "Add theme" at bounding box center [472, 202] width 45 height 12
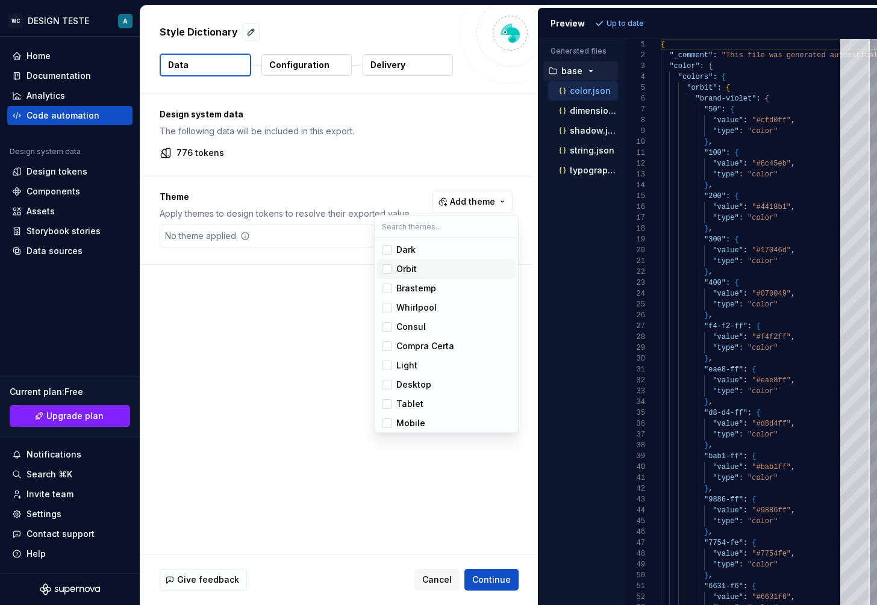
click at [394, 266] on span "Orbit" at bounding box center [446, 269] width 139 height 19
click at [390, 249] on div "Suggestions" at bounding box center [387, 250] width 10 height 10
click at [397, 372] on span "Light" at bounding box center [446, 365] width 139 height 19
click at [396, 296] on span "Brastemp" at bounding box center [446, 288] width 139 height 19
click at [406, 366] on div "Light" at bounding box center [406, 366] width 21 height 12
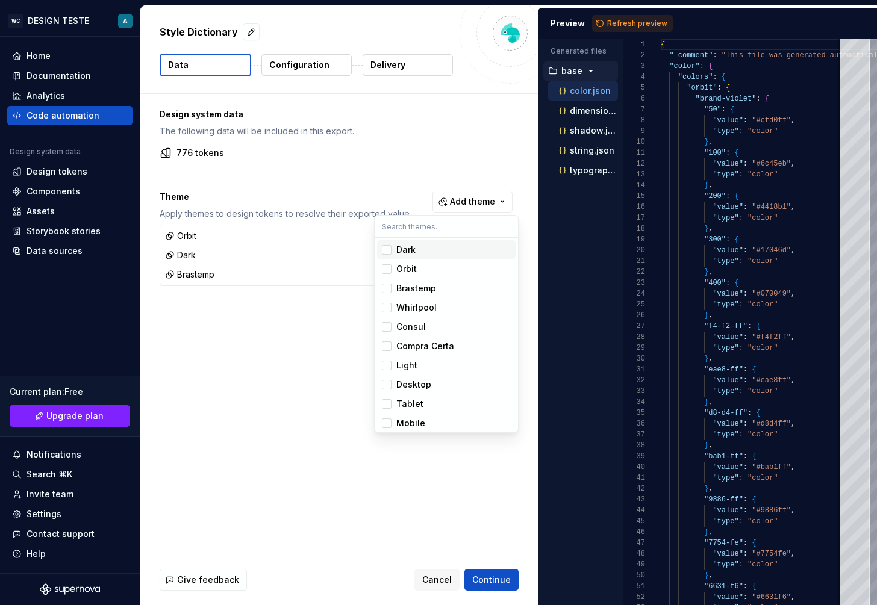
drag, startPoint x: 413, startPoint y: 266, endPoint x: 456, endPoint y: 254, distance: 44.4
click at [456, 254] on div "Dark Orbit Brastemp Whirlpool Consul Compra Certa Light Desktop Tablet Mobile S…" at bounding box center [446, 346] width 139 height 212
click at [456, 254] on div "Dark" at bounding box center [453, 250] width 114 height 12
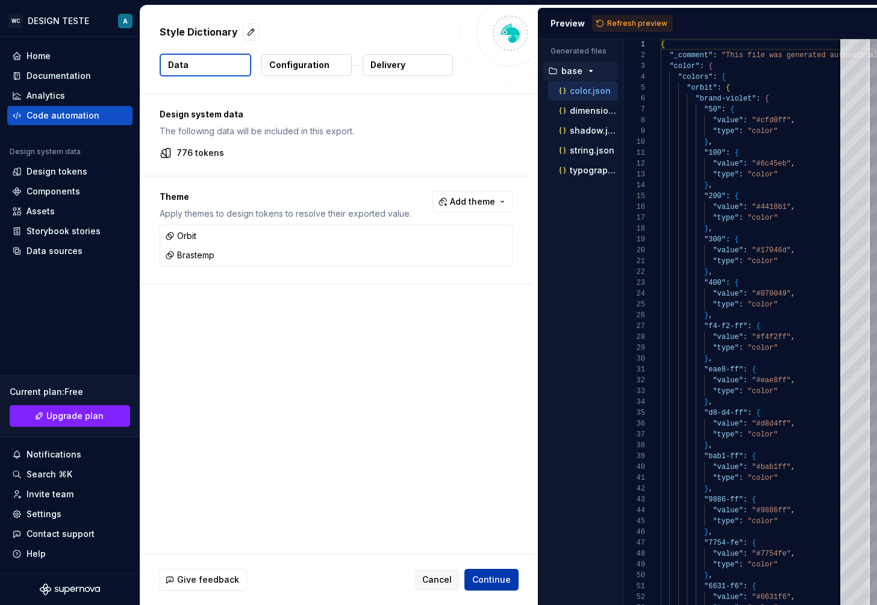
click at [490, 575] on html "WC DESIGN TESTE A Home Documentation Analytics Code automation Design system da…" at bounding box center [438, 302] width 877 height 605
click at [499, 586] on span "Continue" at bounding box center [491, 580] width 39 height 12
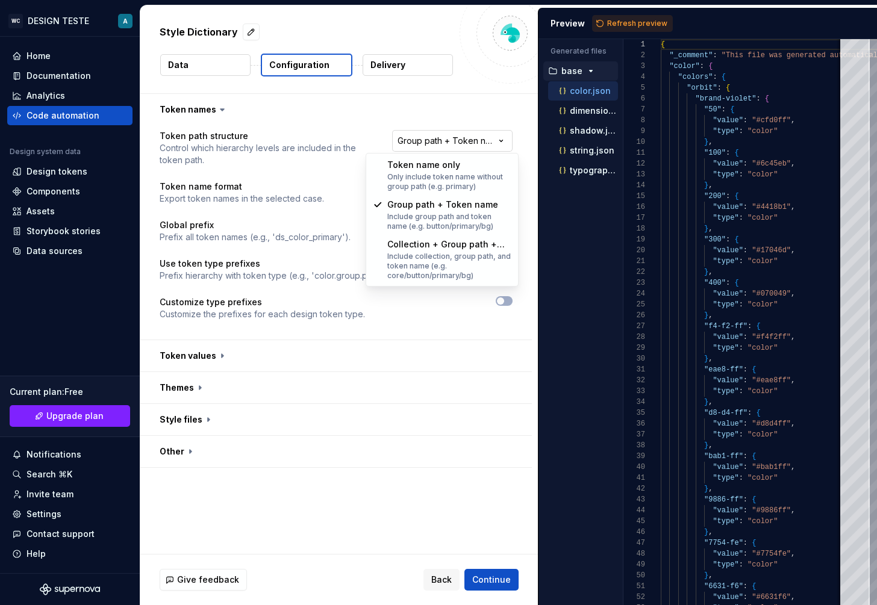
click at [469, 136] on html "**********" at bounding box center [438, 302] width 877 height 605
select select "********"
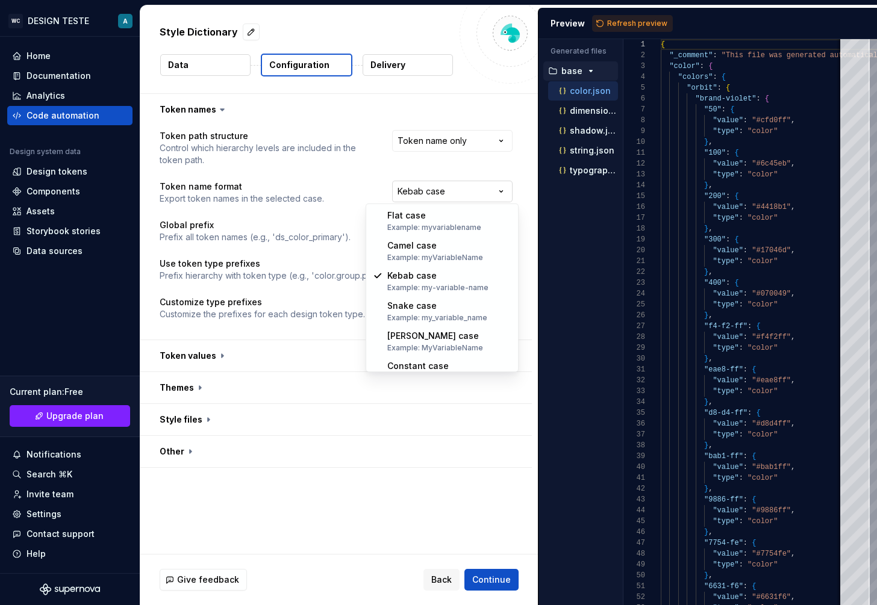
click at [435, 194] on html "**********" at bounding box center [438, 302] width 877 height 605
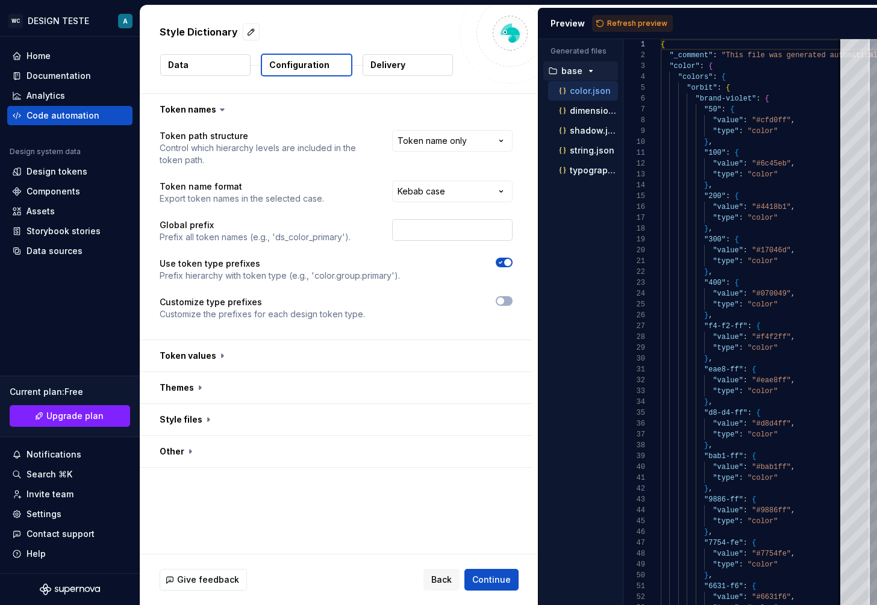
click at [426, 240] on input "text" at bounding box center [452, 230] width 120 height 22
type input "HAHA"
click at [268, 275] on p "Prefix hierarchy with token type (e.g., 'color.group.primary')." at bounding box center [280, 276] width 240 height 12
click at [166, 269] on p "Use token type prefixes" at bounding box center [280, 264] width 240 height 12
drag, startPoint x: 166, startPoint y: 269, endPoint x: 257, endPoint y: 267, distance: 91.6
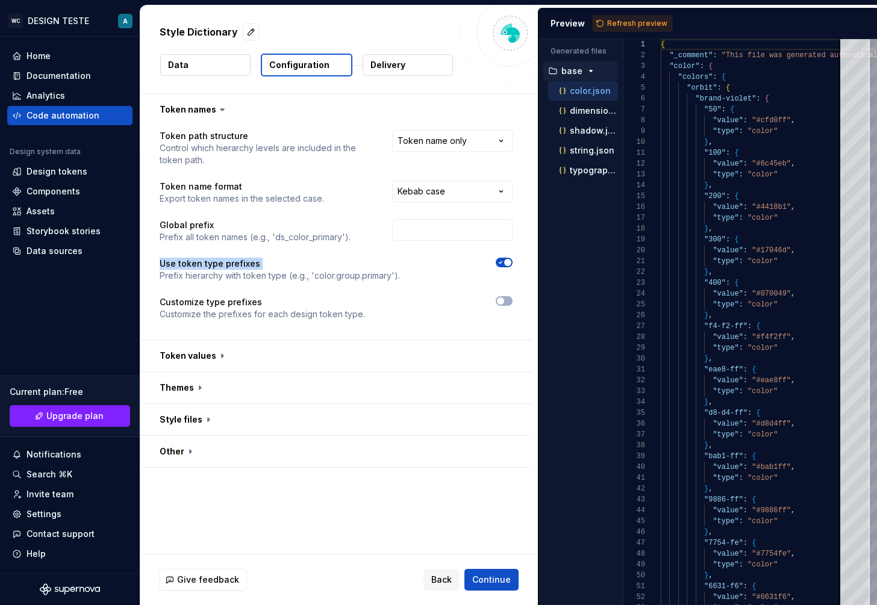
click at [257, 267] on p "Use token type prefixes" at bounding box center [280, 264] width 240 height 12
click at [213, 278] on p "Prefix hierarchy with token type (e.g., 'color.group.primary')." at bounding box center [280, 276] width 240 height 12
drag, startPoint x: 213, startPoint y: 278, endPoint x: 242, endPoint y: 278, distance: 28.9
click at [242, 278] on p "Prefix hierarchy with token type (e.g., 'color.group.primary')." at bounding box center [280, 276] width 240 height 12
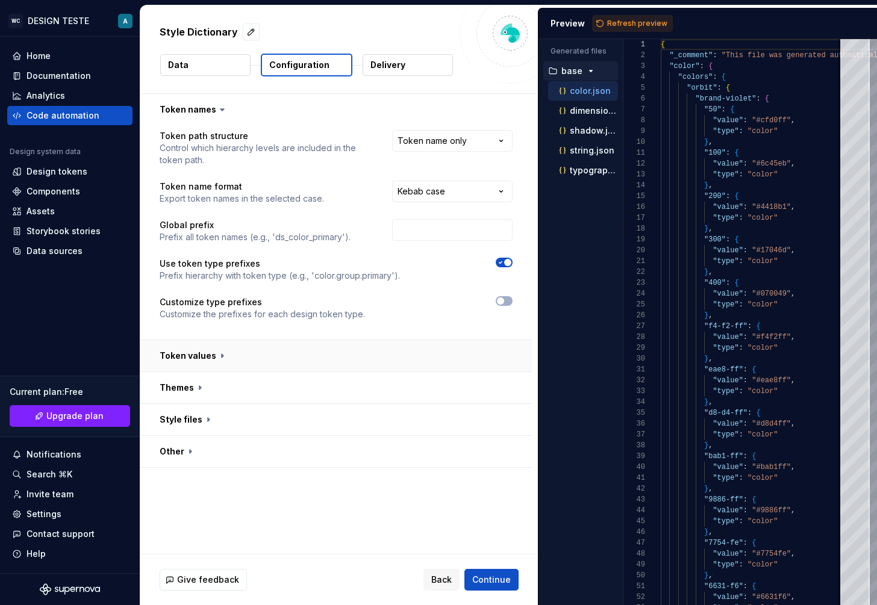
click at [202, 355] on button "button" at bounding box center [336, 355] width 392 height 31
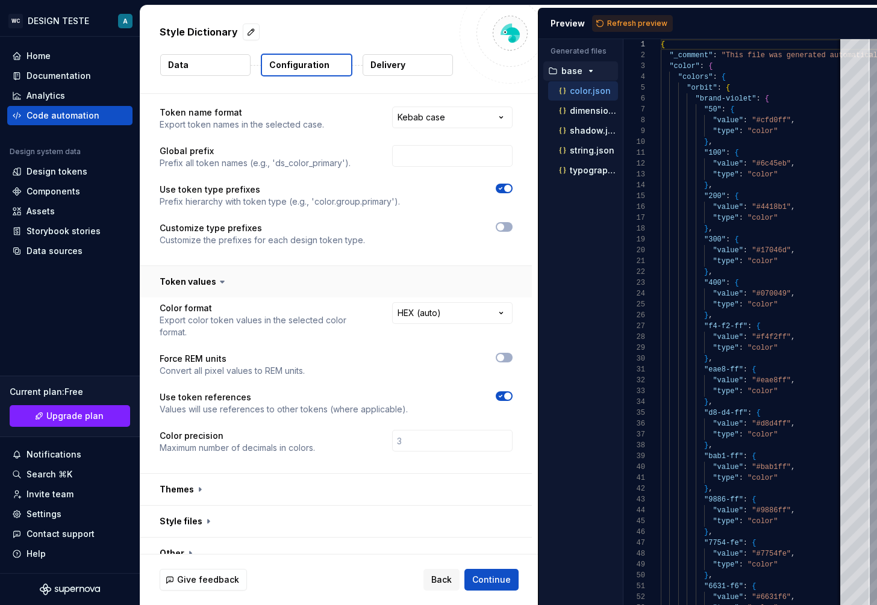
scroll to position [78, 0]
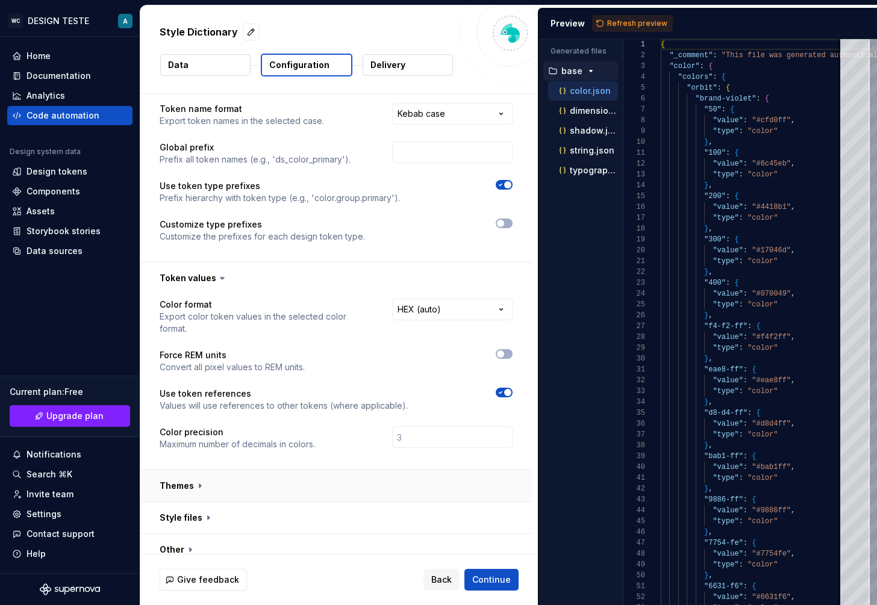
click at [180, 483] on button "button" at bounding box center [336, 485] width 392 height 31
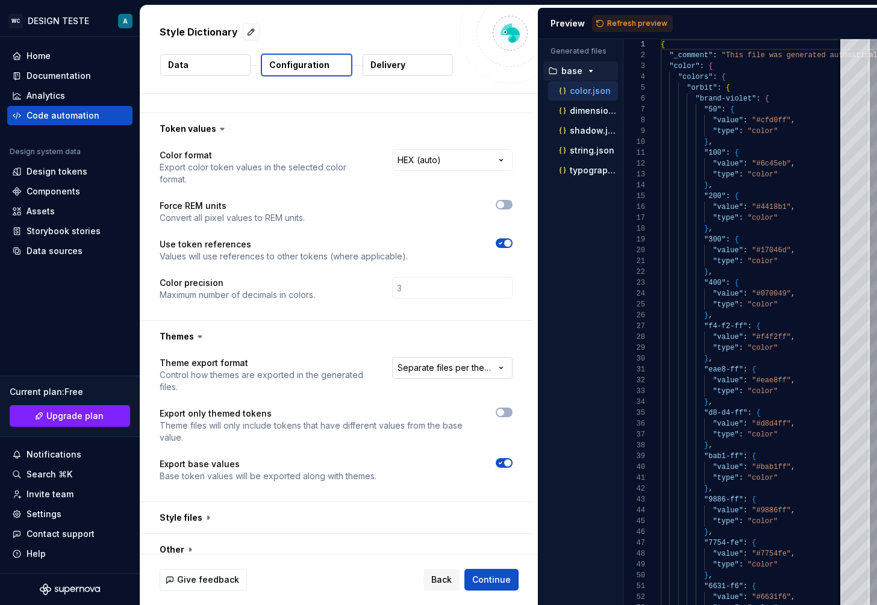
click at [454, 347] on html "**********" at bounding box center [438, 302] width 877 height 605
click at [302, 361] on html "**********" at bounding box center [438, 302] width 877 height 605
click at [198, 502] on button "button" at bounding box center [336, 517] width 392 height 31
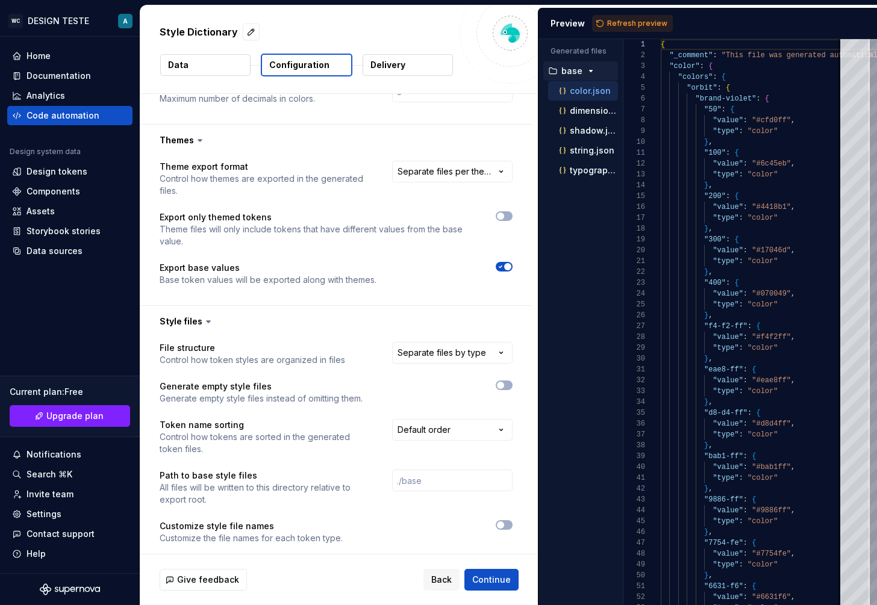
scroll to position [454, 0]
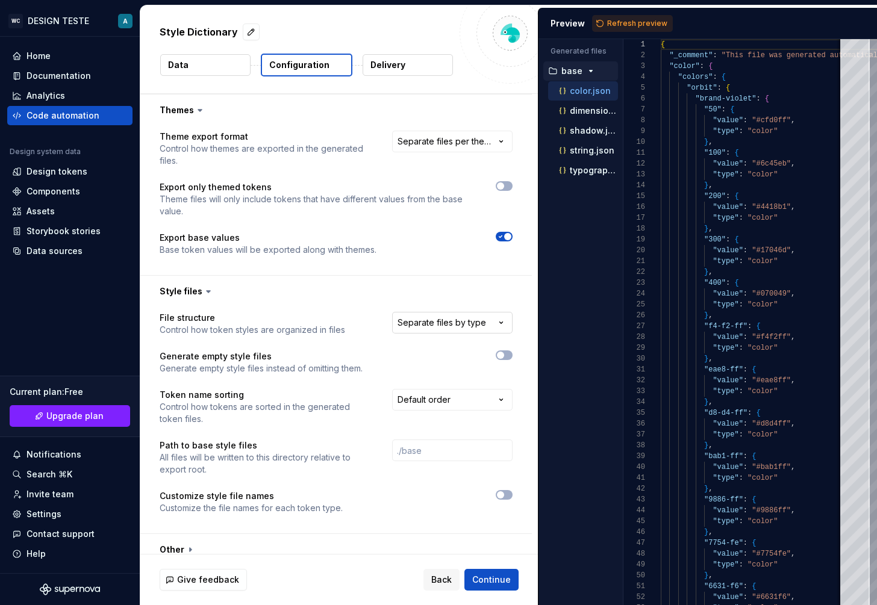
click at [460, 308] on html "**********" at bounding box center [438, 302] width 877 height 605
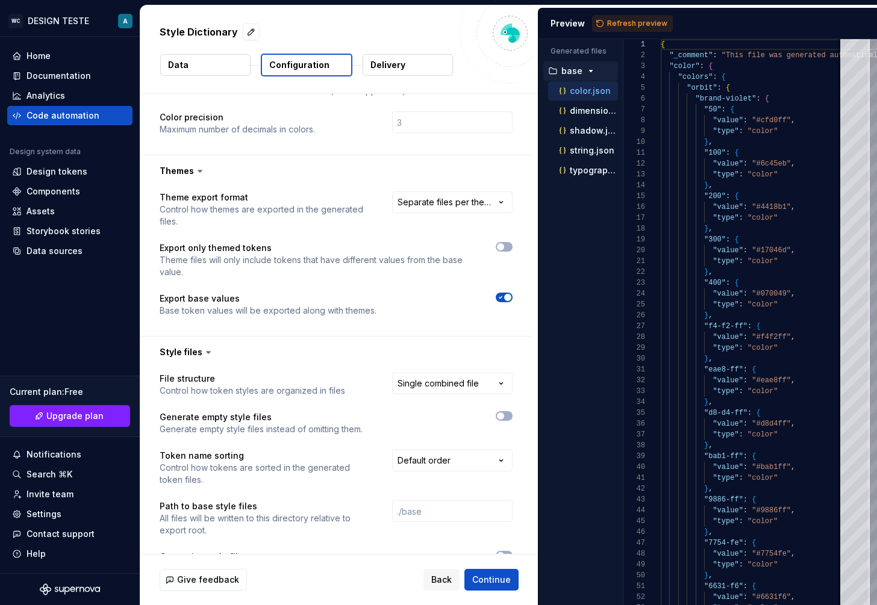
scroll to position [397, 0]
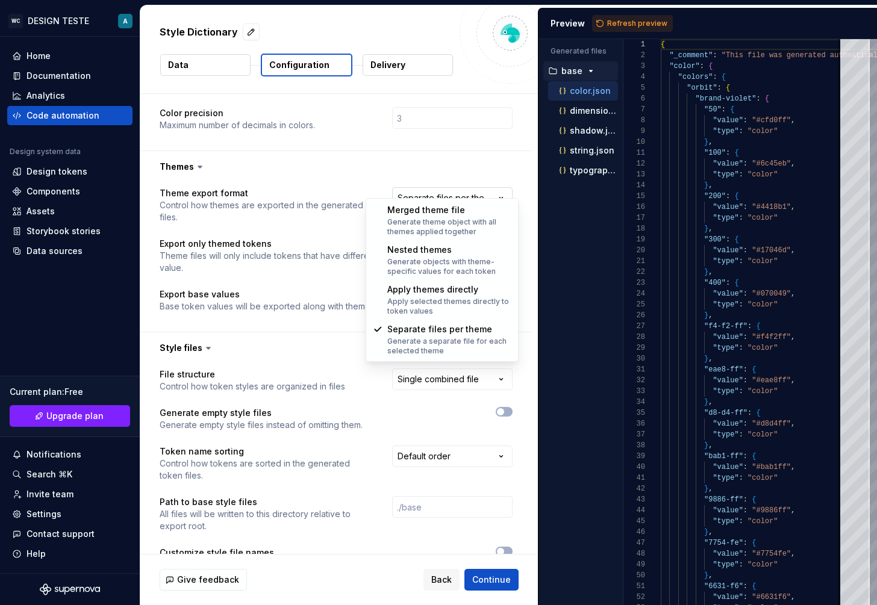
click at [423, 184] on html "**********" at bounding box center [438, 302] width 877 height 605
click at [283, 328] on html "**********" at bounding box center [438, 302] width 877 height 605
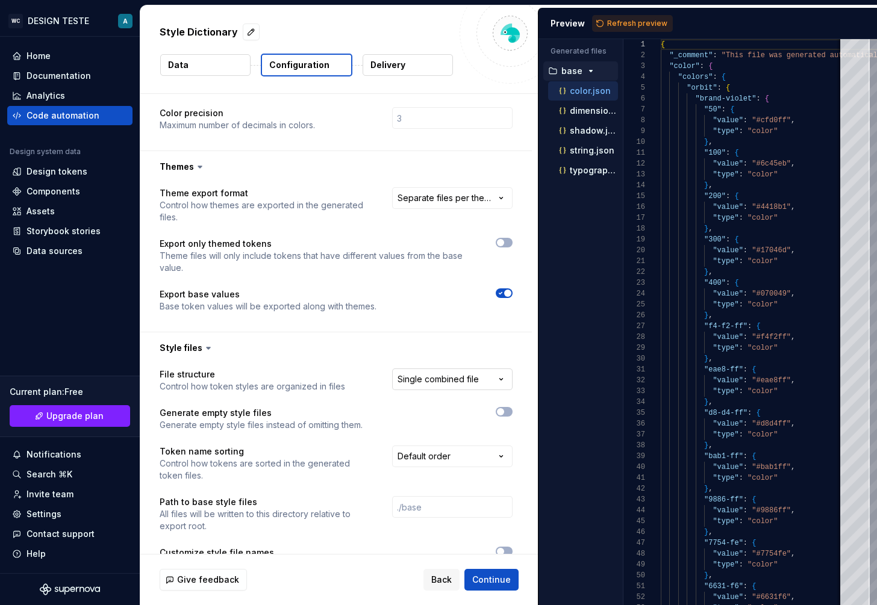
click at [455, 370] on html "**********" at bounding box center [438, 302] width 877 height 605
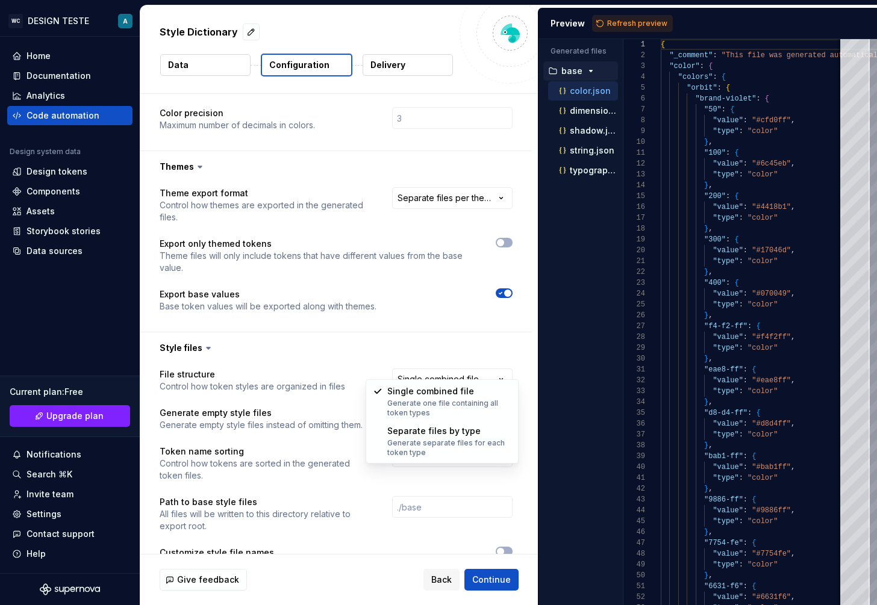
select select "**********"
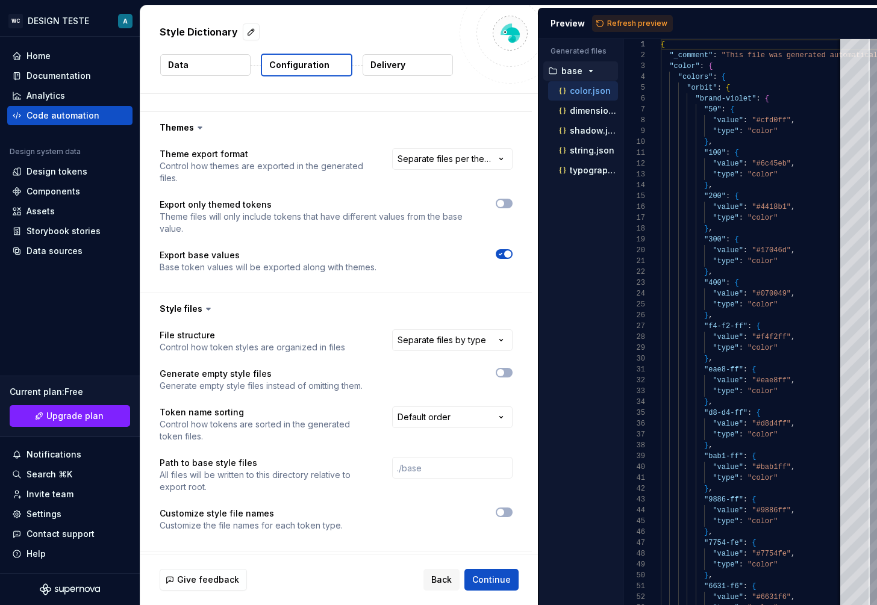
scroll to position [454, 0]
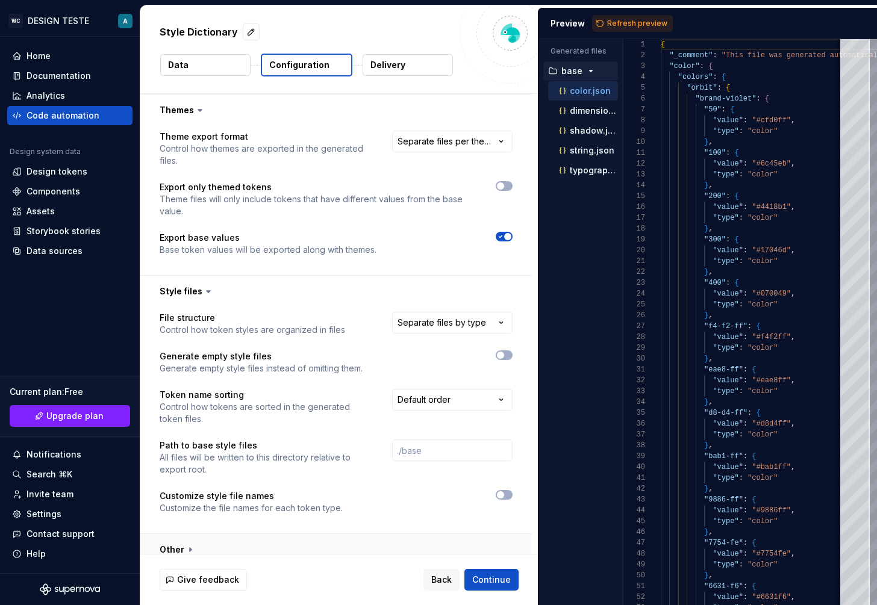
click at [166, 536] on button "button" at bounding box center [336, 549] width 392 height 31
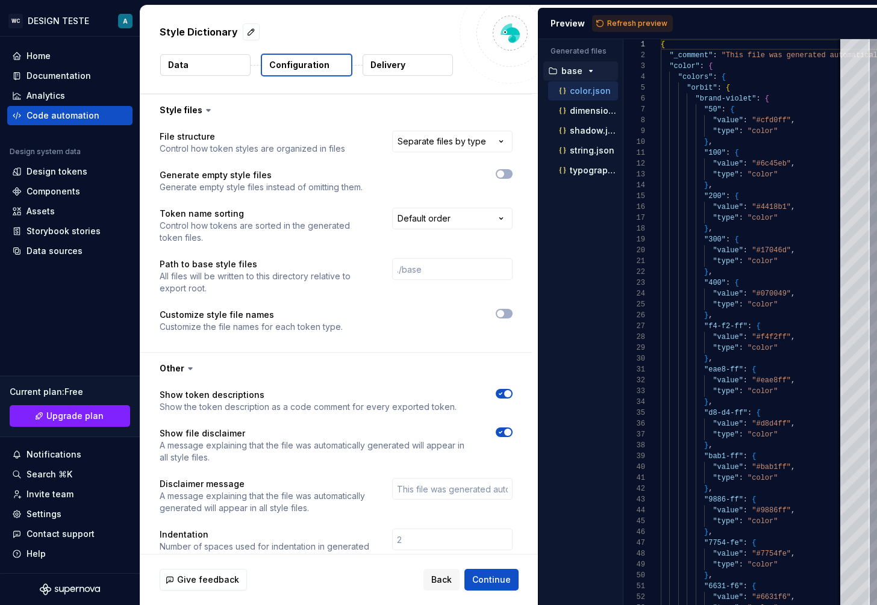
scroll to position [654, 0]
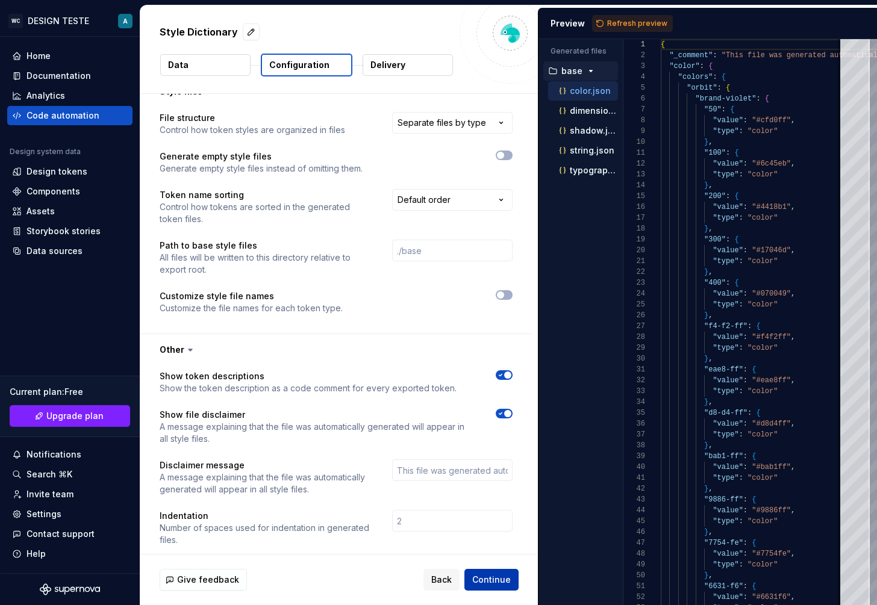
click at [478, 572] on button "Continue" at bounding box center [491, 580] width 54 height 22
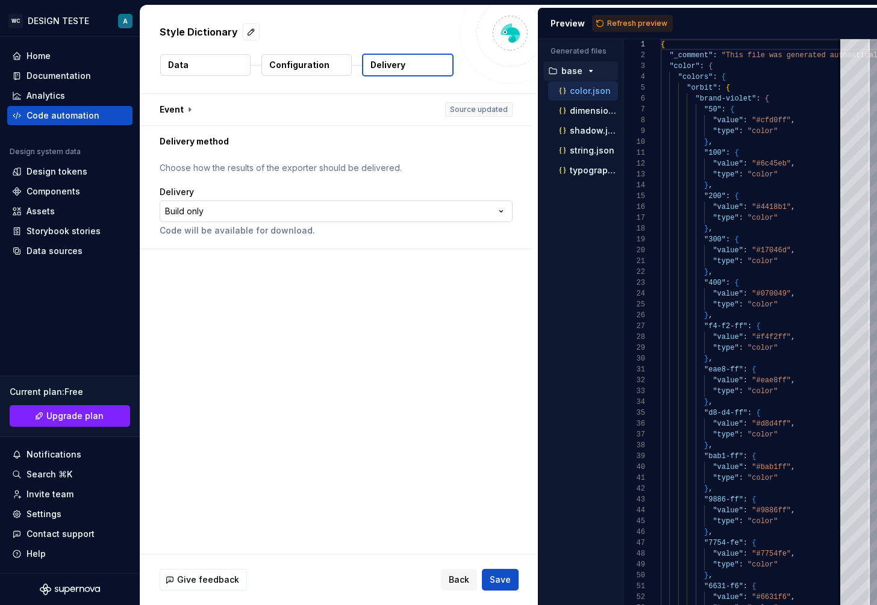
click at [330, 215] on html "**********" at bounding box center [438, 302] width 877 height 605
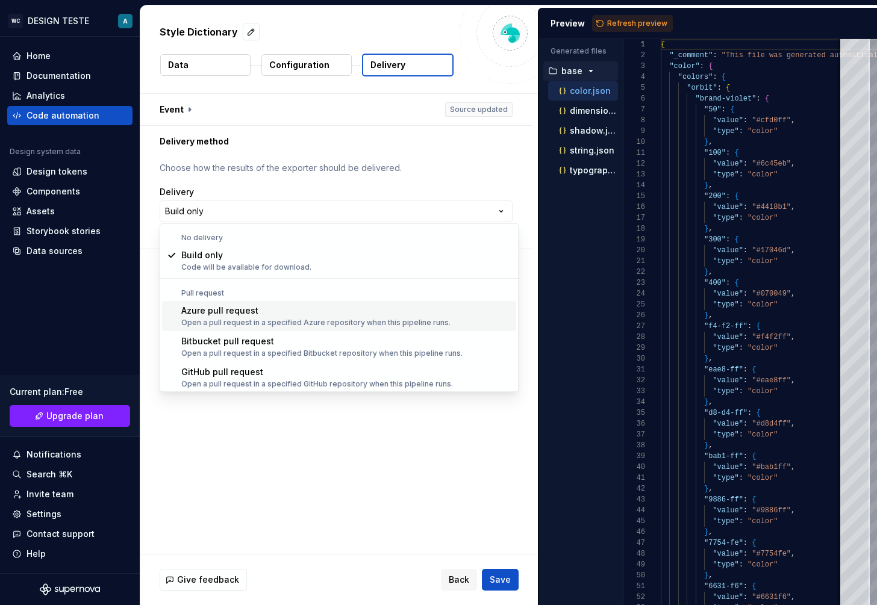
scroll to position [34, 0]
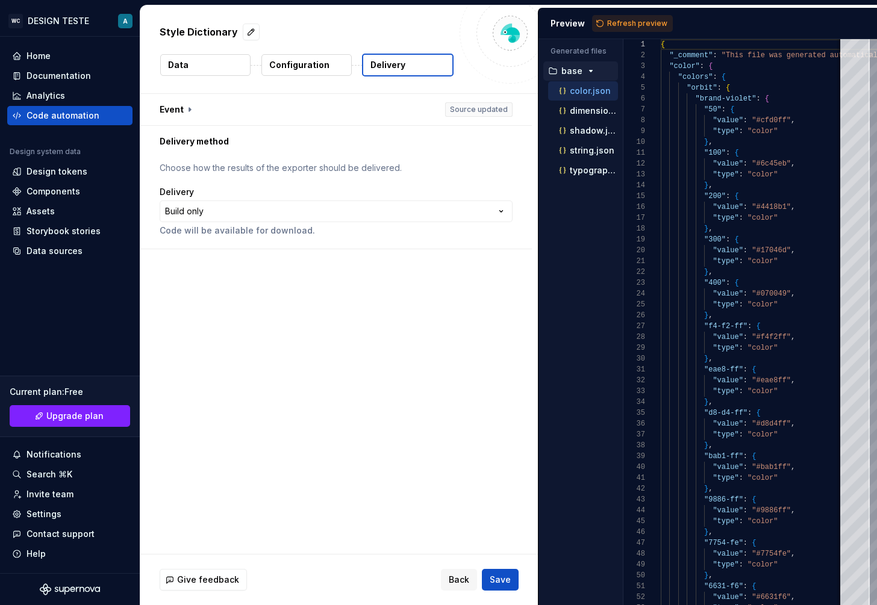
click at [295, 214] on html "**********" at bounding box center [438, 302] width 877 height 605
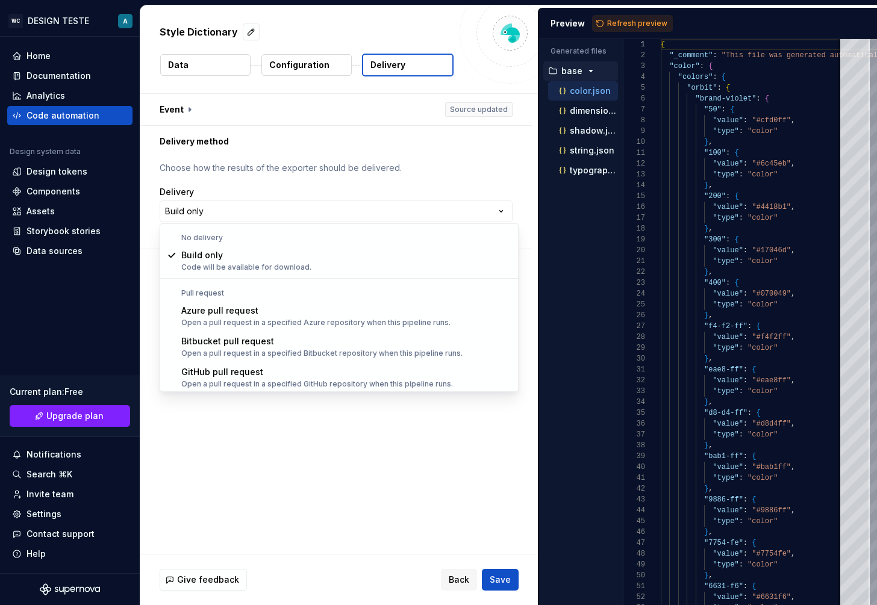
click at [295, 214] on html "**********" at bounding box center [438, 302] width 877 height 605
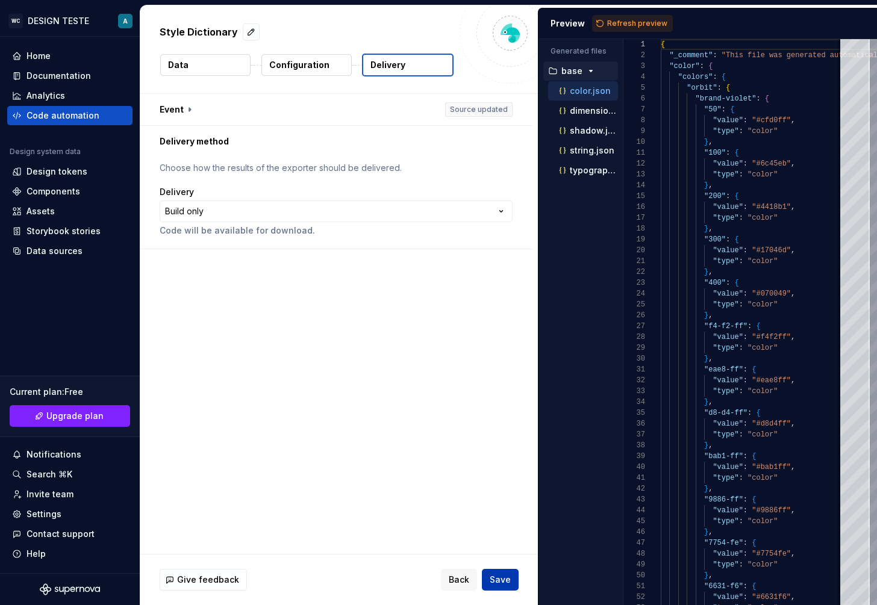
click at [508, 583] on span "Save" at bounding box center [500, 580] width 21 height 12
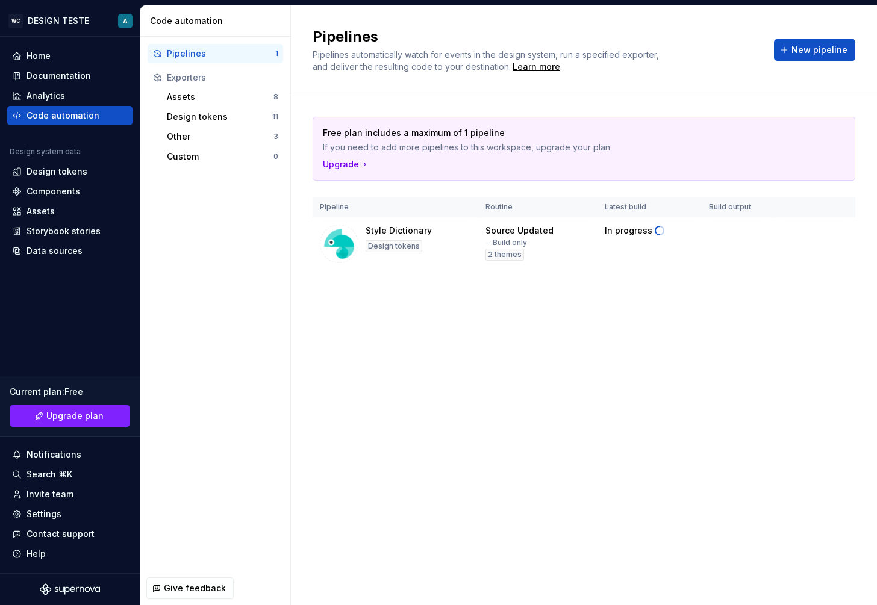
click at [381, 296] on div "Free plan includes a maximum of 1 pipeline If you need to add more pipelines to…" at bounding box center [584, 205] width 543 height 221
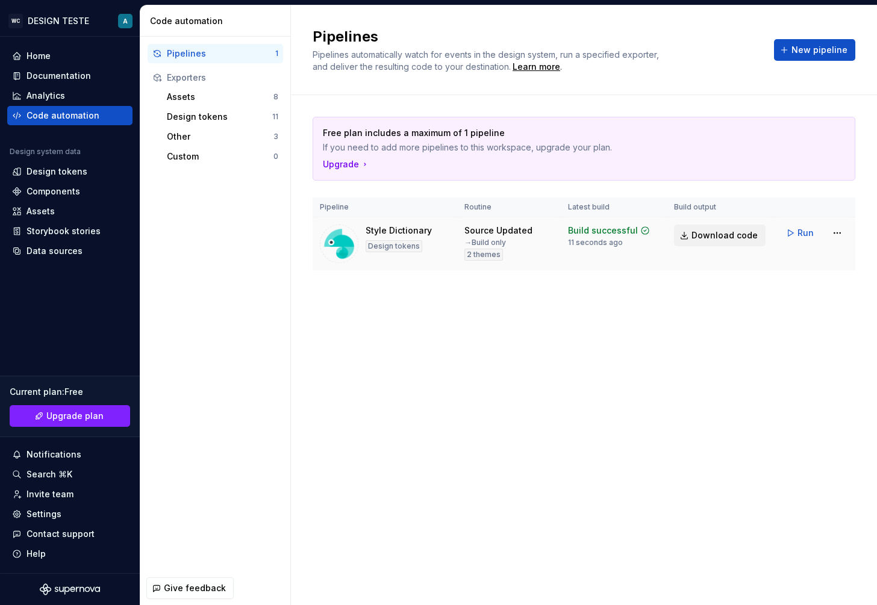
click at [717, 245] on link "Download code" at bounding box center [720, 236] width 92 height 22
click at [842, 227] on html "WC DESIGN TESTE A Home Documentation Analytics Code automation Design system da…" at bounding box center [438, 302] width 877 height 605
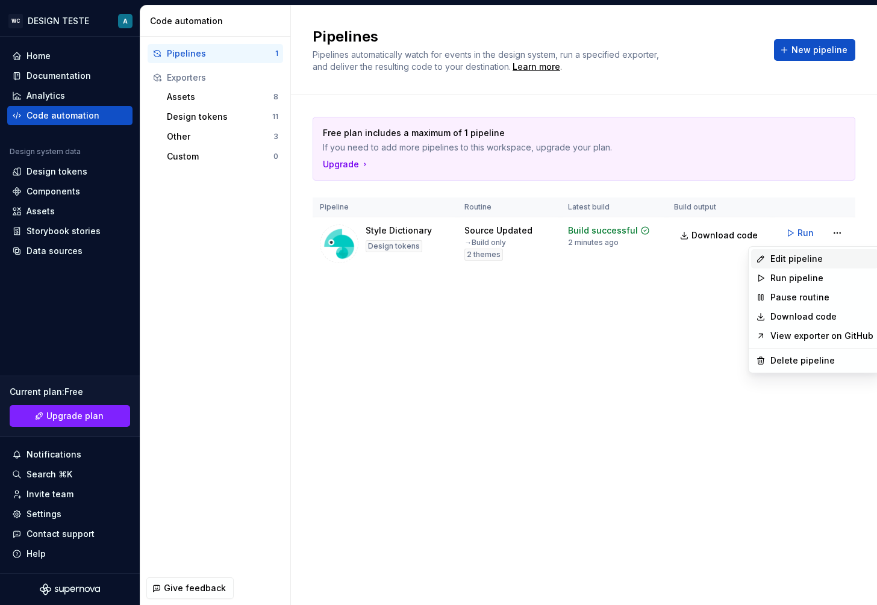
click at [798, 260] on div "Edit pipeline" at bounding box center [821, 259] width 103 height 12
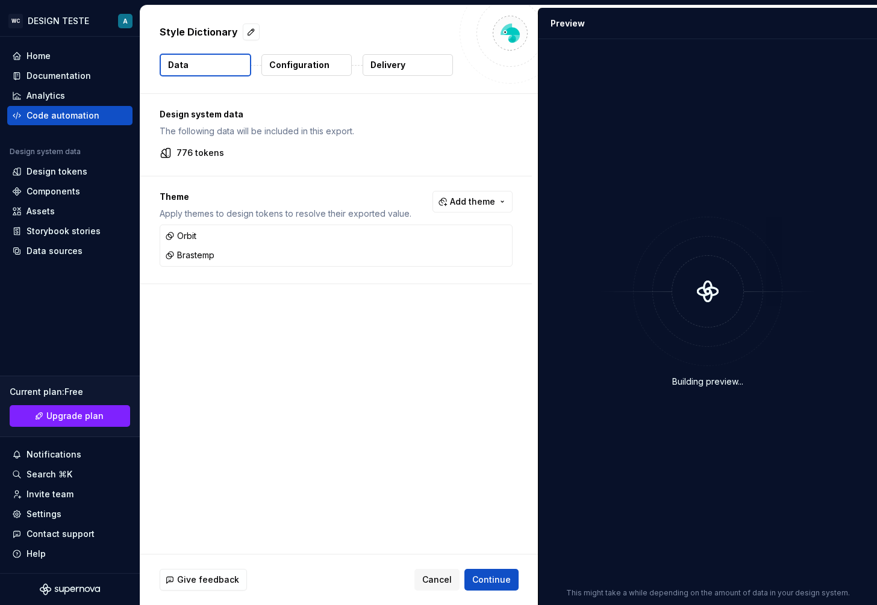
click at [286, 56] on button "Configuration" at bounding box center [306, 65] width 90 height 22
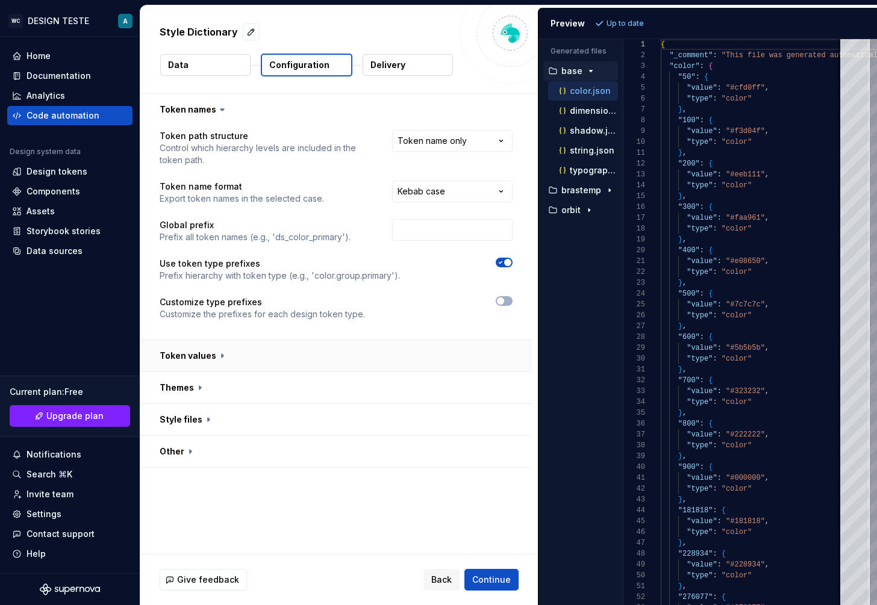
click at [201, 363] on button "button" at bounding box center [336, 355] width 392 height 31
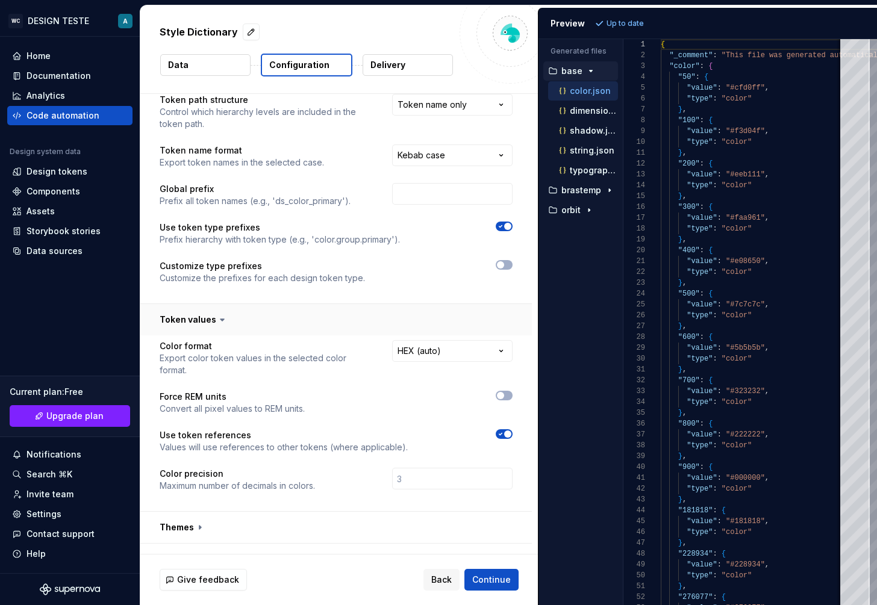
scroll to position [78, 0]
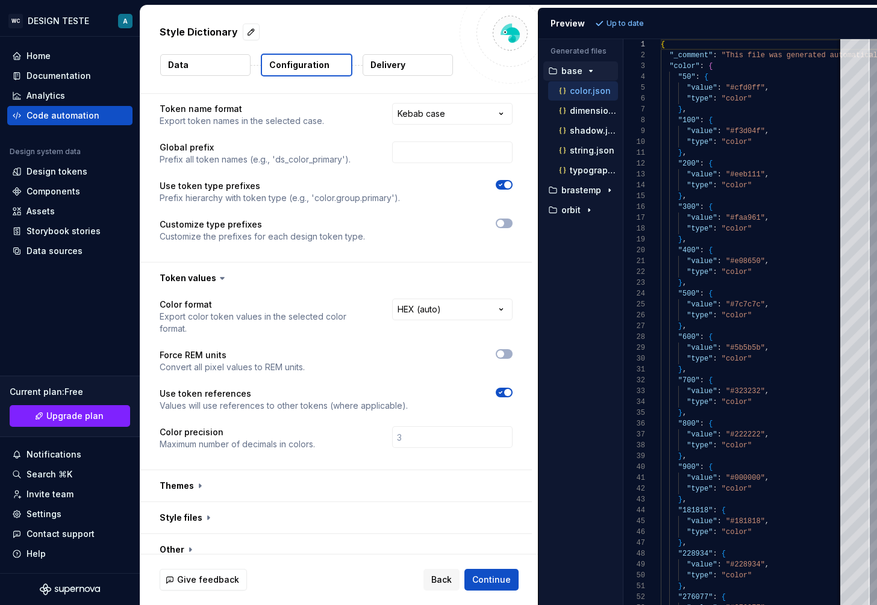
click at [503, 374] on div "**********" at bounding box center [336, 382] width 353 height 166
click at [511, 389] on span "button" at bounding box center [507, 392] width 7 height 7
click at [495, 592] on div "Give feedback Back Continue" at bounding box center [339, 580] width 398 height 51
click at [499, 586] on span "Continue" at bounding box center [491, 580] width 39 height 12
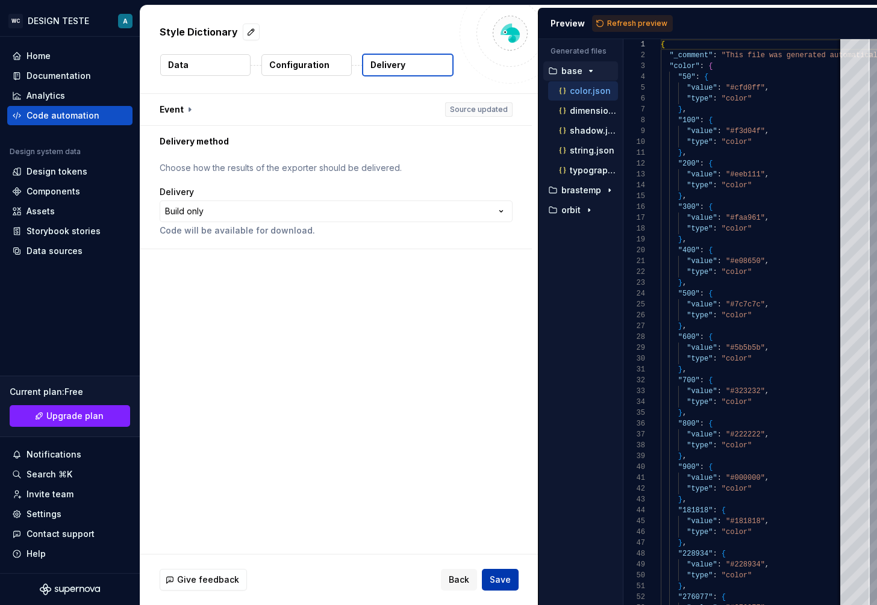
click at [502, 574] on span "Save" at bounding box center [500, 580] width 21 height 12
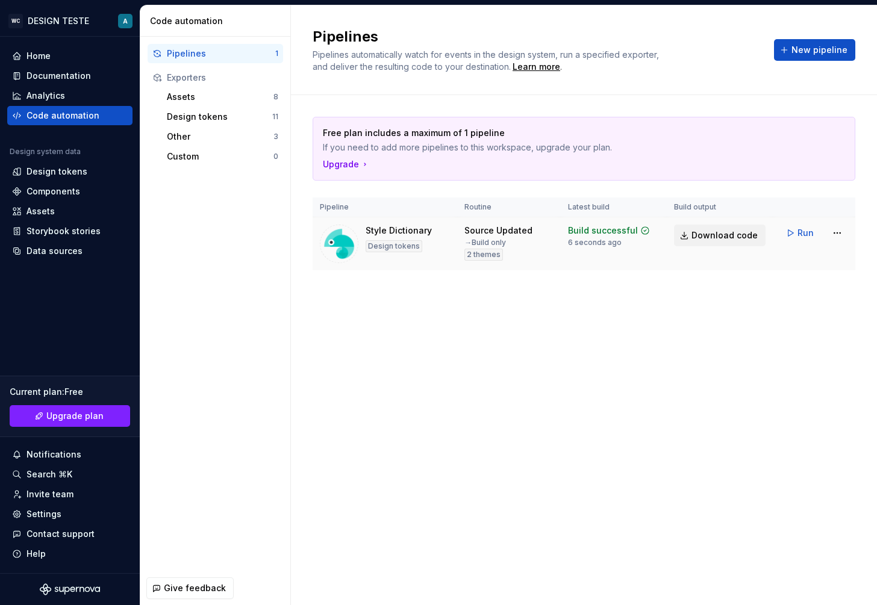
click at [739, 239] on span "Download code" at bounding box center [725, 236] width 66 height 12
click at [319, 333] on div "Pipelines Pipelines automatically watch for events in the design system, run a …" at bounding box center [584, 305] width 586 height 600
click at [722, 236] on span "Download code" at bounding box center [725, 236] width 66 height 12
click at [407, 551] on div "Pipelines Pipelines automatically watch for events in the design system, run a …" at bounding box center [584, 305] width 586 height 600
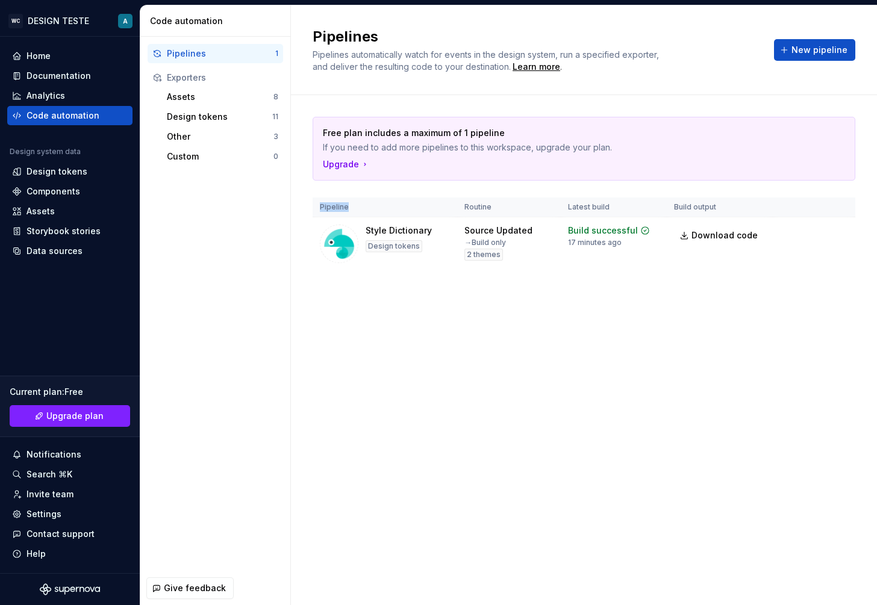
click at [226, 330] on div "Pipelines 1 Exporters Assets 8 Design tokens 11 Other 3 Custom 0" at bounding box center [215, 304] width 150 height 535
